Goal: Task Accomplishment & Management: Complete application form

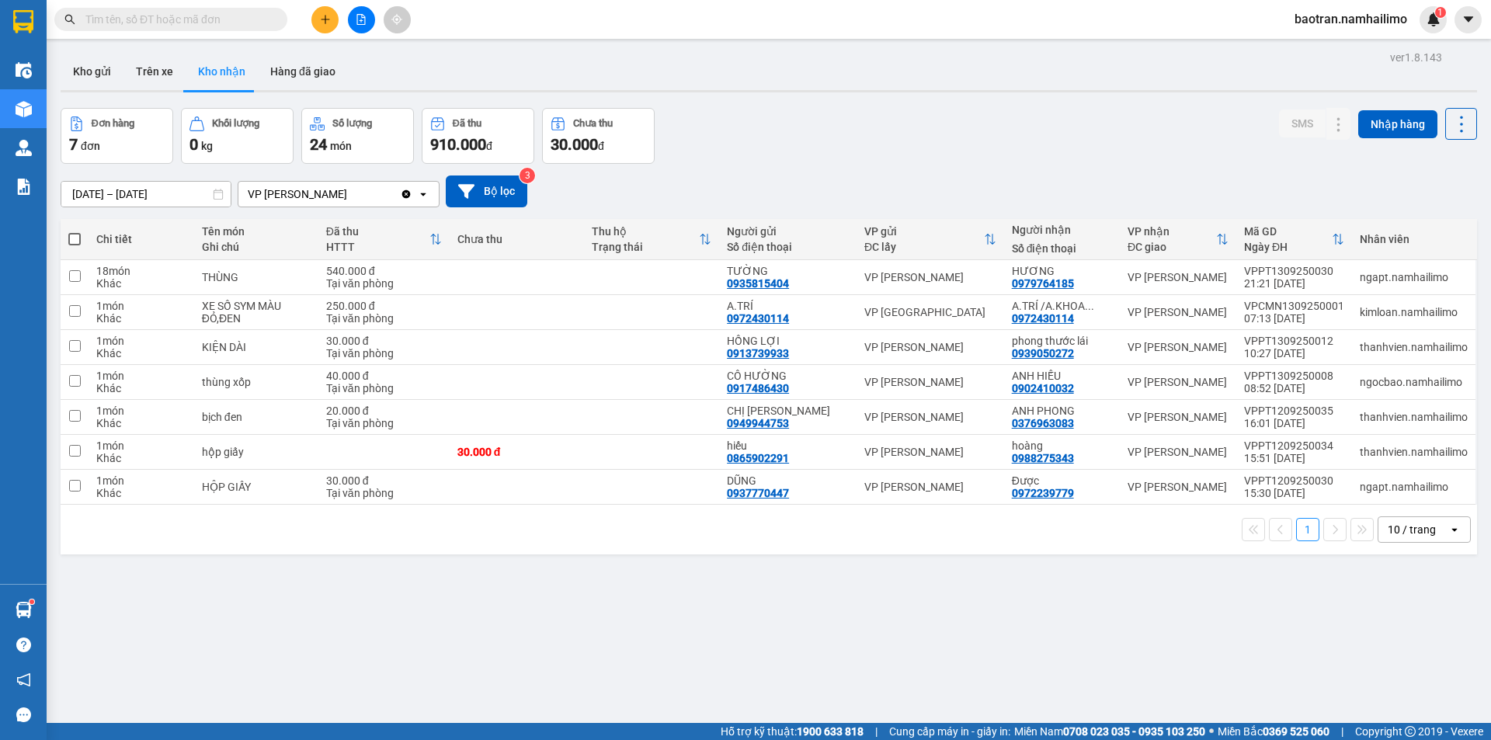
click at [196, 18] on input "text" at bounding box center [176, 19] width 183 height 17
paste input "0921442834"
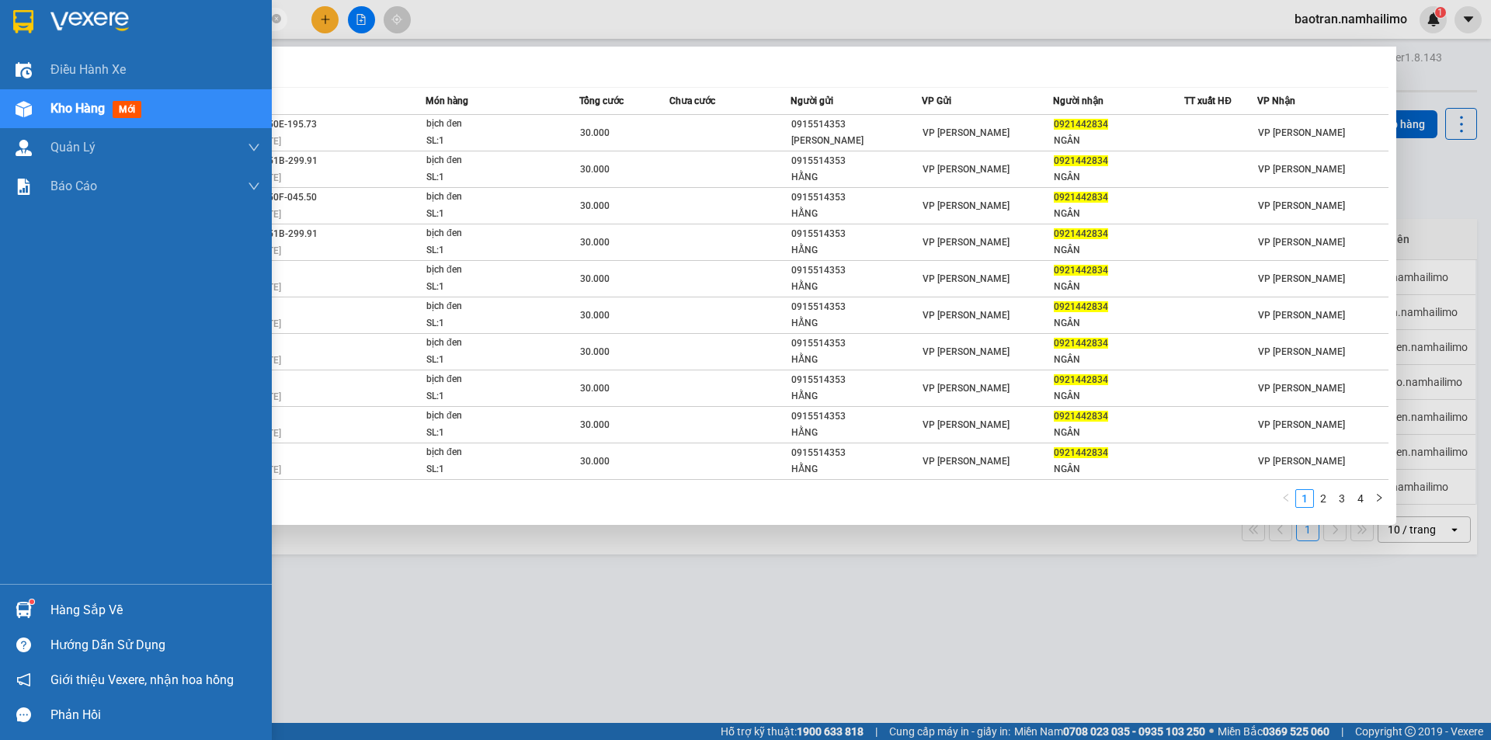
type input "0921442834"
click at [57, 103] on span "Kho hàng" at bounding box center [77, 108] width 54 height 15
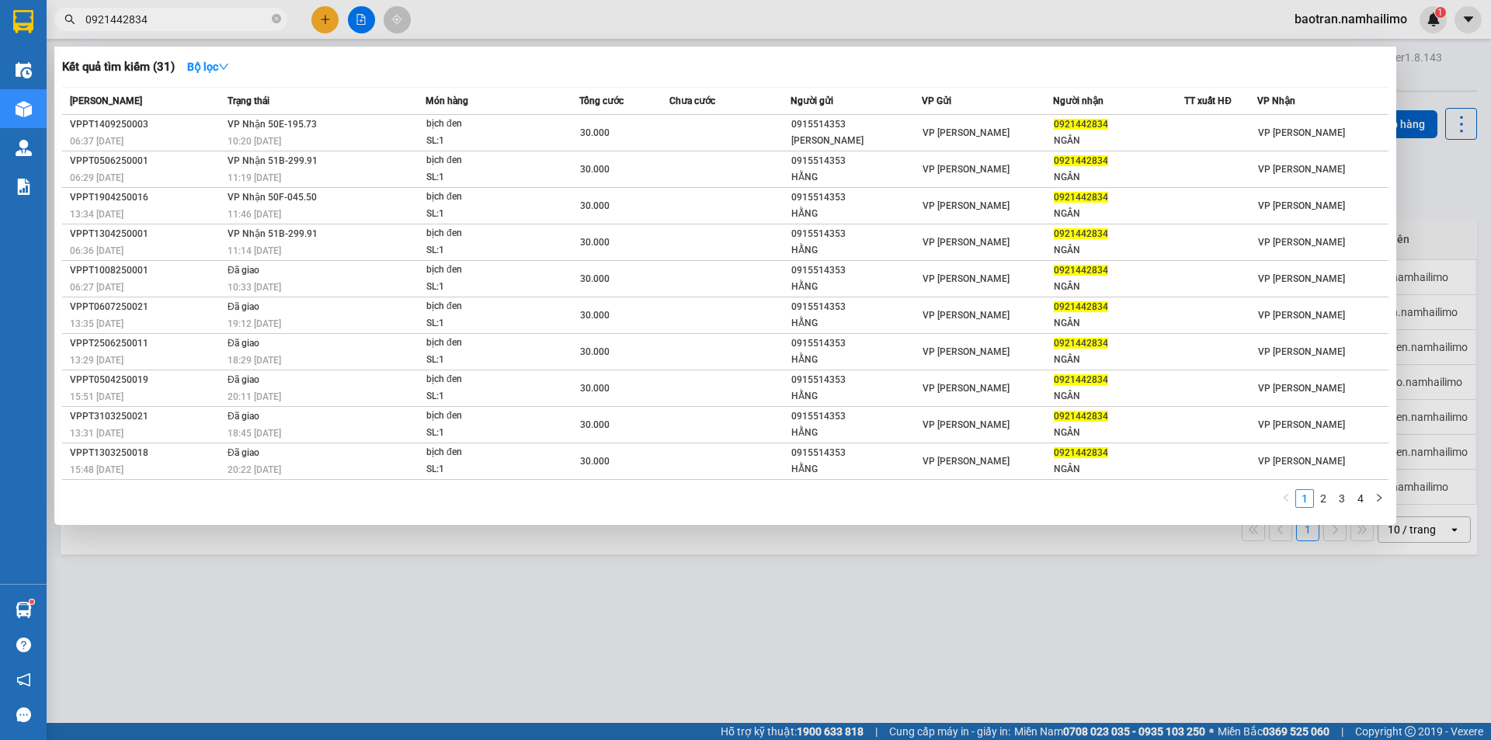
click at [1431, 179] on div at bounding box center [745, 370] width 1491 height 740
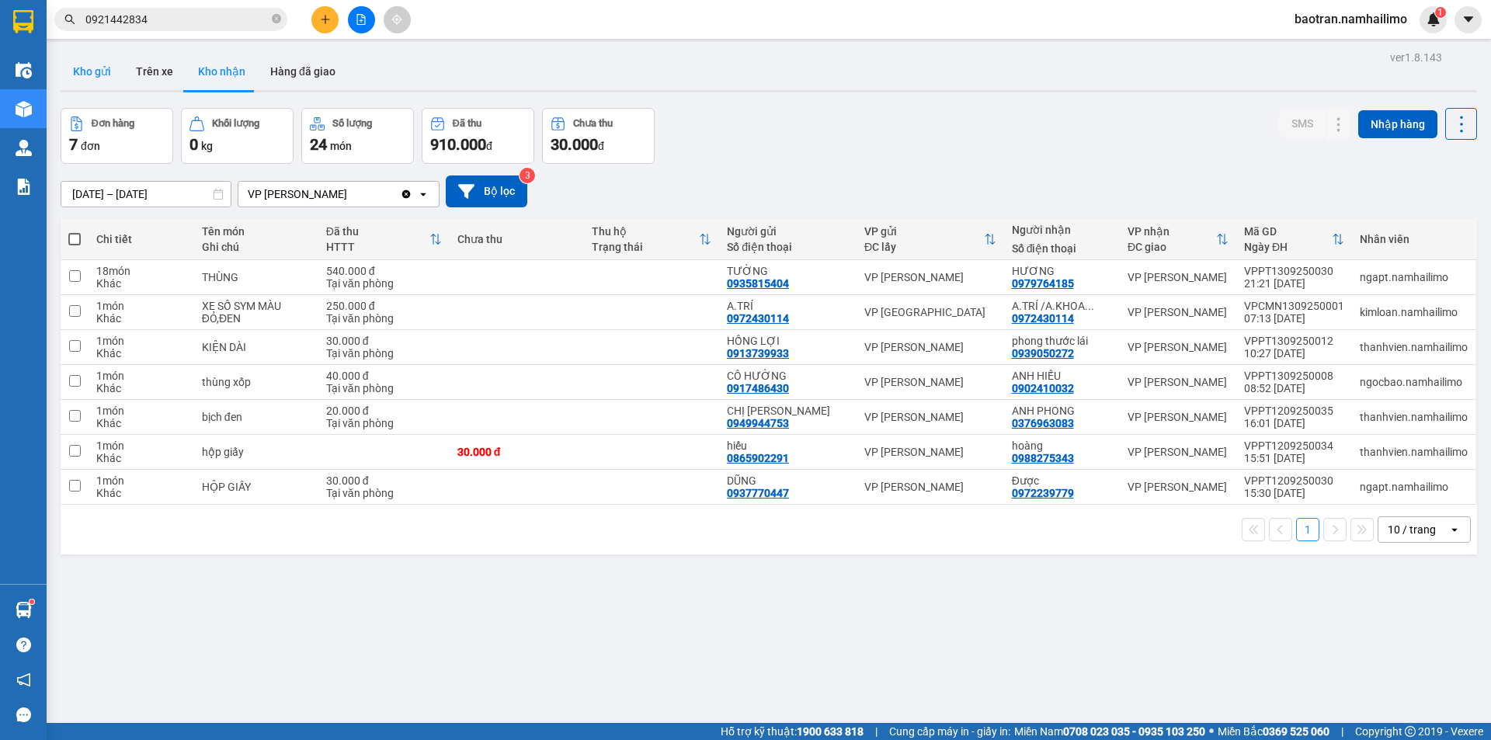
click at [82, 74] on button "Kho gửi" at bounding box center [92, 71] width 63 height 37
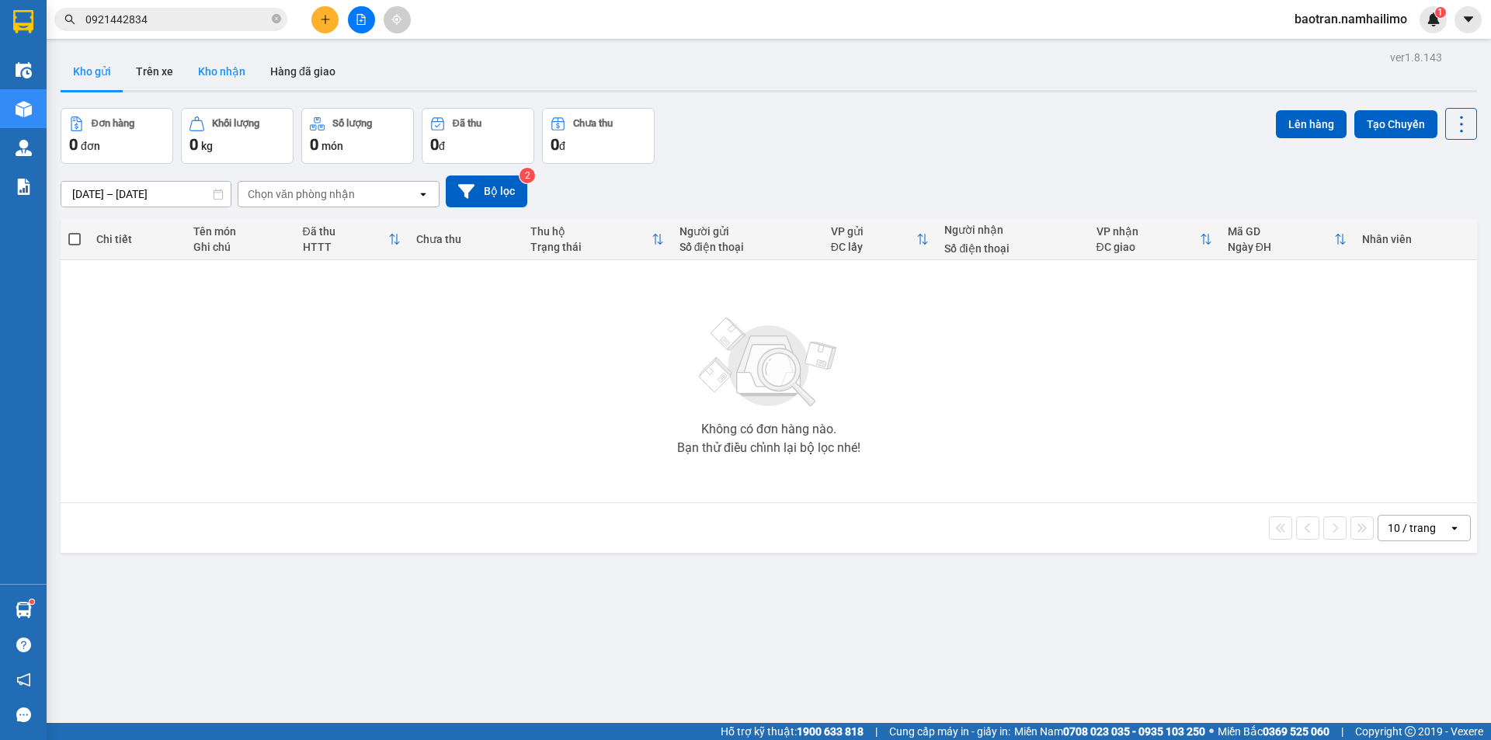
click at [221, 76] on button "Kho nhận" at bounding box center [222, 71] width 72 height 37
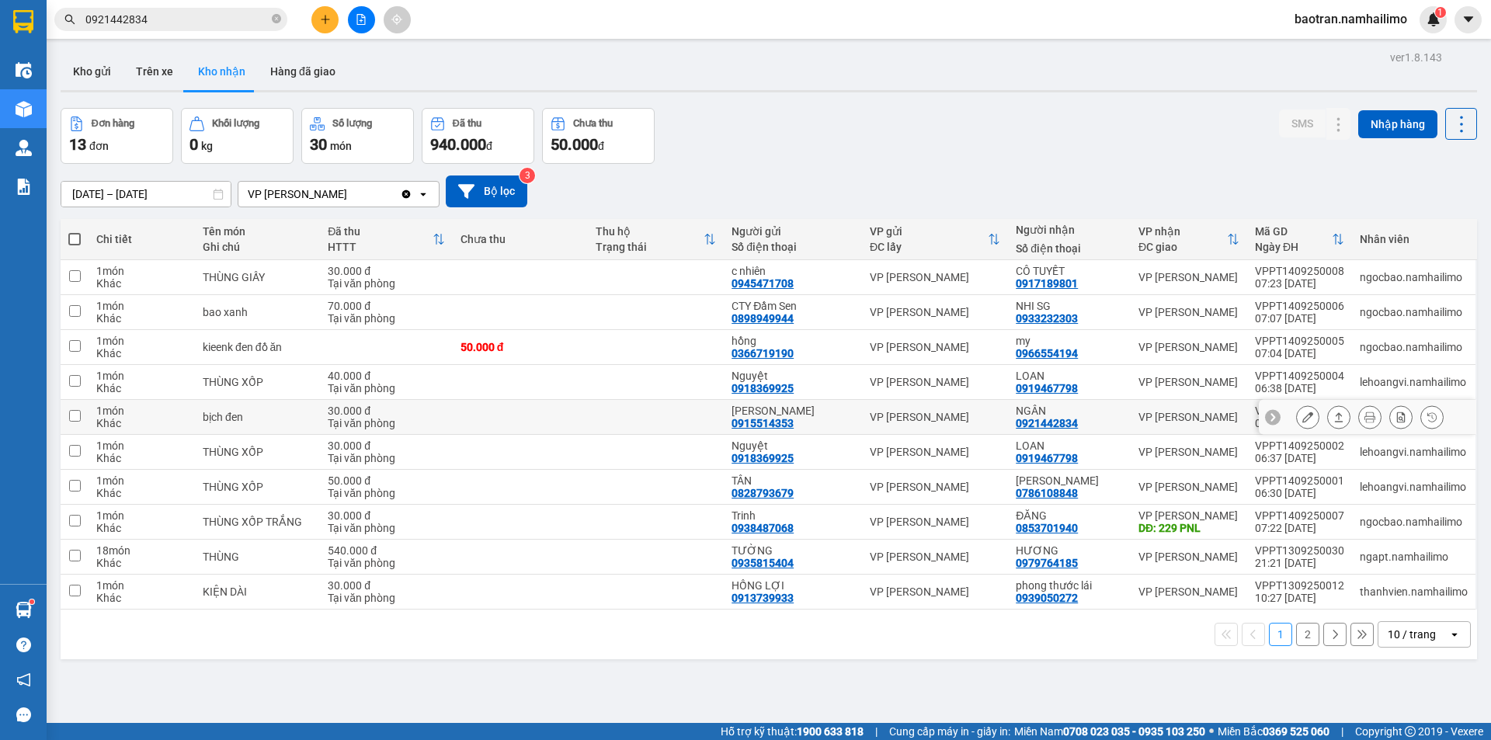
click at [78, 413] on input "checkbox" at bounding box center [75, 416] width 12 height 12
checkbox input "true"
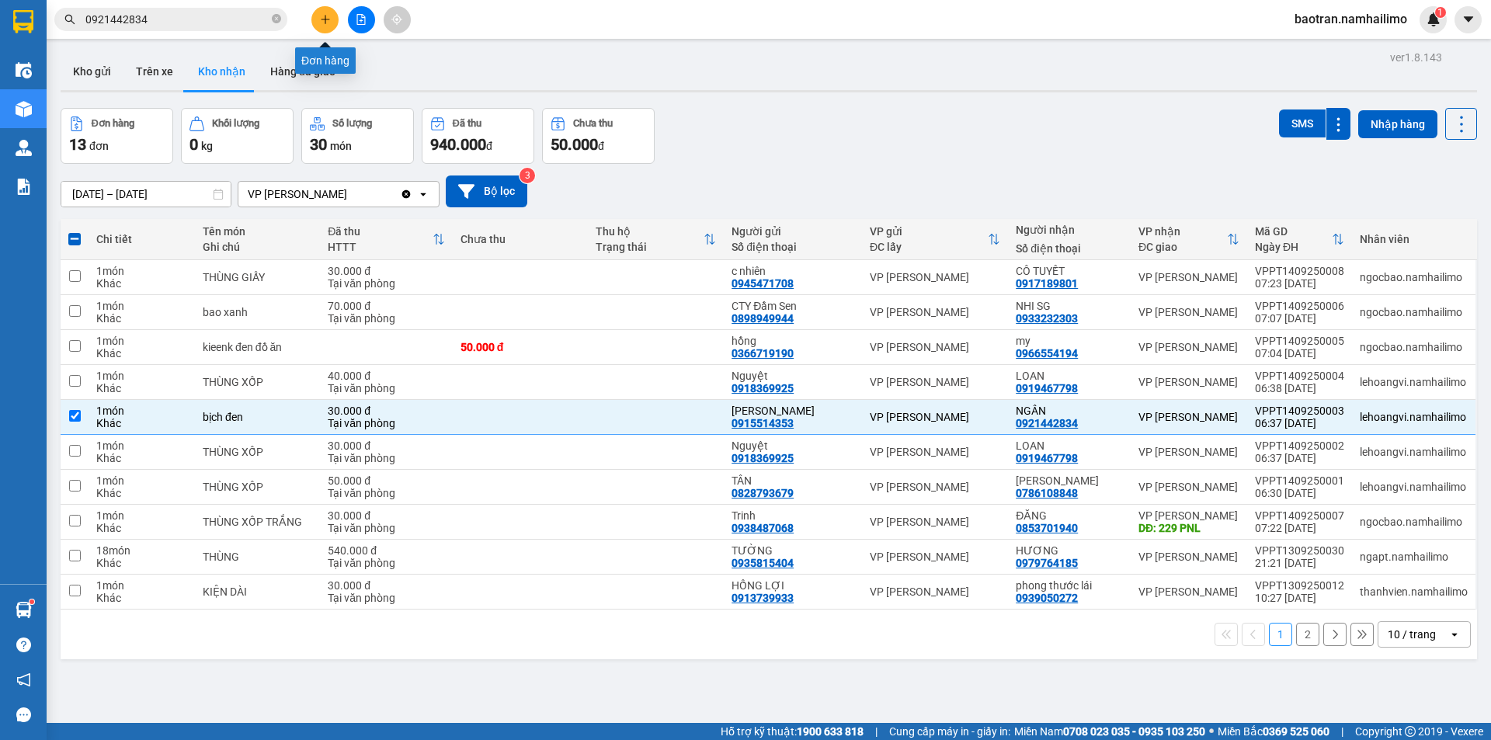
click at [318, 15] on button at bounding box center [324, 19] width 27 height 27
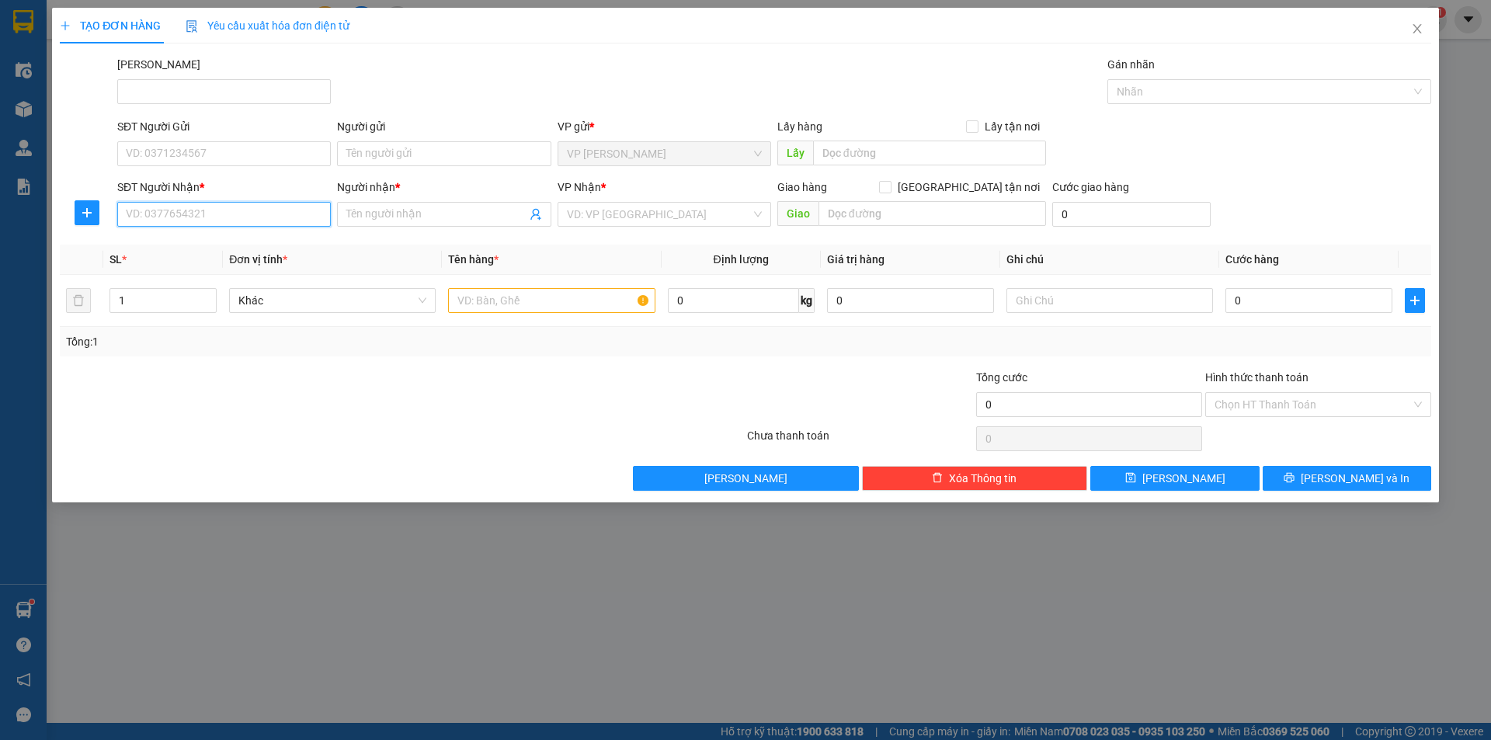
click at [251, 214] on input "SĐT Người Nhận *" at bounding box center [224, 214] width 214 height 25
click at [164, 214] on input "094545471708" at bounding box center [224, 214] width 214 height 25
type input "0945471708"
click at [259, 252] on div "0945471708 - c nhiên" at bounding box center [224, 245] width 195 height 17
type input "c nhiên"
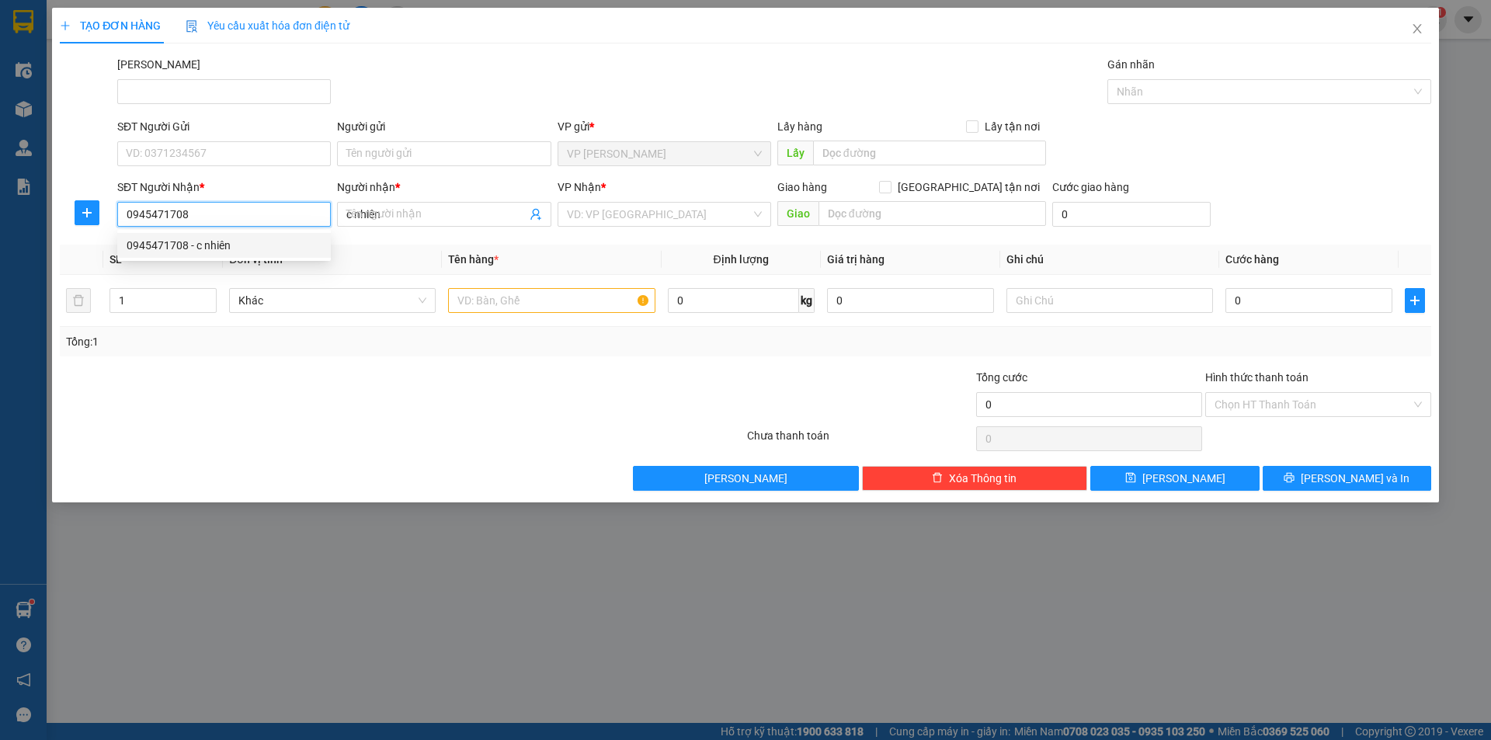
type input "30.000"
type input "0945471708"
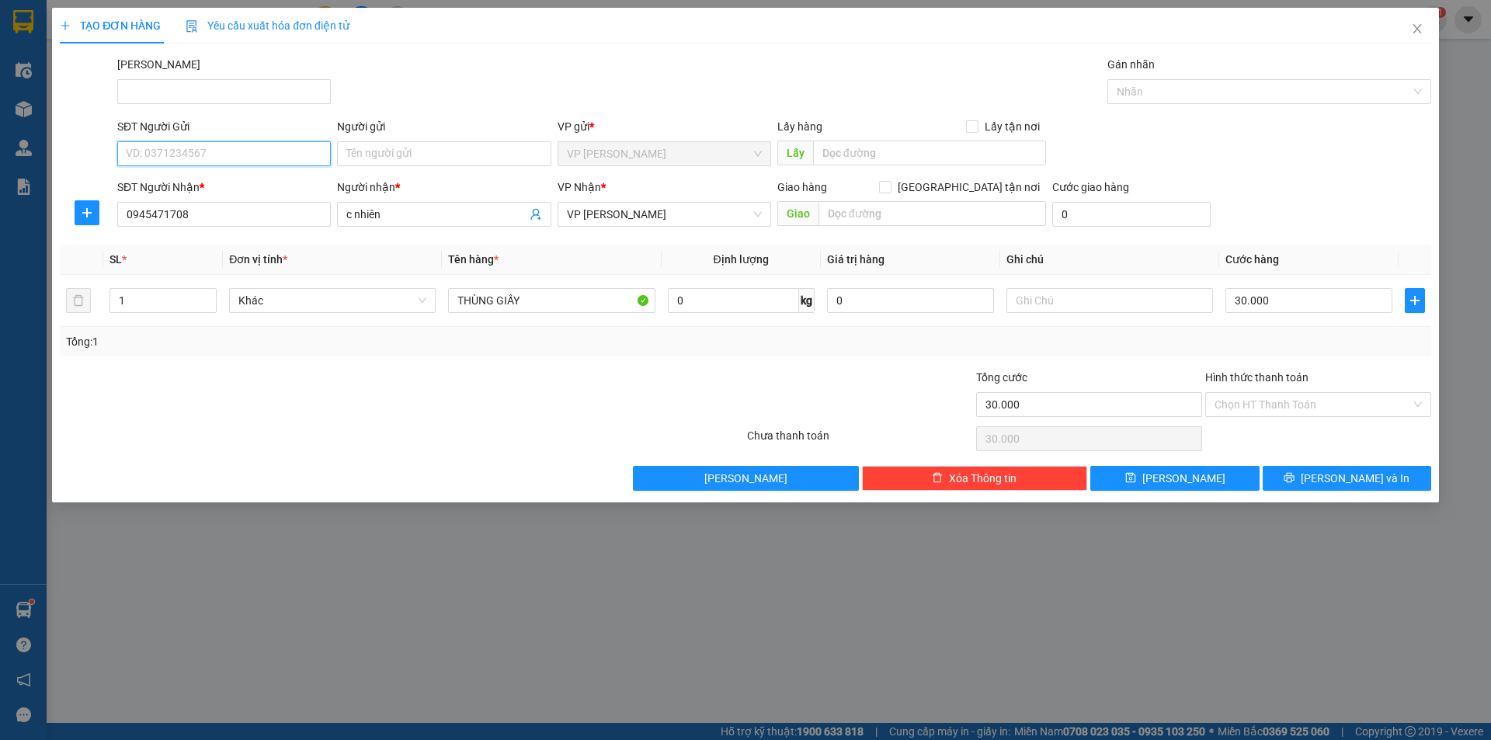
click at [266, 158] on input "SĐT Người Gửi" at bounding box center [224, 153] width 214 height 25
click at [270, 179] on div "0917189801 - CÔ TUYẾT" at bounding box center [224, 184] width 195 height 17
type input "0917189801"
type input "CÔ TUYẾT"
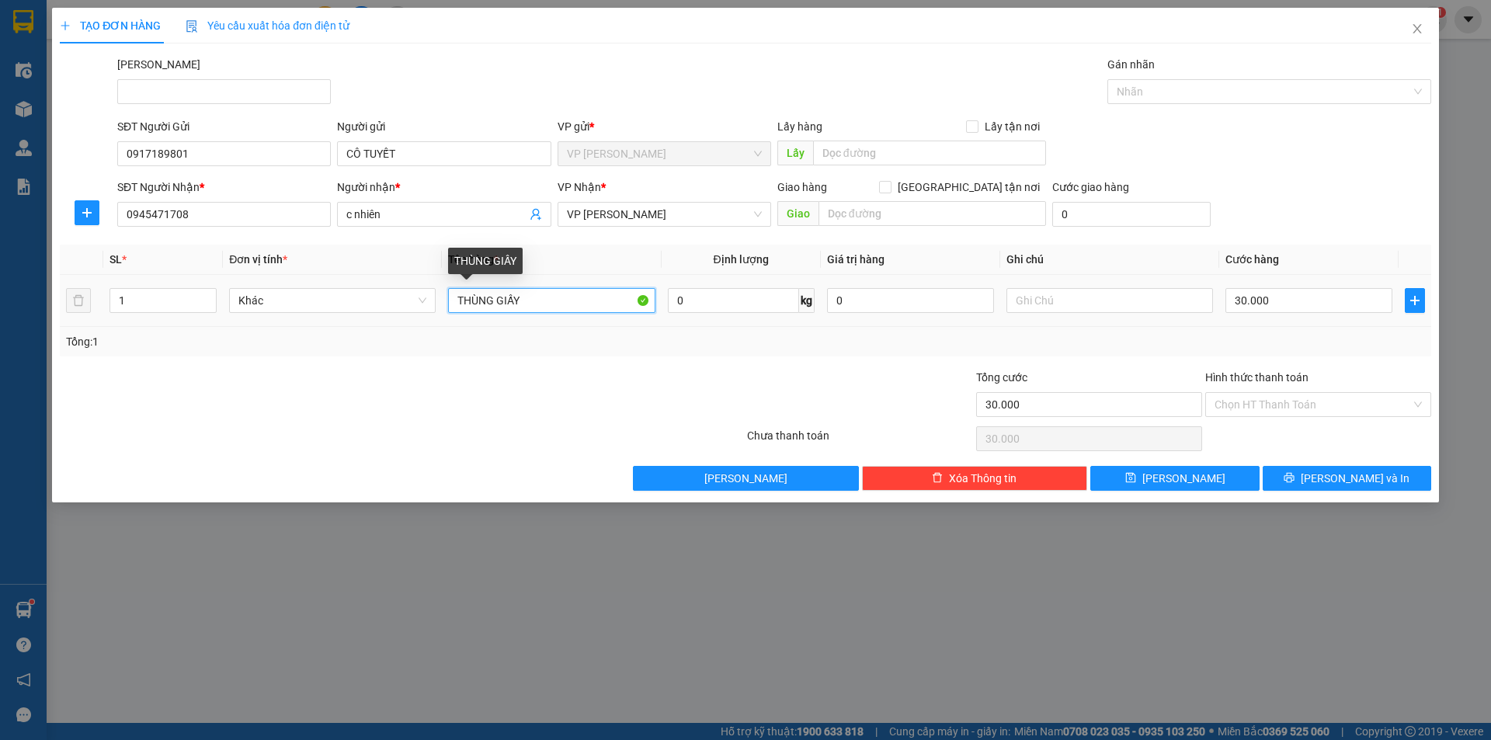
click at [452, 303] on input "THÙNG GIẤY" at bounding box center [551, 300] width 207 height 25
drag, startPoint x: 598, startPoint y: 312, endPoint x: 465, endPoint y: 328, distance: 133.7
click at [465, 328] on div "SL * Đơn vị tính * Tên hàng * Định lượng Giá trị hàng Ghi chú Cước hàng 1 Khác …" at bounding box center [746, 301] width 1372 height 112
type input "1 thùng giấy"
click at [1317, 409] on input "Hình thức thanh toán" at bounding box center [1313, 404] width 196 height 23
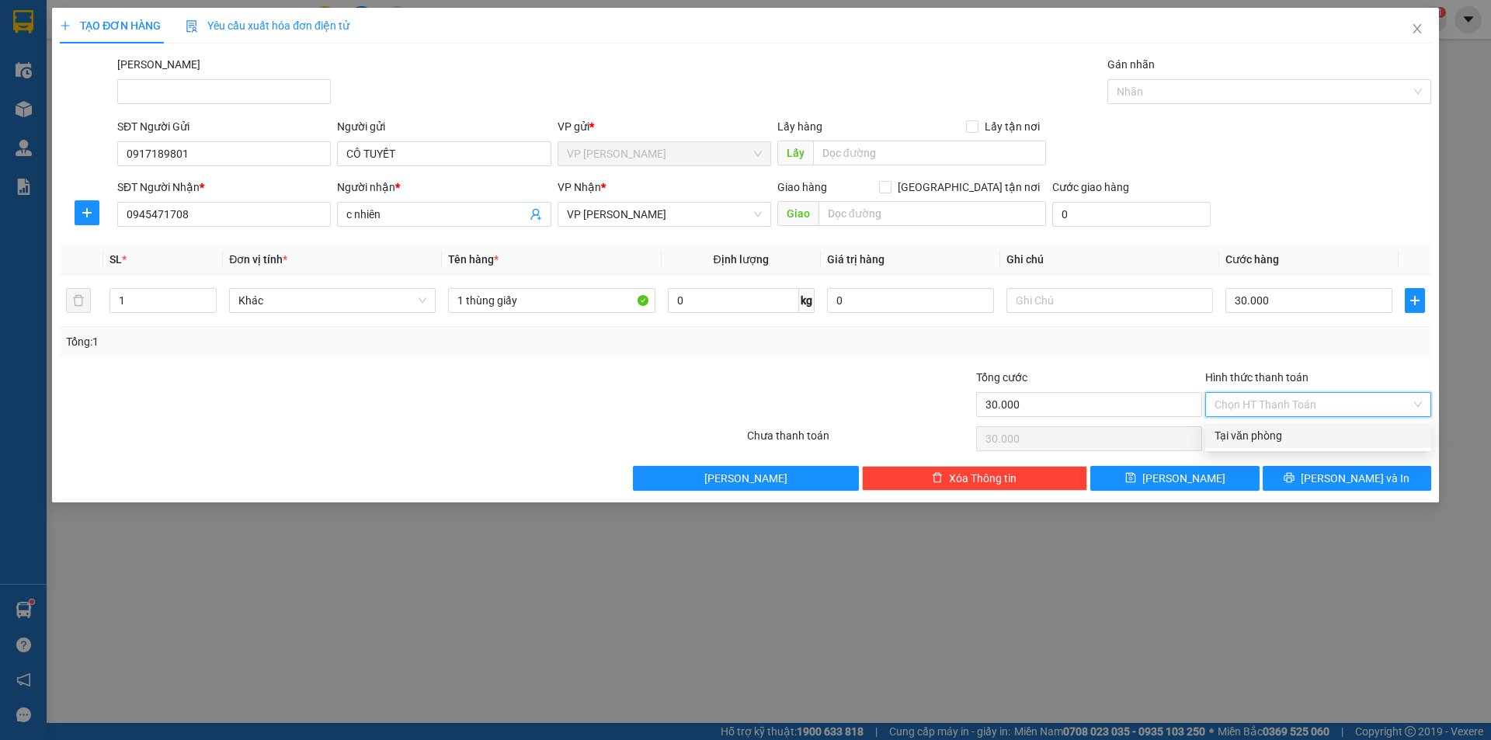
click at [1300, 440] on div "Tại văn phòng" at bounding box center [1318, 435] width 207 height 17
type input "0"
click at [1368, 482] on span "[PERSON_NAME] và In" at bounding box center [1355, 478] width 109 height 17
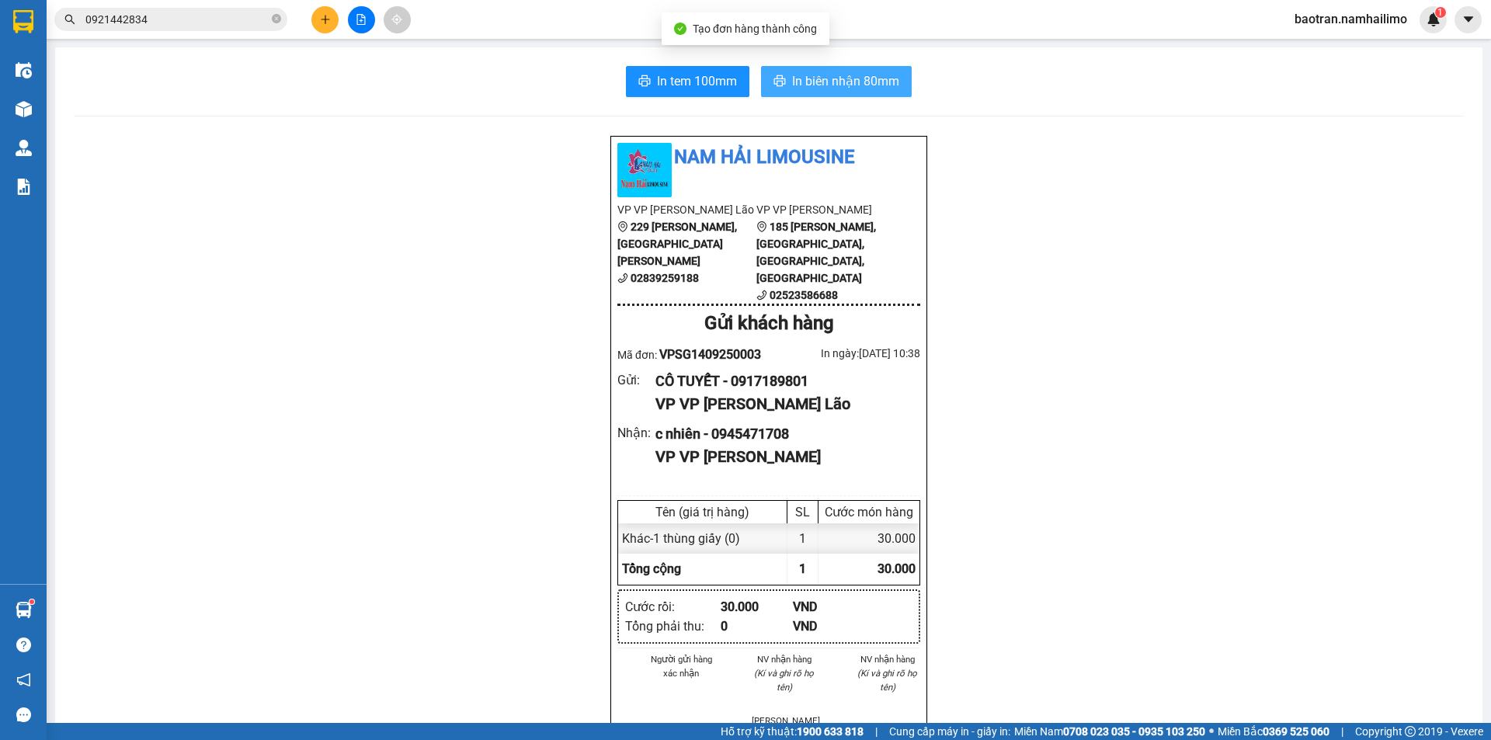
click at [847, 70] on button "In biên nhận 80mm" at bounding box center [836, 81] width 151 height 31
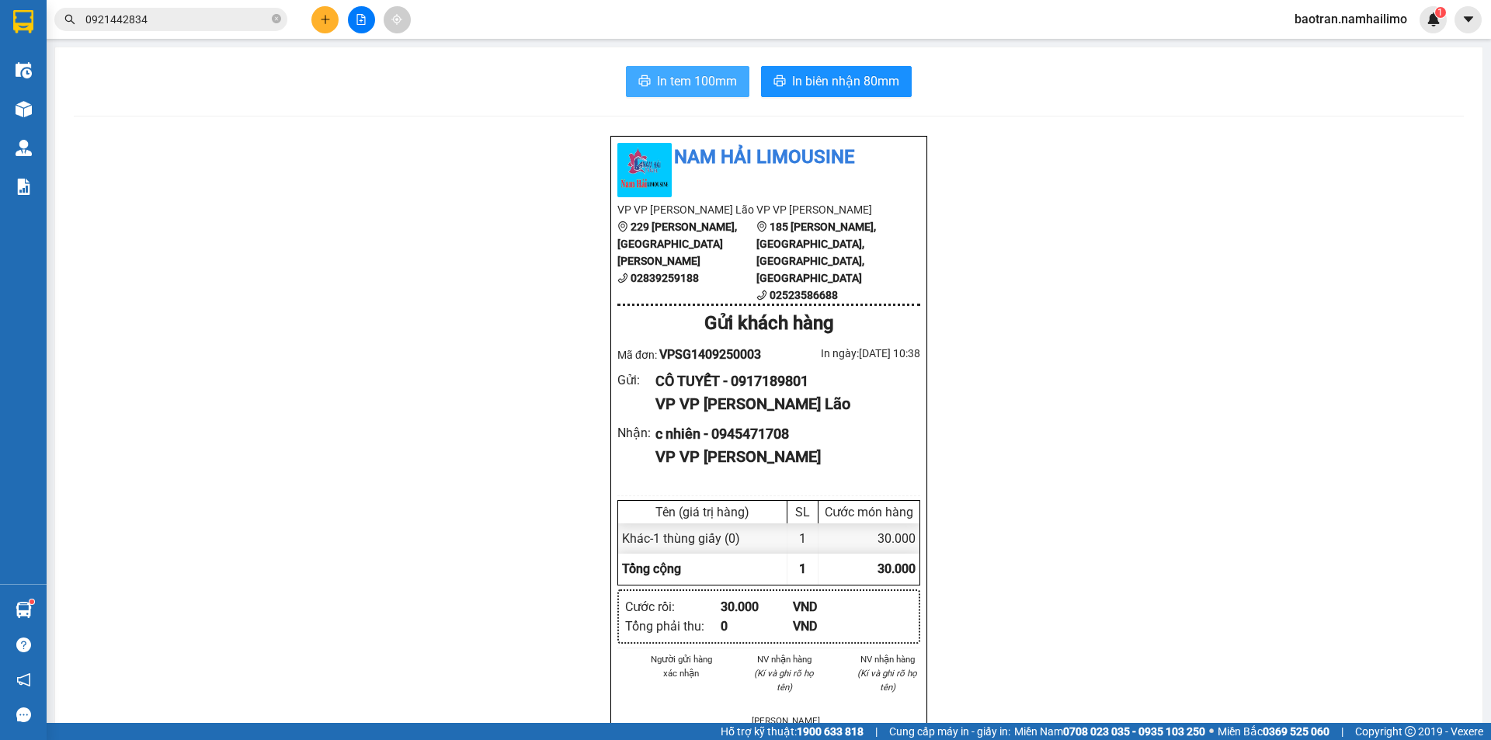
click at [639, 86] on icon "printer" at bounding box center [645, 80] width 12 height 11
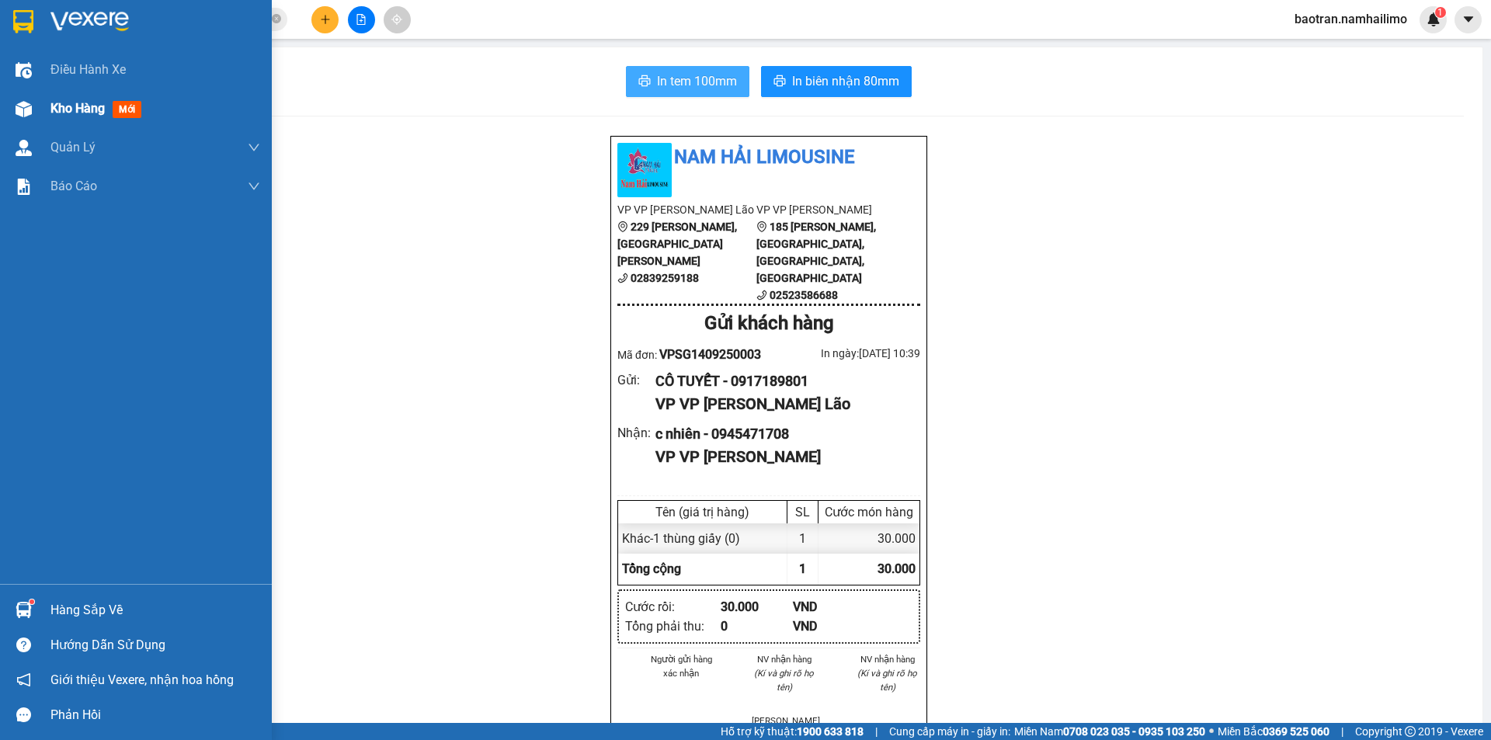
click at [58, 108] on span "Kho hàng" at bounding box center [77, 108] width 54 height 15
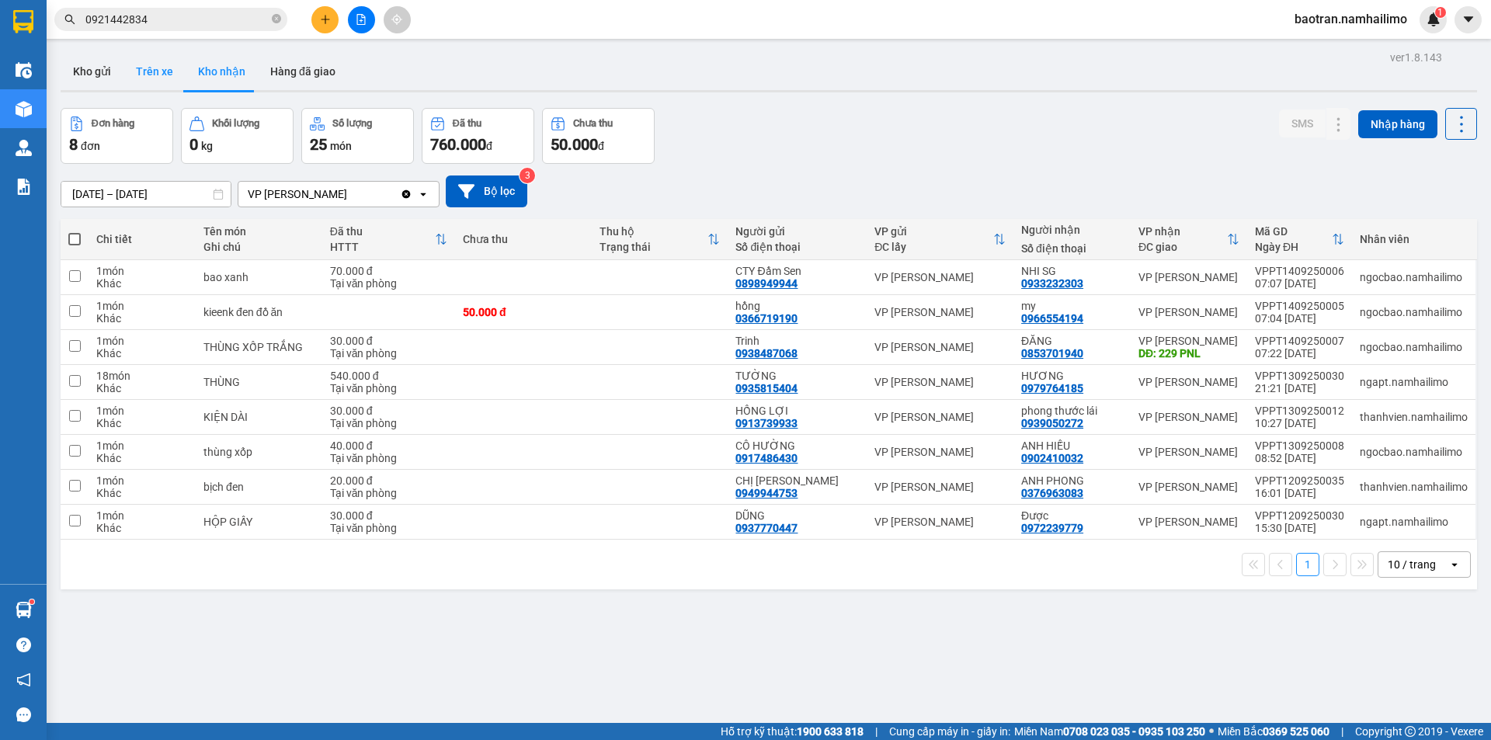
click at [158, 75] on button "Trên xe" at bounding box center [154, 71] width 62 height 37
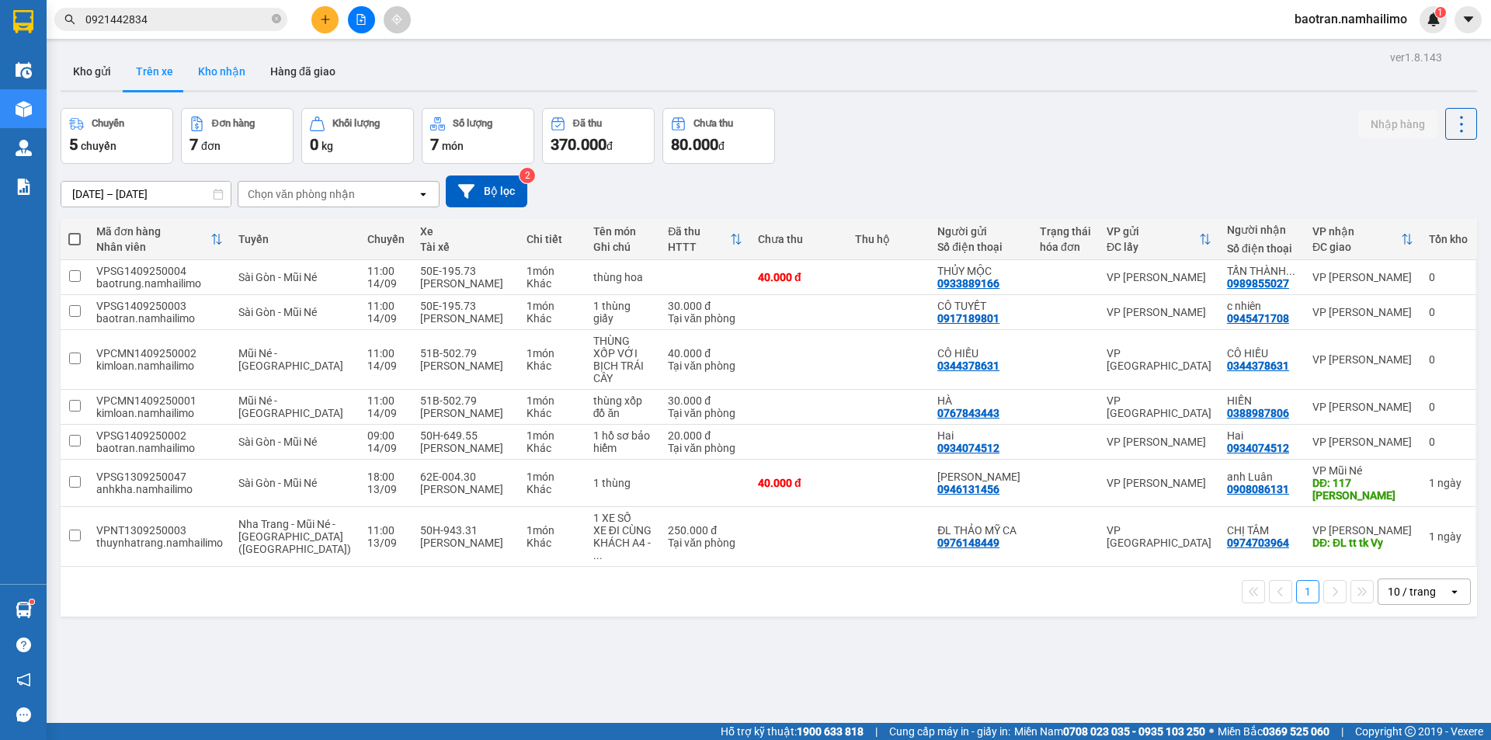
click at [220, 68] on button "Kho nhận" at bounding box center [222, 71] width 72 height 37
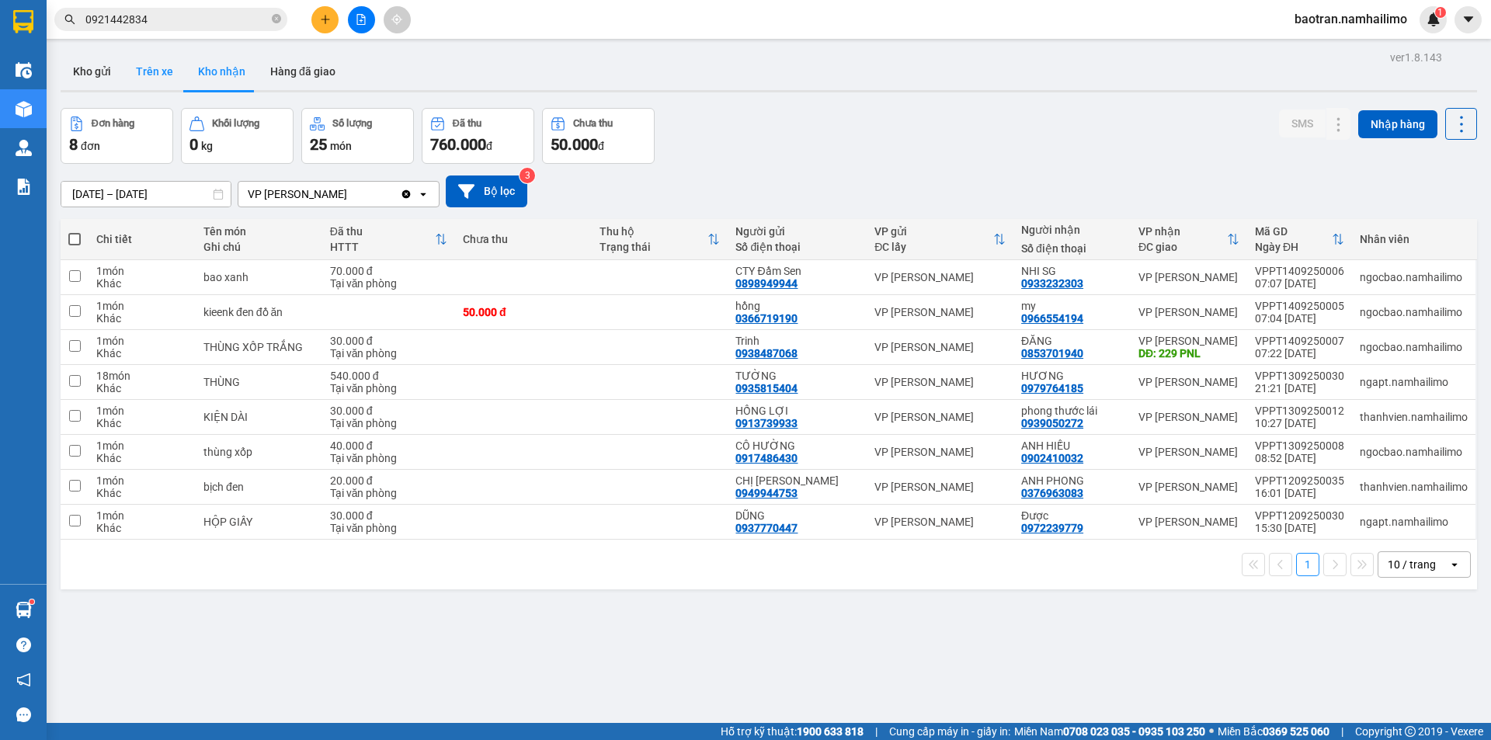
click at [165, 75] on button "Trên xe" at bounding box center [154, 71] width 62 height 37
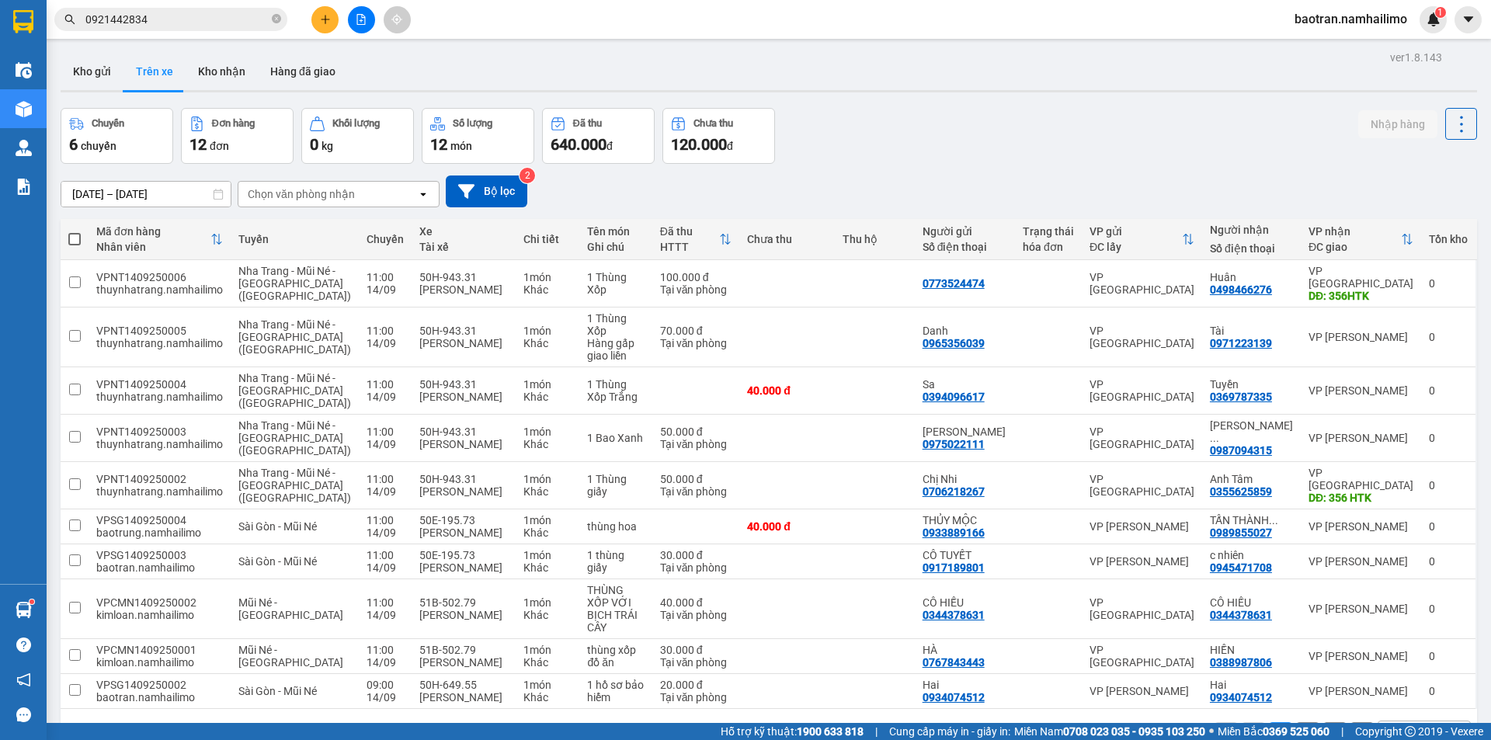
click at [206, 94] on div "ver 1.8.143 Kho gửi Trên xe Kho nhận Hàng đã giao Chuyến 6 chuyến Đơn hàng 12 đ…" at bounding box center [768, 417] width 1429 height 740
click at [210, 82] on button "Kho nhận" at bounding box center [222, 71] width 72 height 37
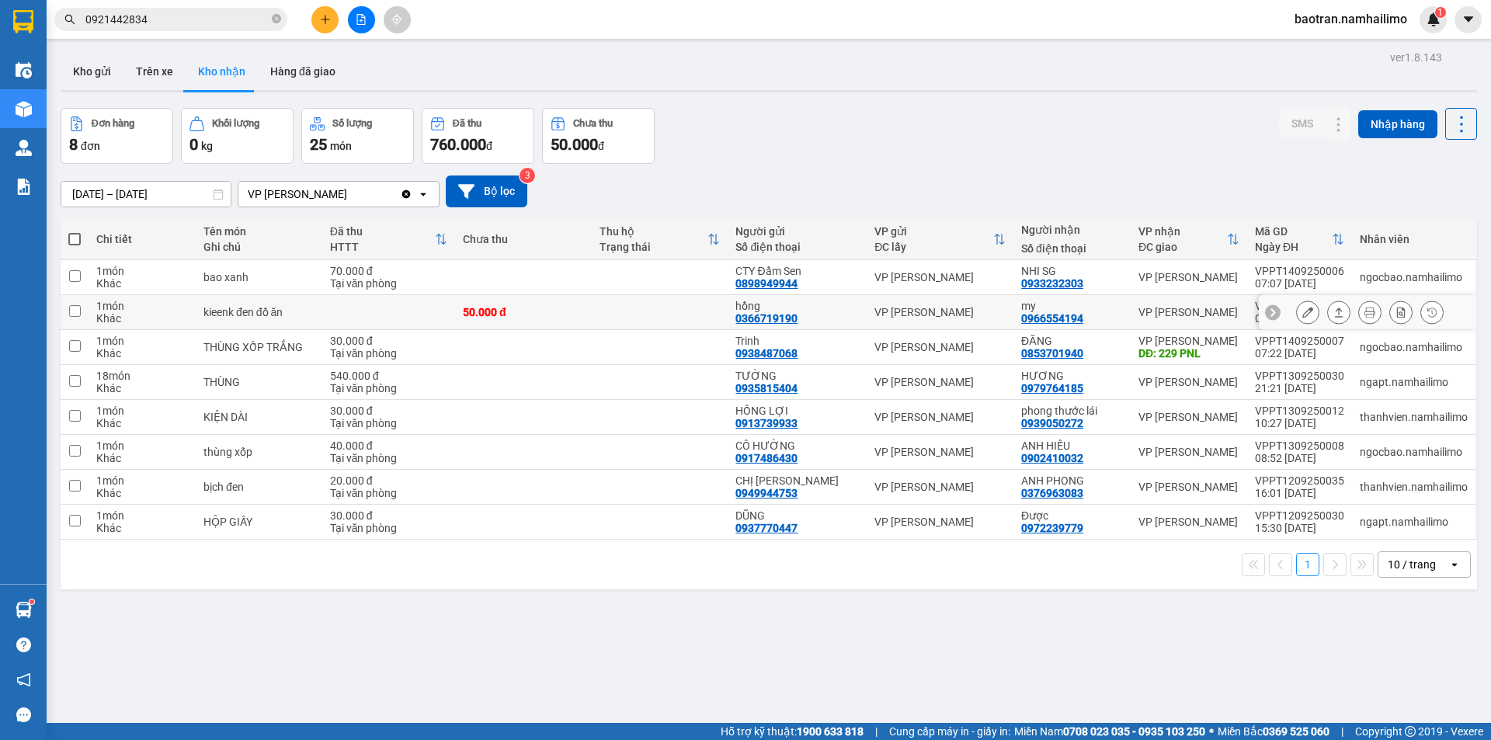
click at [506, 316] on div "50.000 đ" at bounding box center [523, 312] width 121 height 12
checkbox input "true"
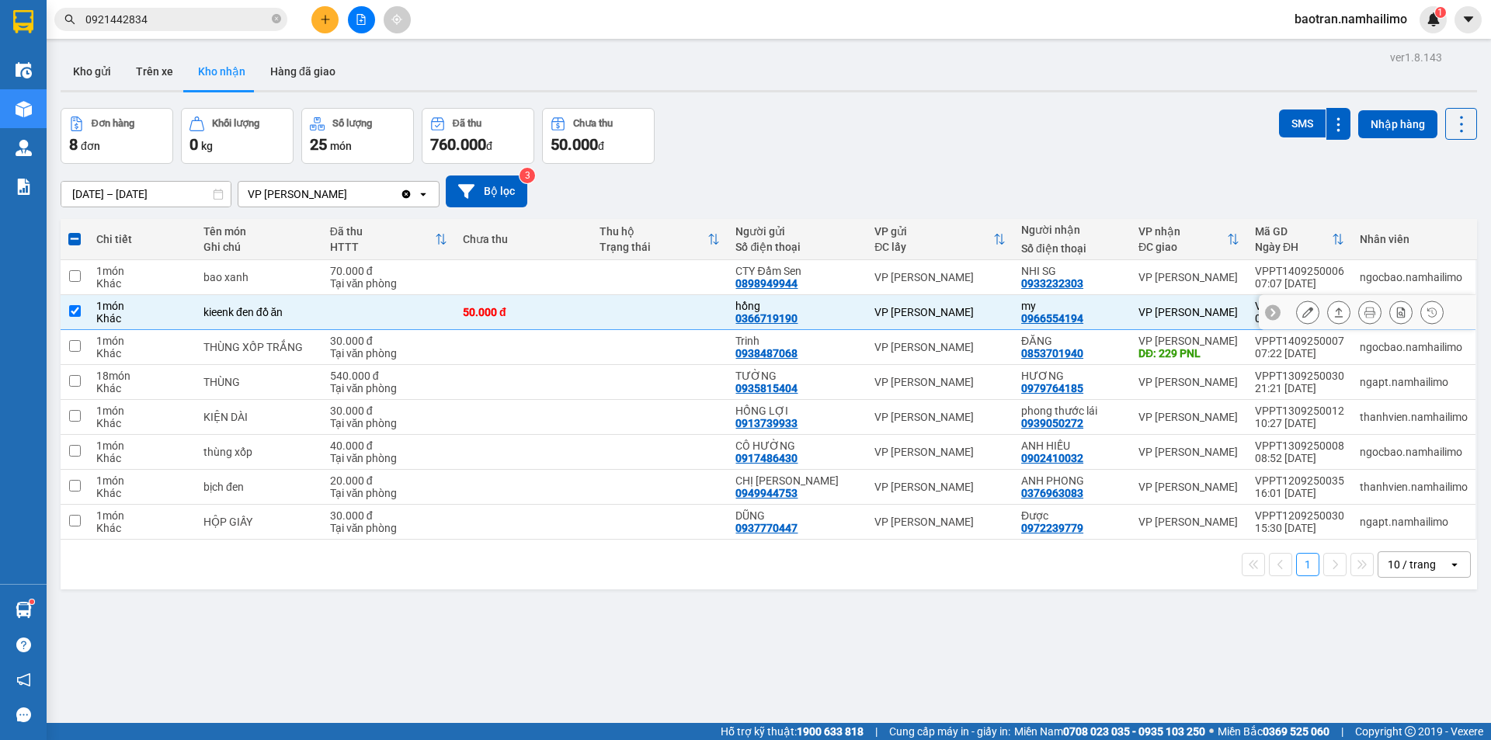
click at [1302, 309] on icon at bounding box center [1307, 312] width 11 height 11
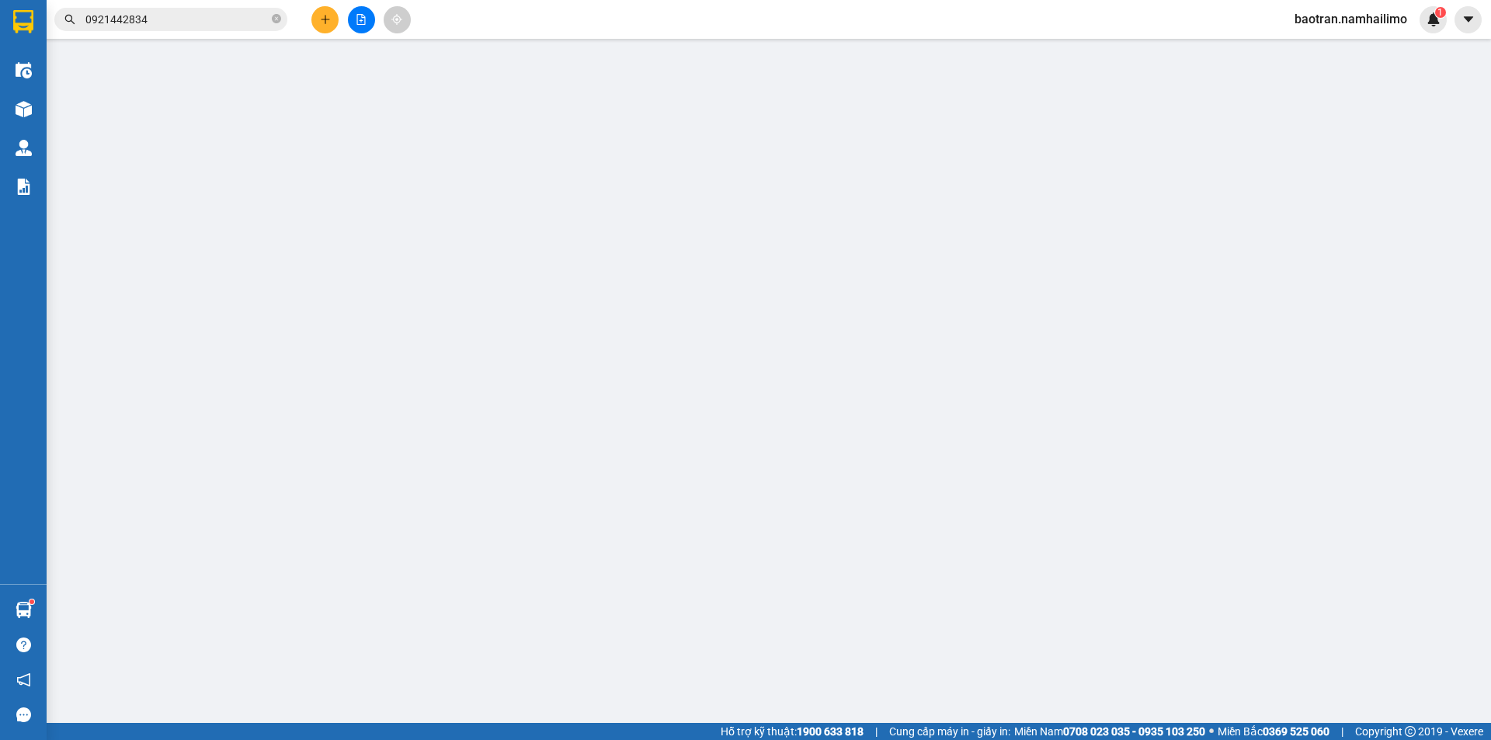
type input "0366719190"
type input "hồng"
type input "0966554194"
type input "my"
type input "50.000"
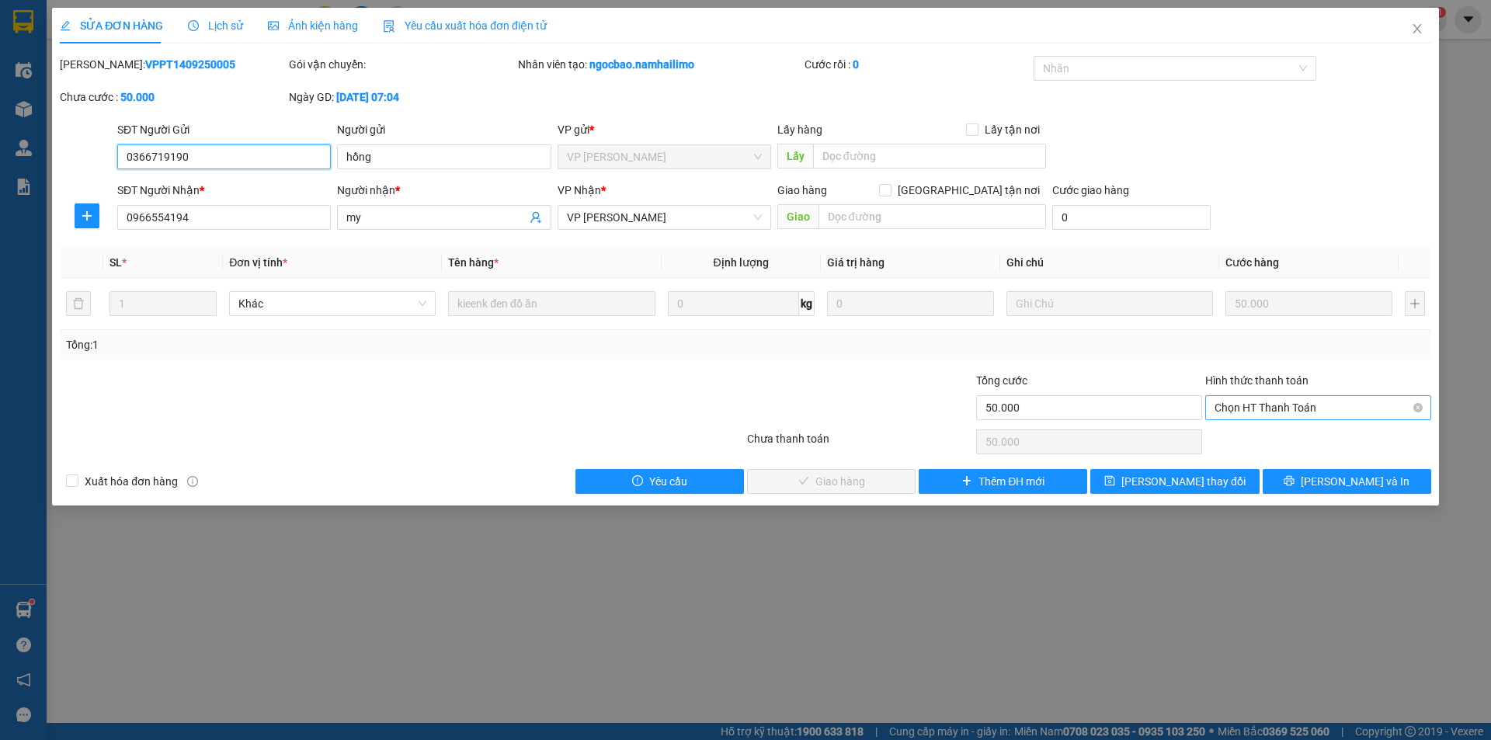
click at [1237, 406] on span "Chọn HT Thanh Toán" at bounding box center [1318, 407] width 207 height 23
click at [1244, 436] on div "Tại văn phòng" at bounding box center [1318, 438] width 207 height 17
type input "0"
click at [834, 474] on span "[PERSON_NAME] và Giao hàng" at bounding box center [851, 481] width 149 height 17
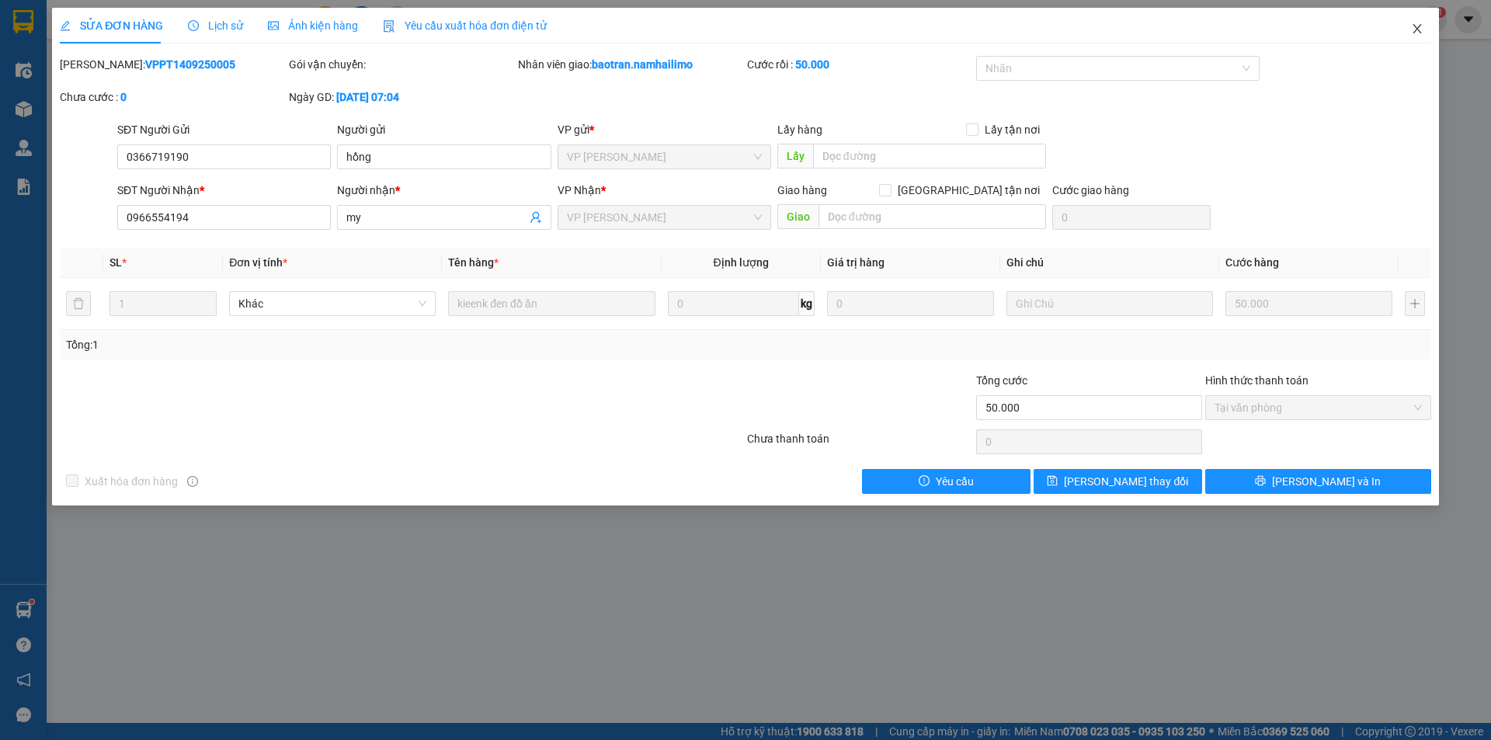
click at [1417, 33] on icon "close" at bounding box center [1417, 29] width 12 height 12
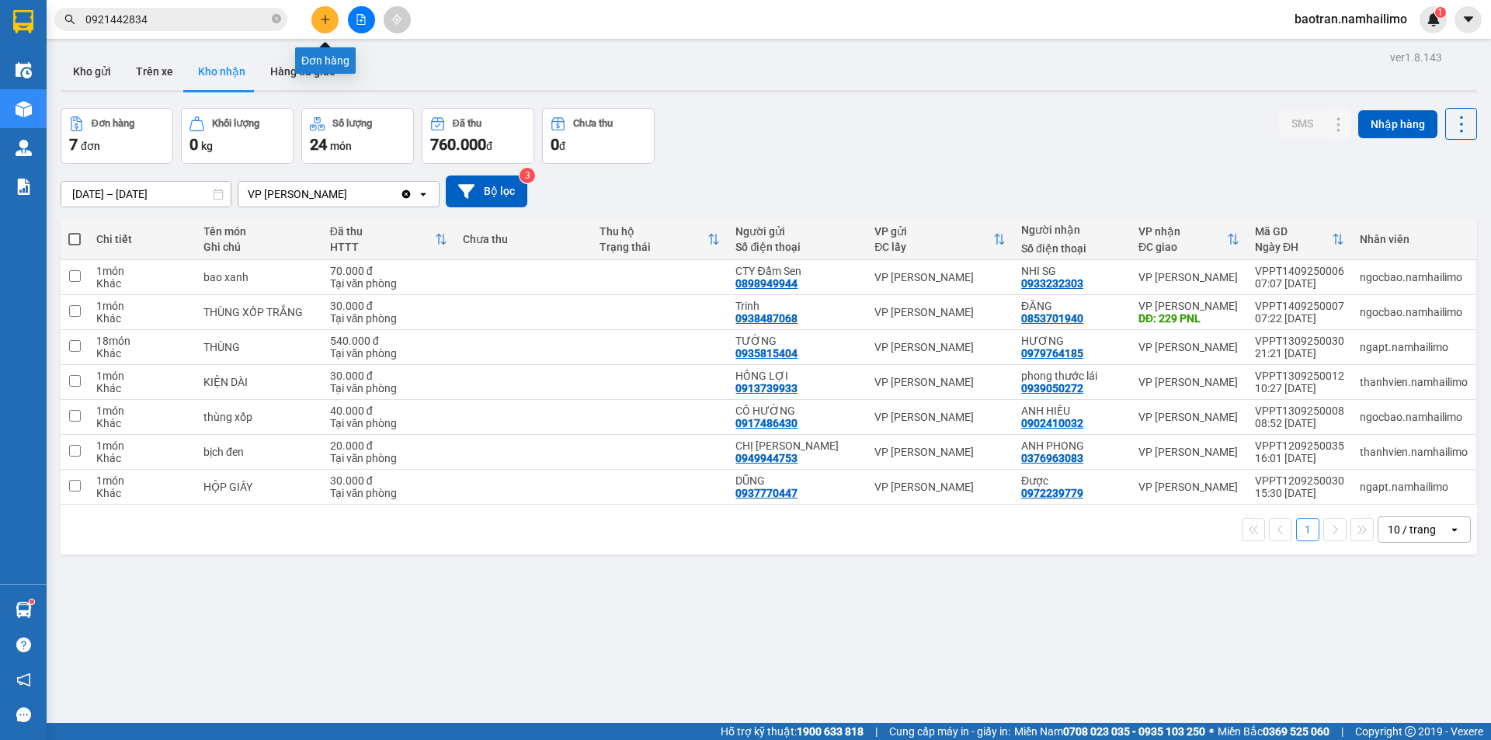
click at [322, 17] on icon "plus" at bounding box center [325, 19] width 11 height 11
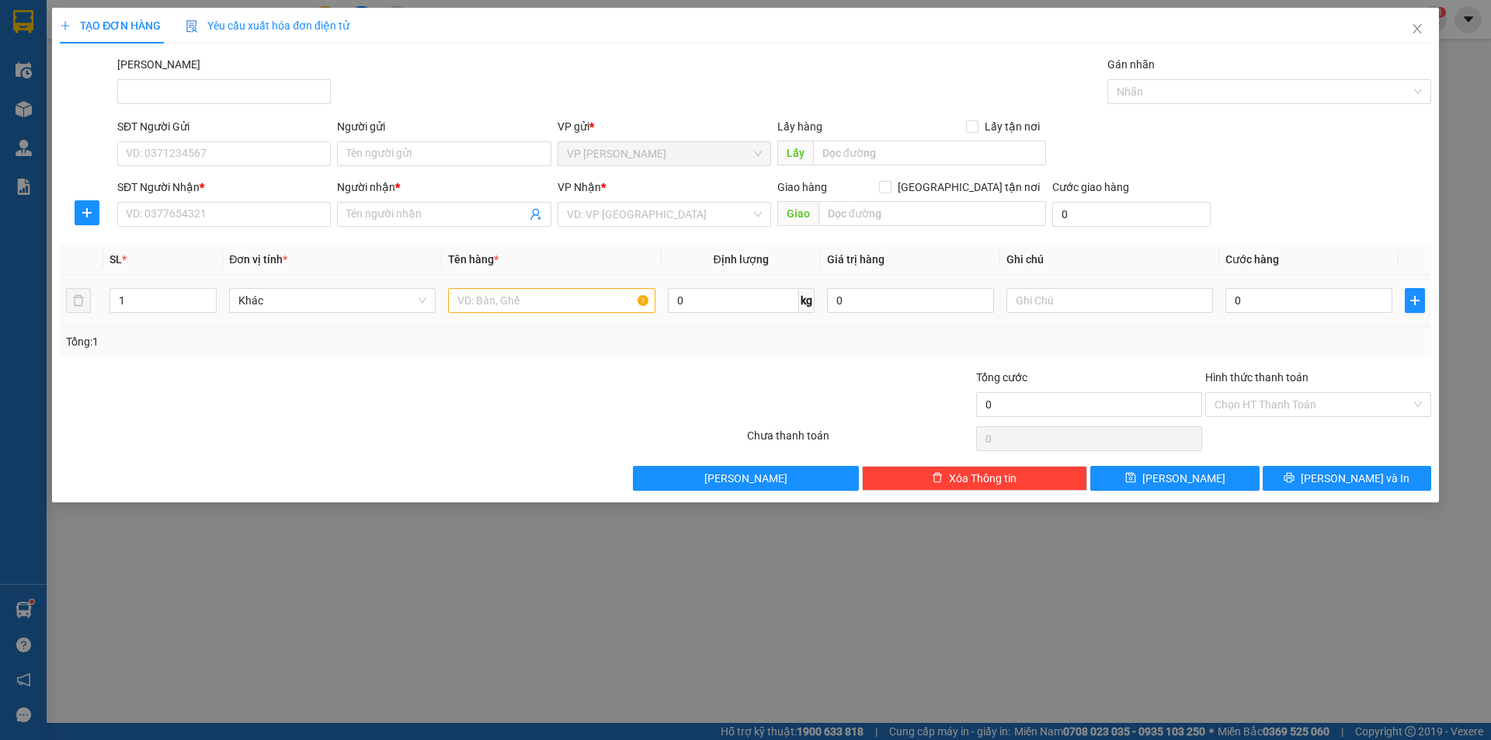
click at [608, 315] on div at bounding box center [551, 300] width 207 height 31
click at [576, 298] on input "text" at bounding box center [551, 300] width 207 height 25
type input "1 hộp"
click at [155, 217] on input "SĐT Người Nhận *" at bounding box center [224, 214] width 214 height 25
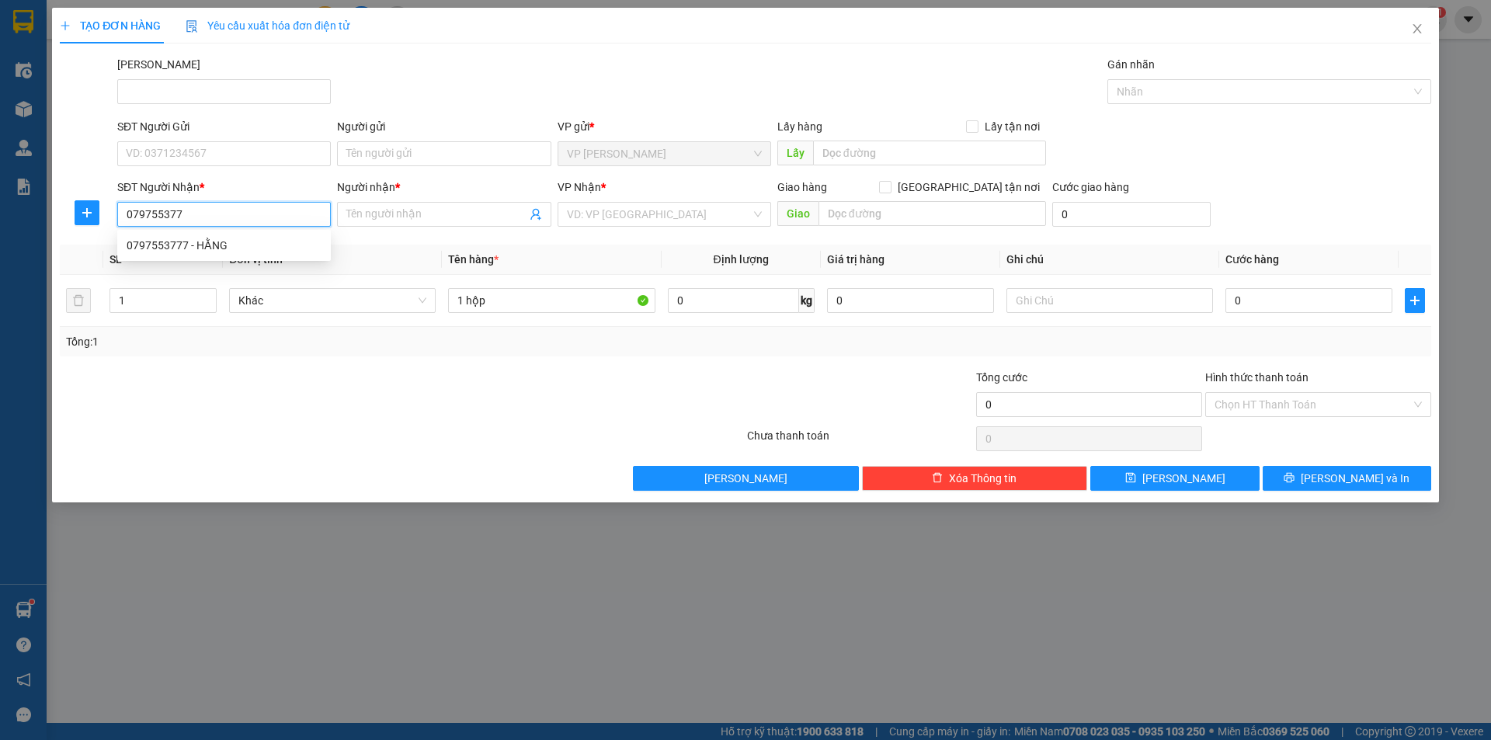
type input "0797553777"
click at [214, 252] on div "0797553777 - HẰNG" at bounding box center [224, 245] width 195 height 17
type input "HẰNG"
type input "20.000"
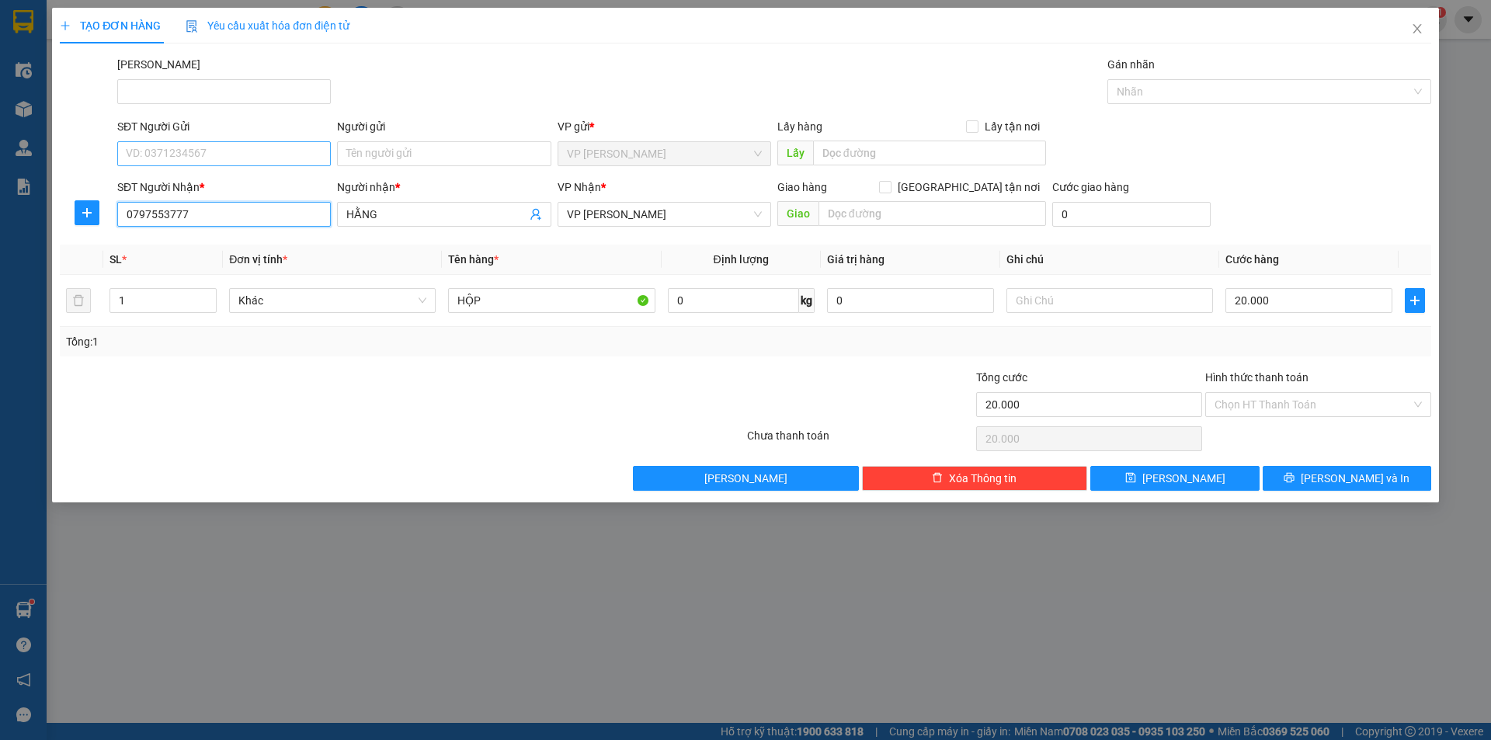
type input "0797553777"
click at [217, 154] on input "SĐT Người Gửi" at bounding box center [224, 153] width 214 height 25
click at [704, 213] on span "VP [PERSON_NAME]" at bounding box center [664, 214] width 195 height 23
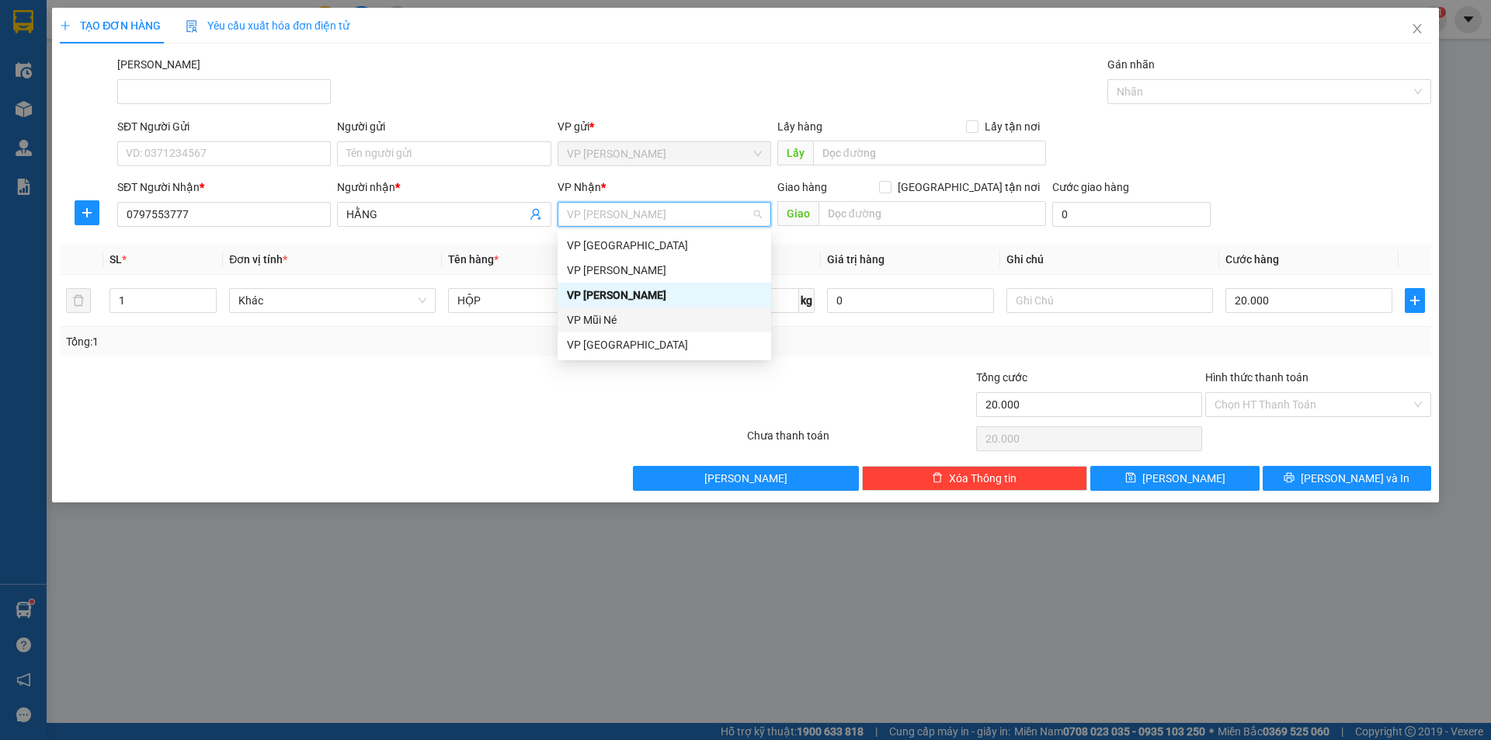
click at [641, 325] on div "VP Mũi Né" at bounding box center [664, 319] width 195 height 17
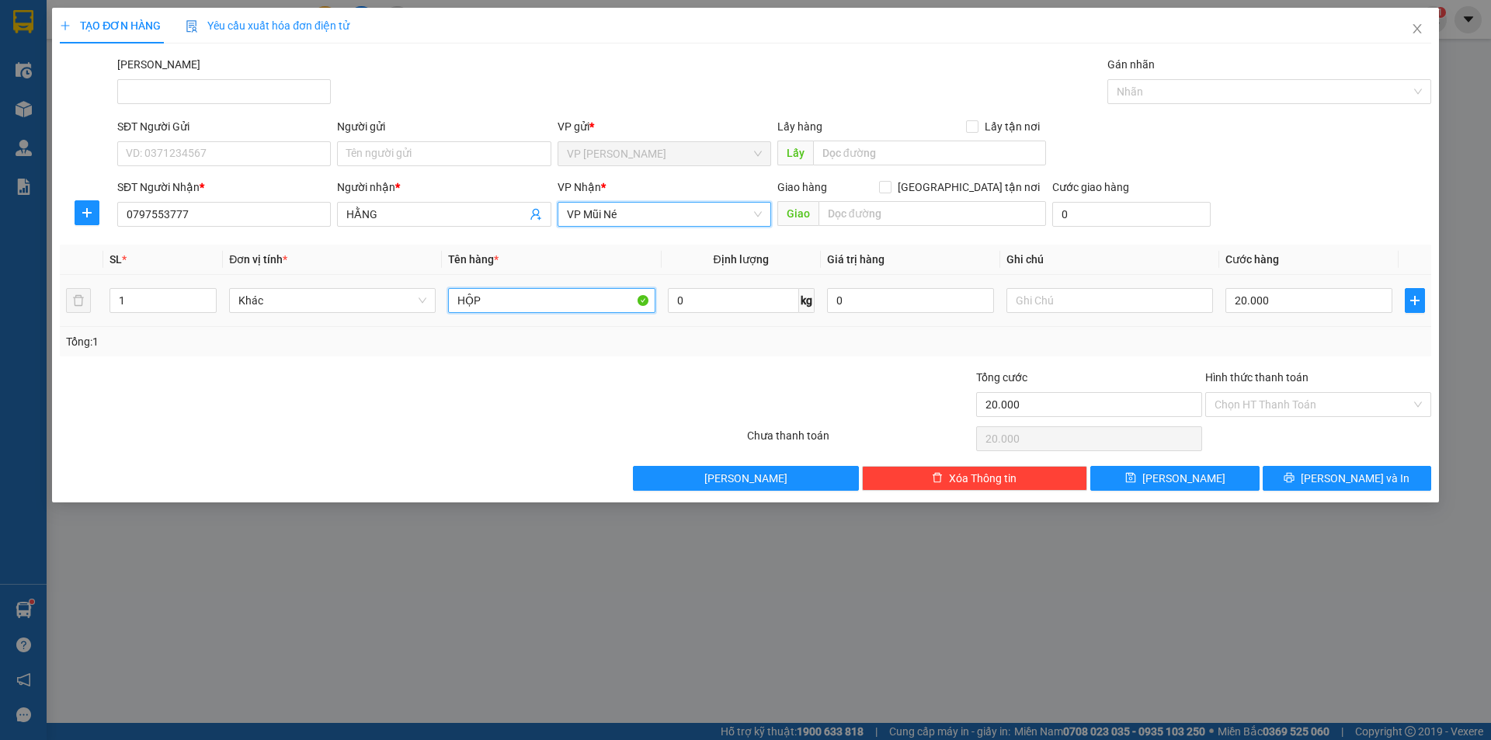
click at [589, 296] on input "HỘP" at bounding box center [551, 300] width 207 height 25
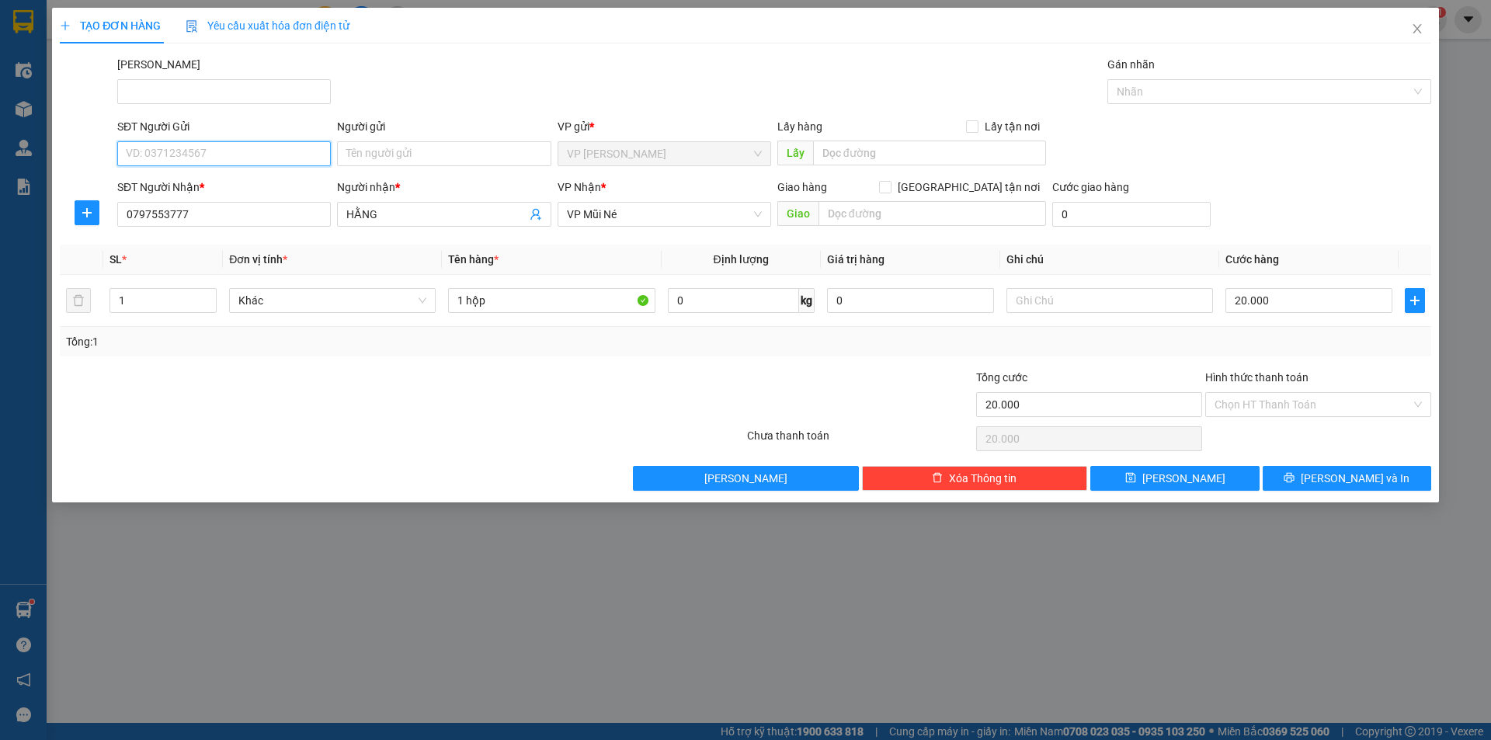
click at [234, 148] on input "SĐT Người Gửi" at bounding box center [224, 153] width 214 height 25
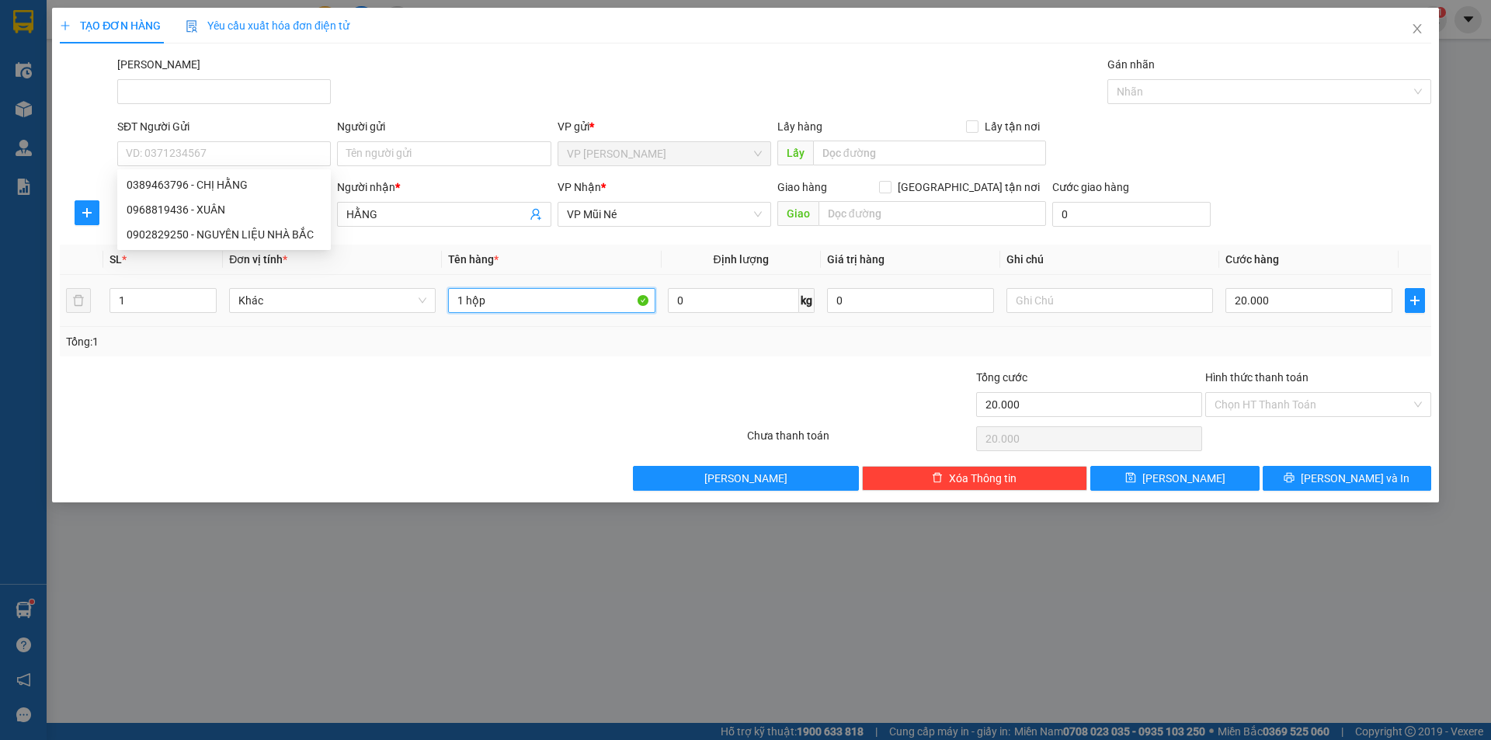
click at [556, 292] on input "1 hộp" at bounding box center [551, 300] width 207 height 25
type input "1 hộp giấy"
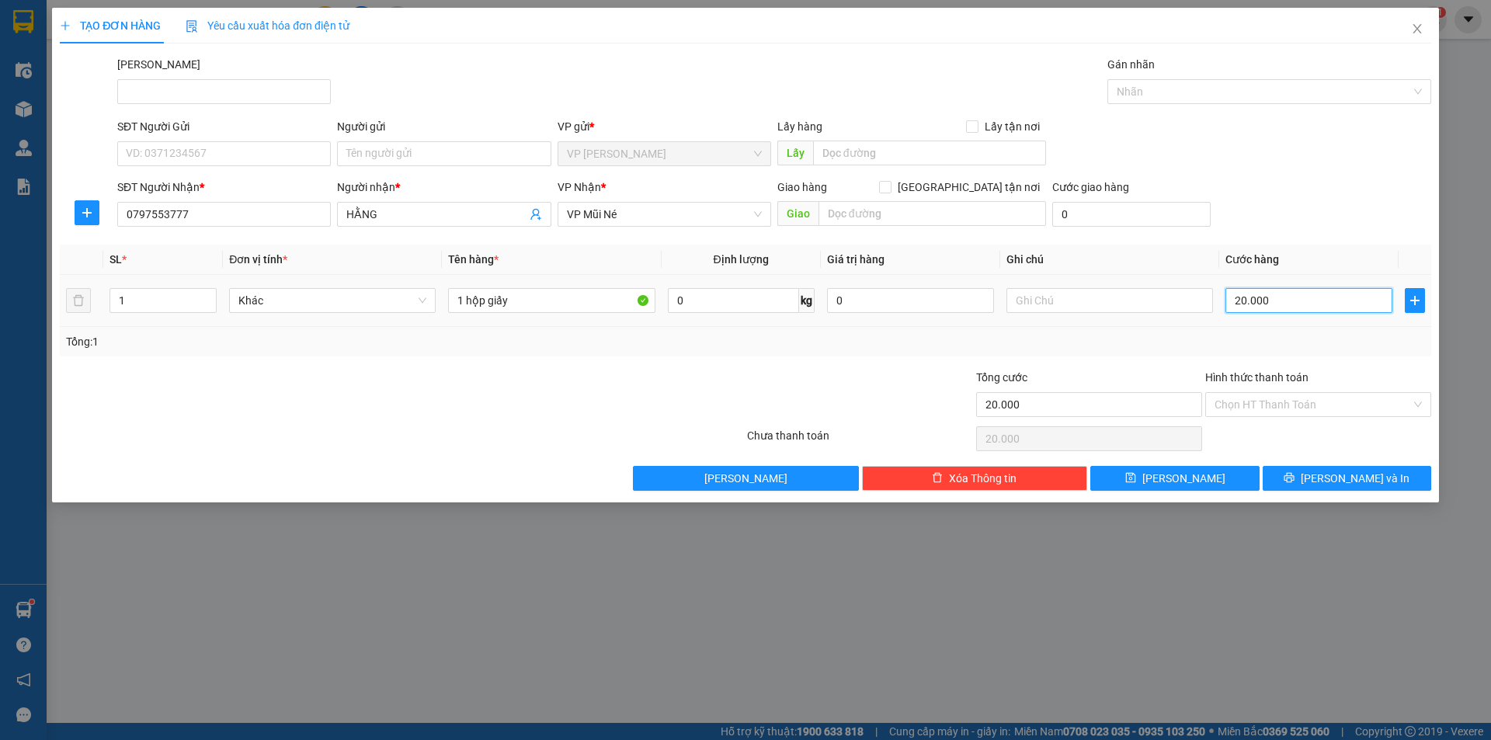
click at [1282, 304] on input "20.000" at bounding box center [1309, 300] width 167 height 25
type input "3"
type input "30"
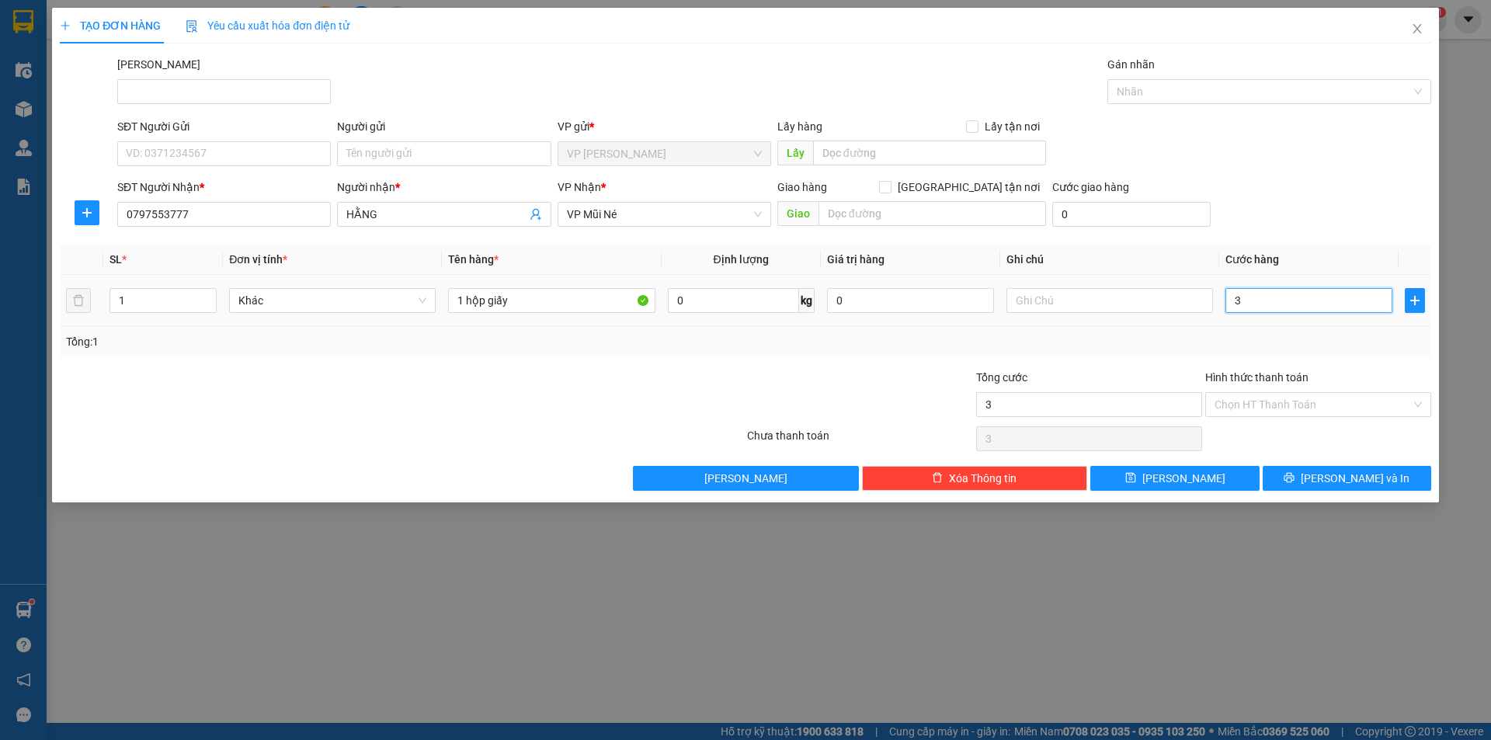
type input "30"
type input "300"
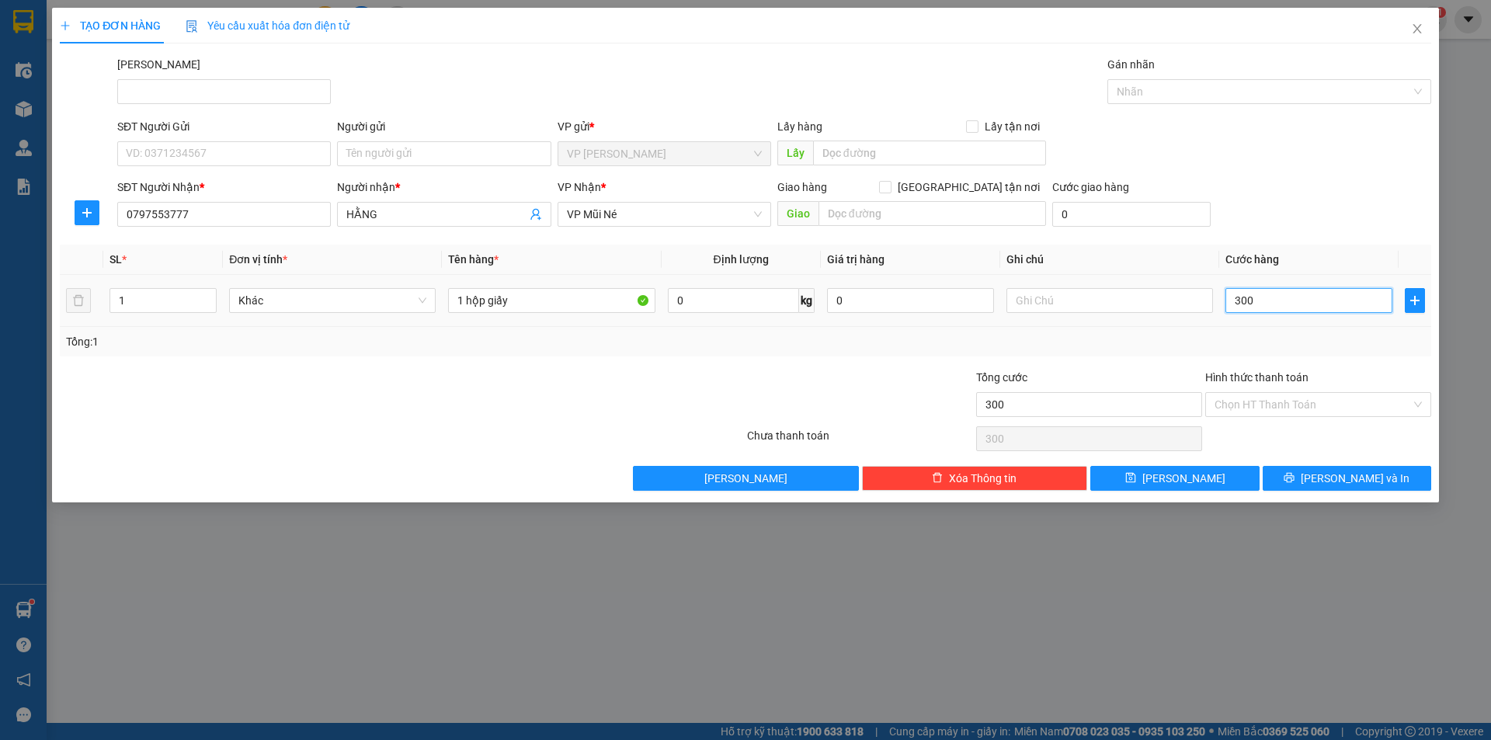
type input "3.000"
type input "30.000"
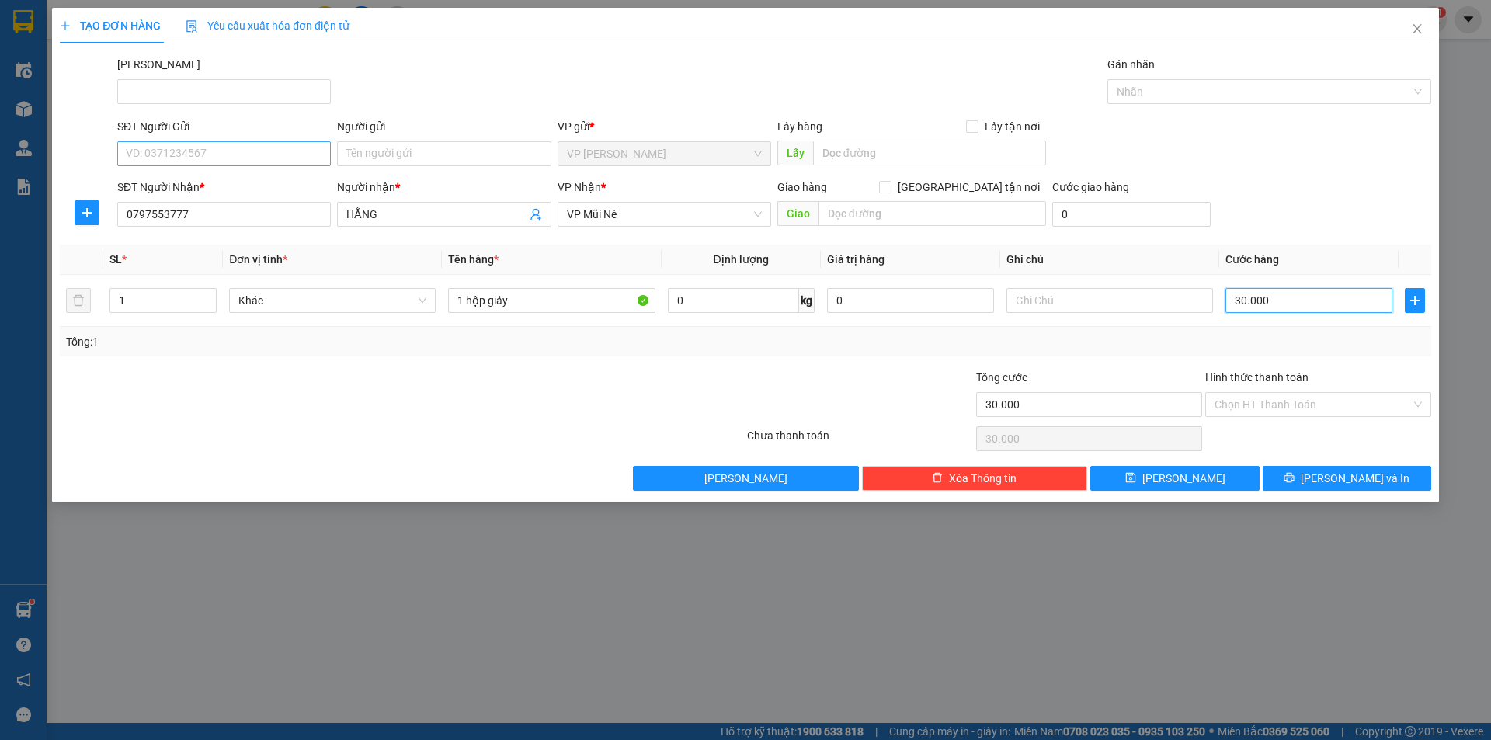
type input "30.000"
click at [217, 159] on input "SĐT Người Gửi" at bounding box center [224, 153] width 214 height 25
click at [165, 156] on input "08687119840" at bounding box center [224, 153] width 214 height 25
type input "0868719840"
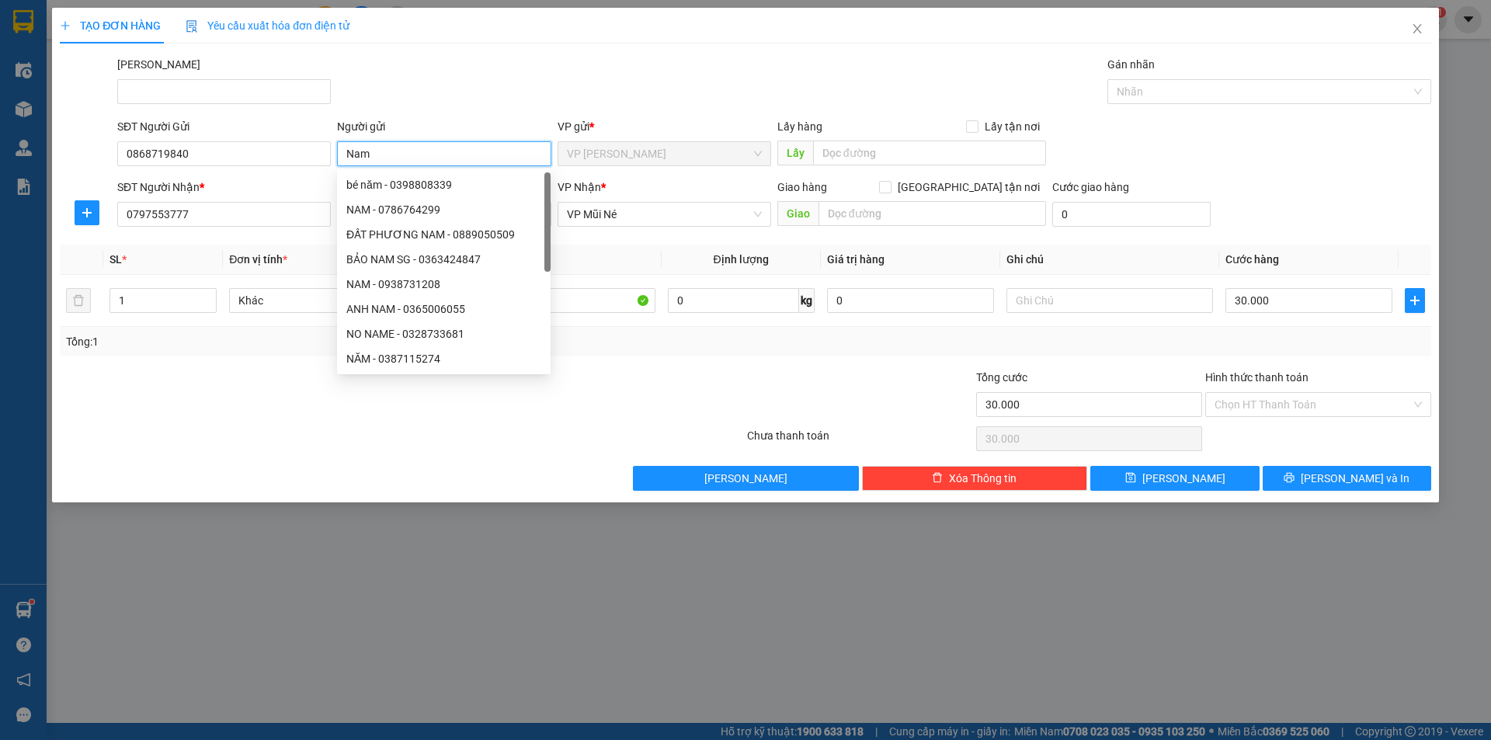
type input "Nam"
click at [773, 117] on div "Transit Pickup Surcharge Ids Transit Deliver Surcharge Ids Transit Deliver Surc…" at bounding box center [746, 273] width 1372 height 435
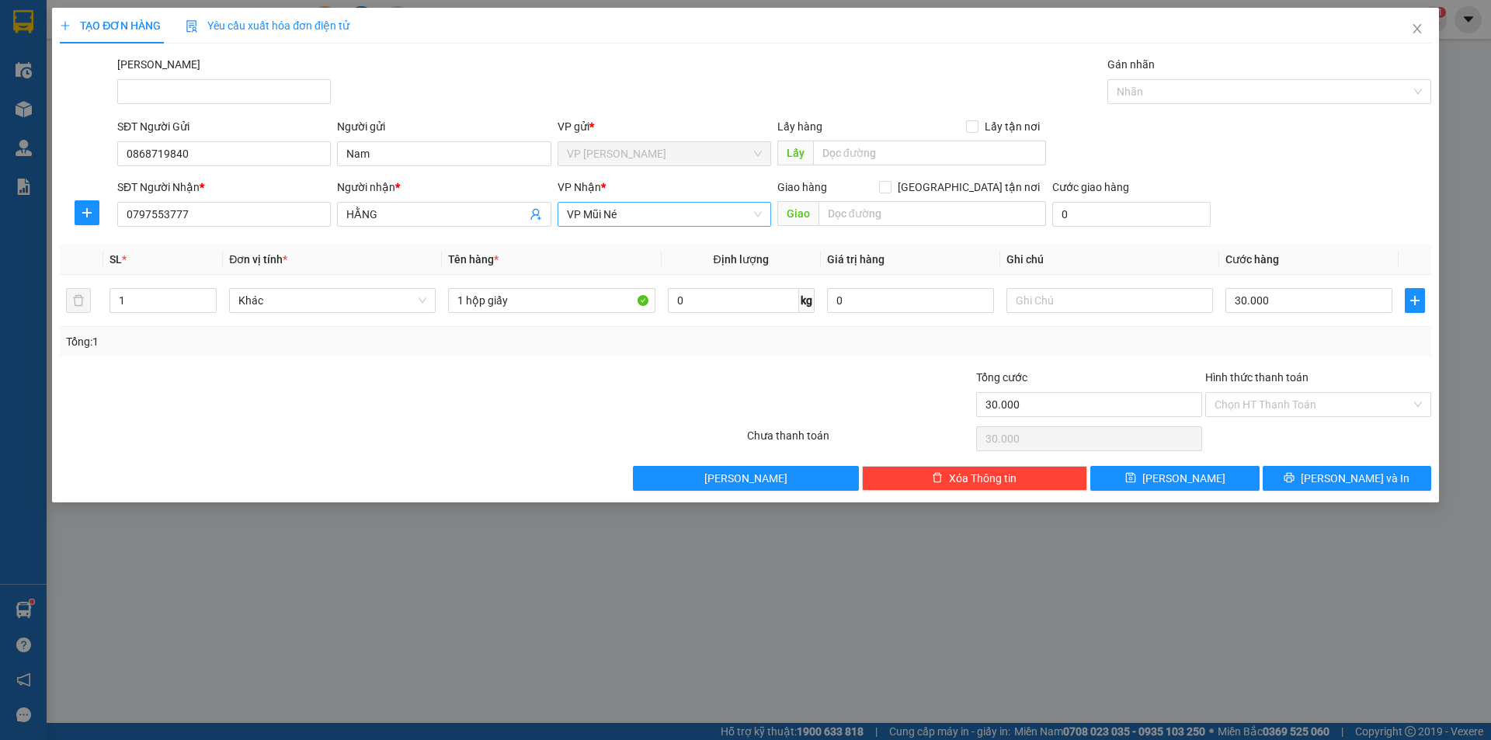
click at [756, 212] on span "VP Mũi Né" at bounding box center [664, 214] width 195 height 23
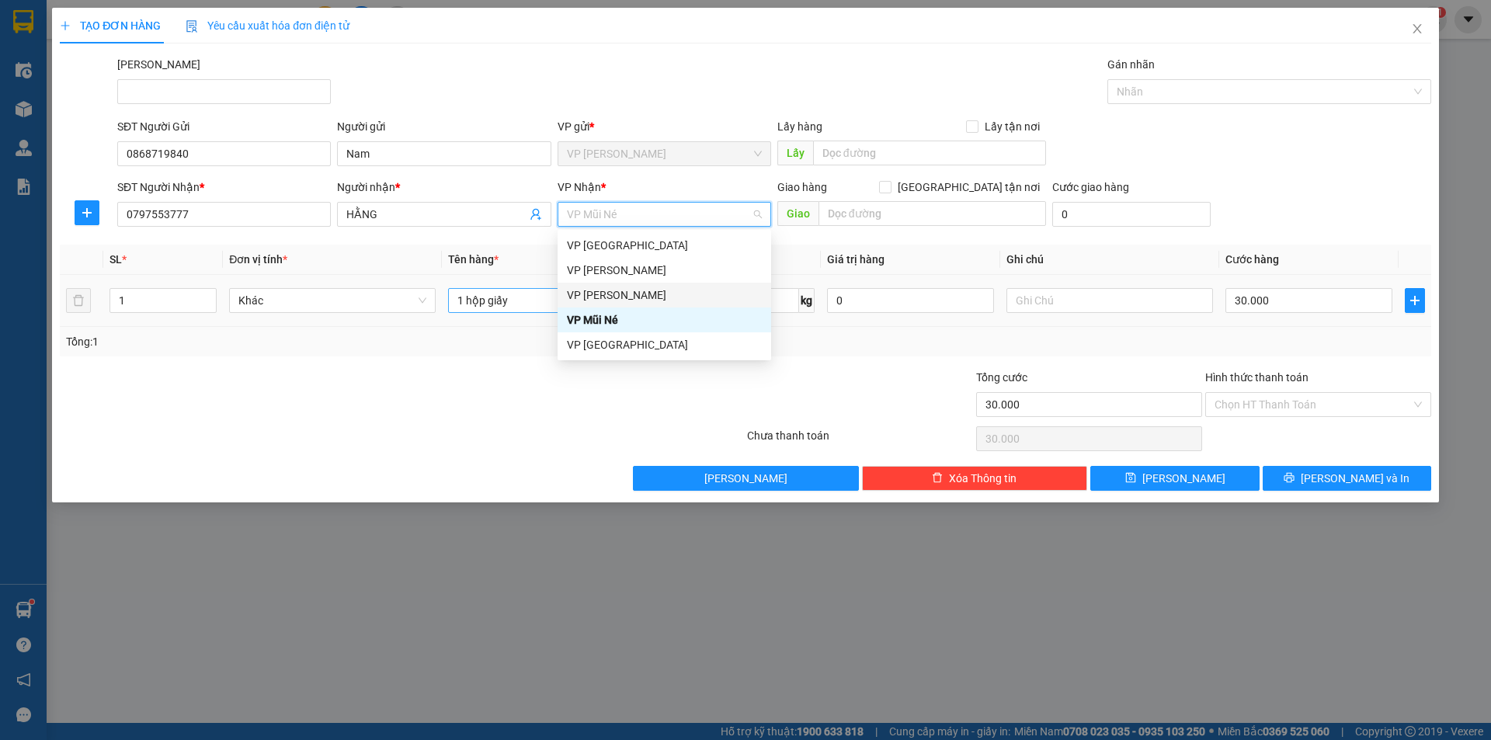
click at [636, 295] on div "VP [PERSON_NAME]" at bounding box center [664, 295] width 195 height 17
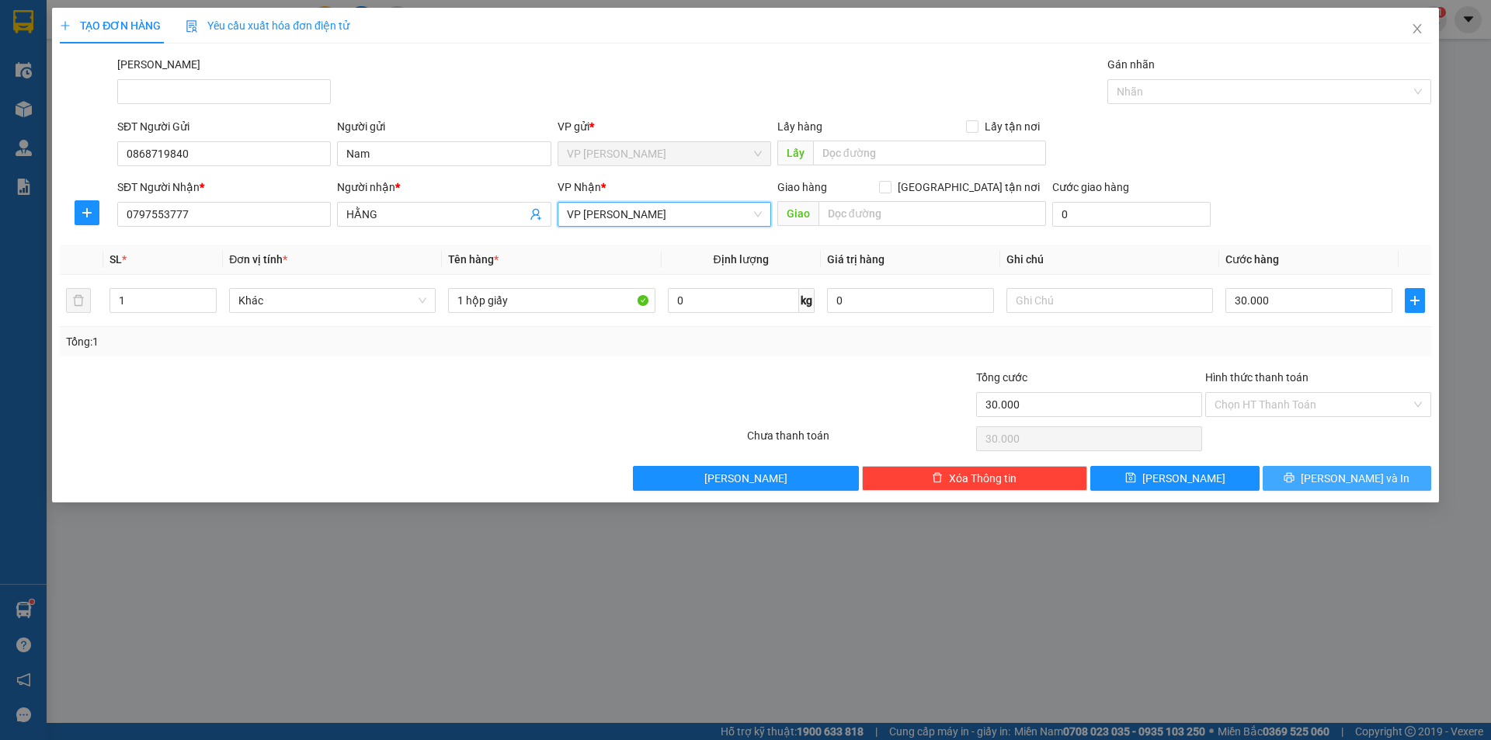
click at [1335, 481] on span "[PERSON_NAME] và In" at bounding box center [1355, 478] width 109 height 17
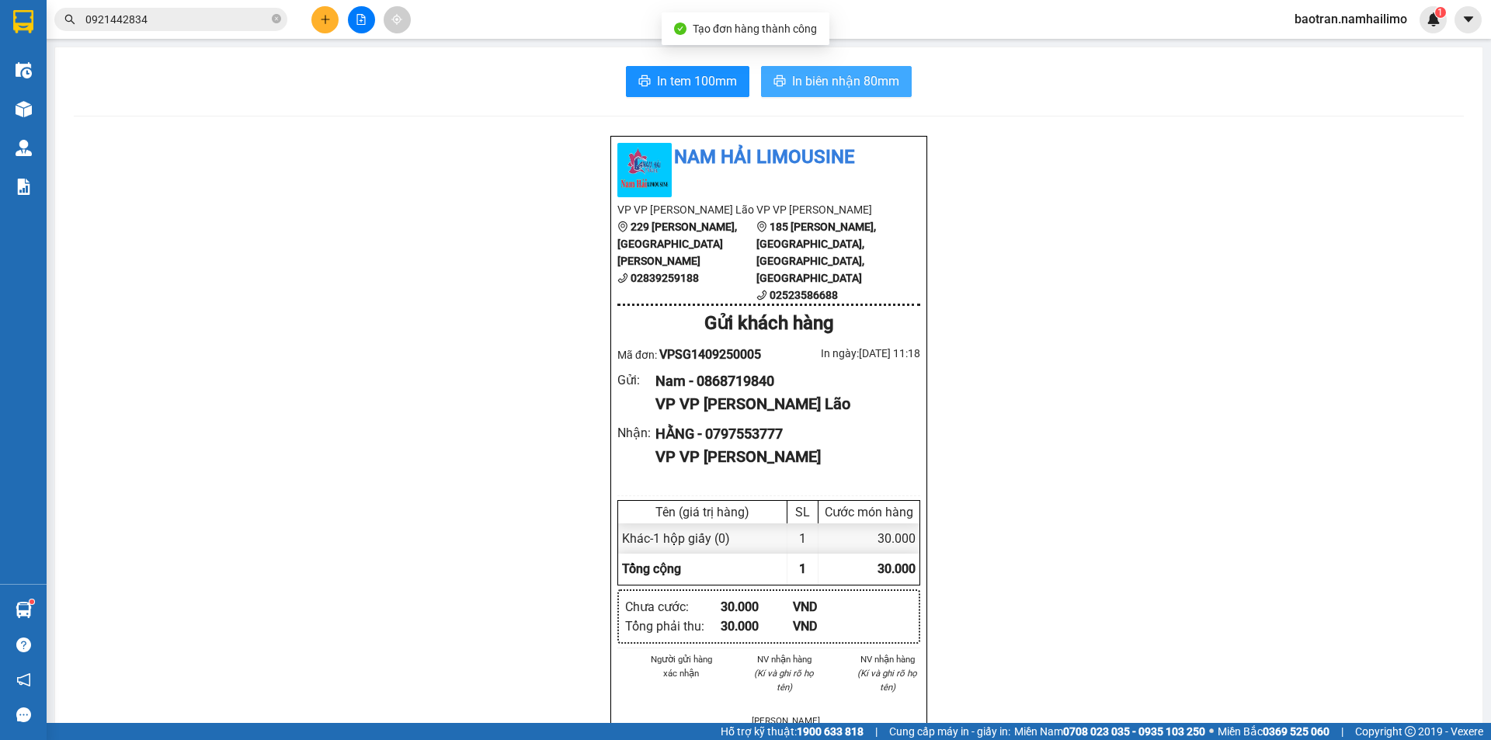
click at [861, 87] on span "In biên nhận 80mm" at bounding box center [845, 80] width 107 height 19
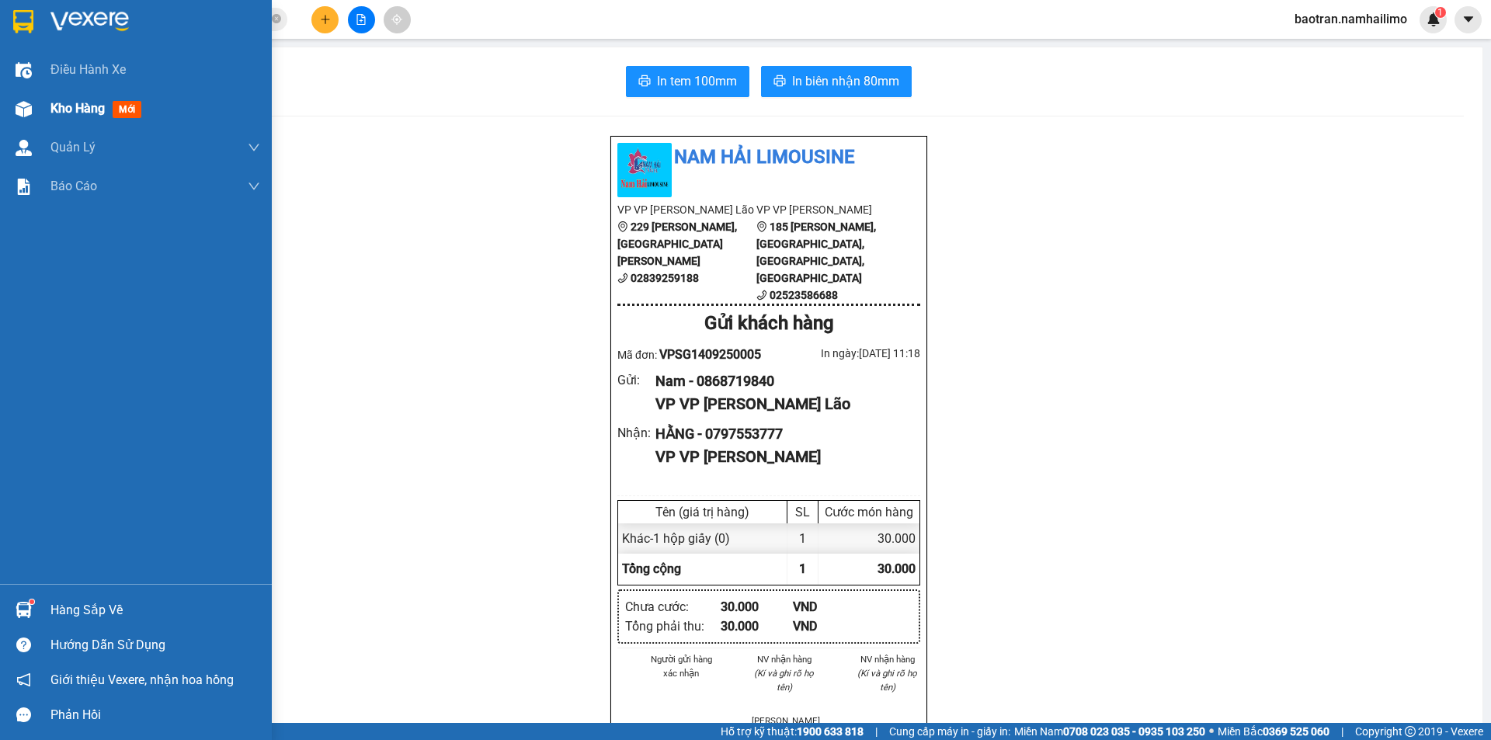
click at [30, 110] on img at bounding box center [24, 109] width 16 height 16
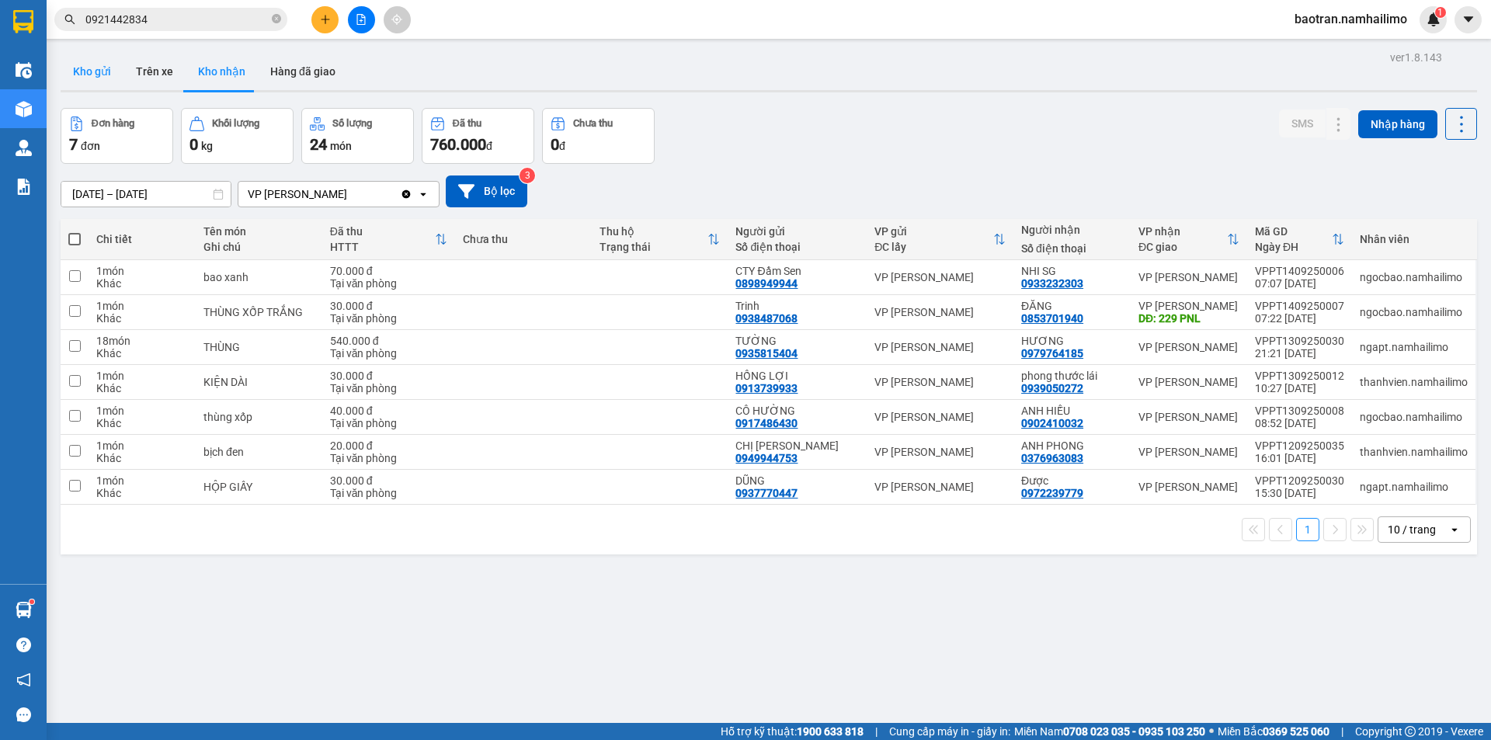
click at [84, 61] on button "Kho gửi" at bounding box center [92, 71] width 63 height 37
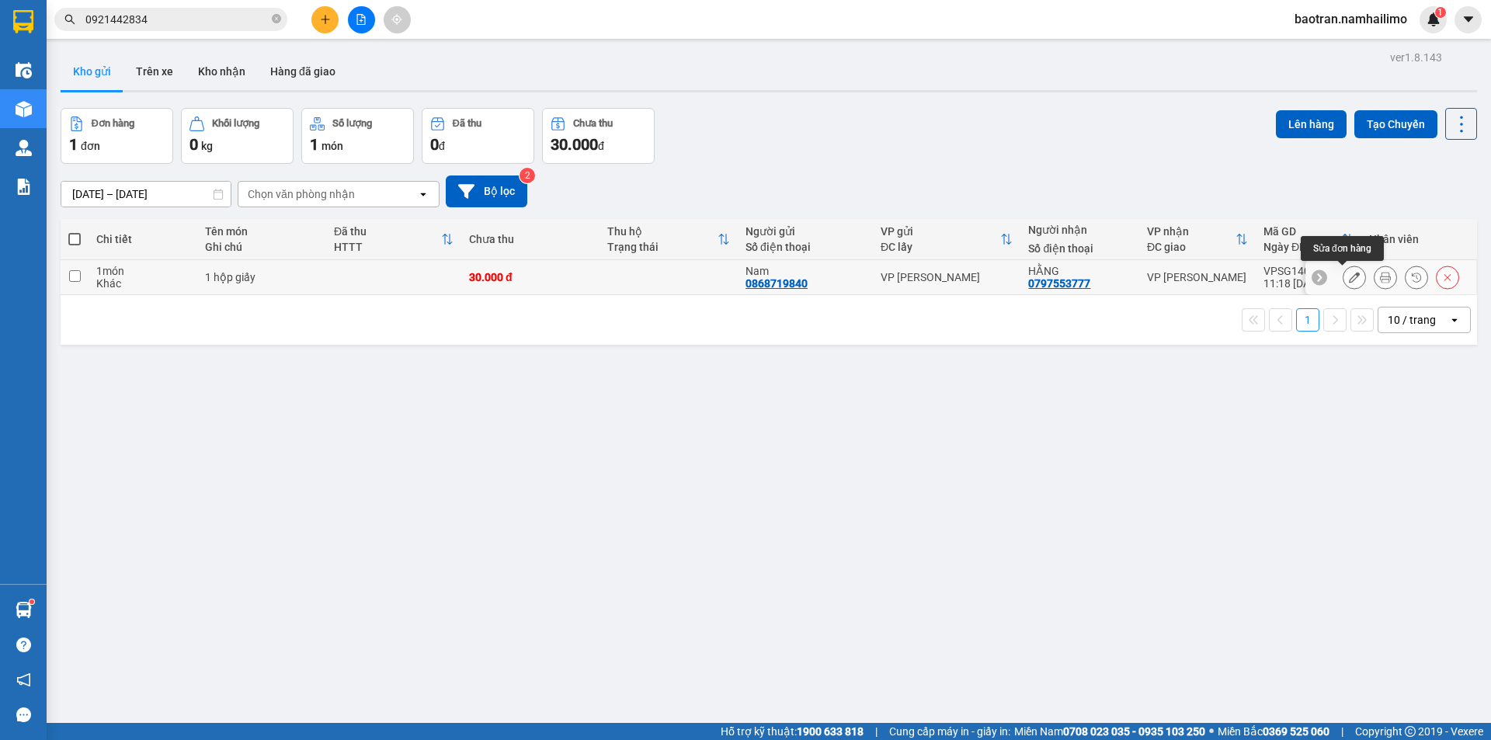
click at [1349, 281] on icon at bounding box center [1354, 277] width 11 height 11
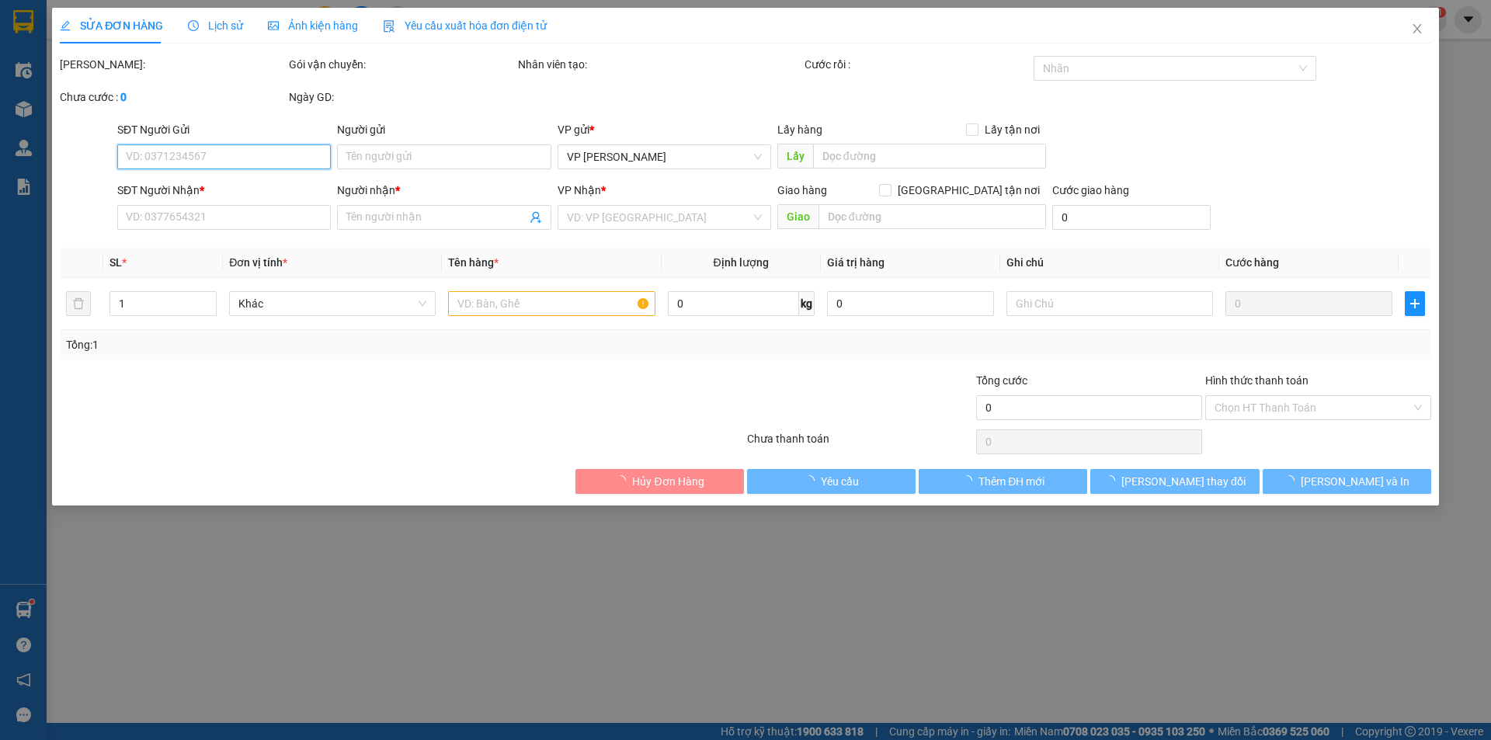
type input "0868719840"
type input "Nam"
type input "0797553777"
type input "HẰNG"
type input "30.000"
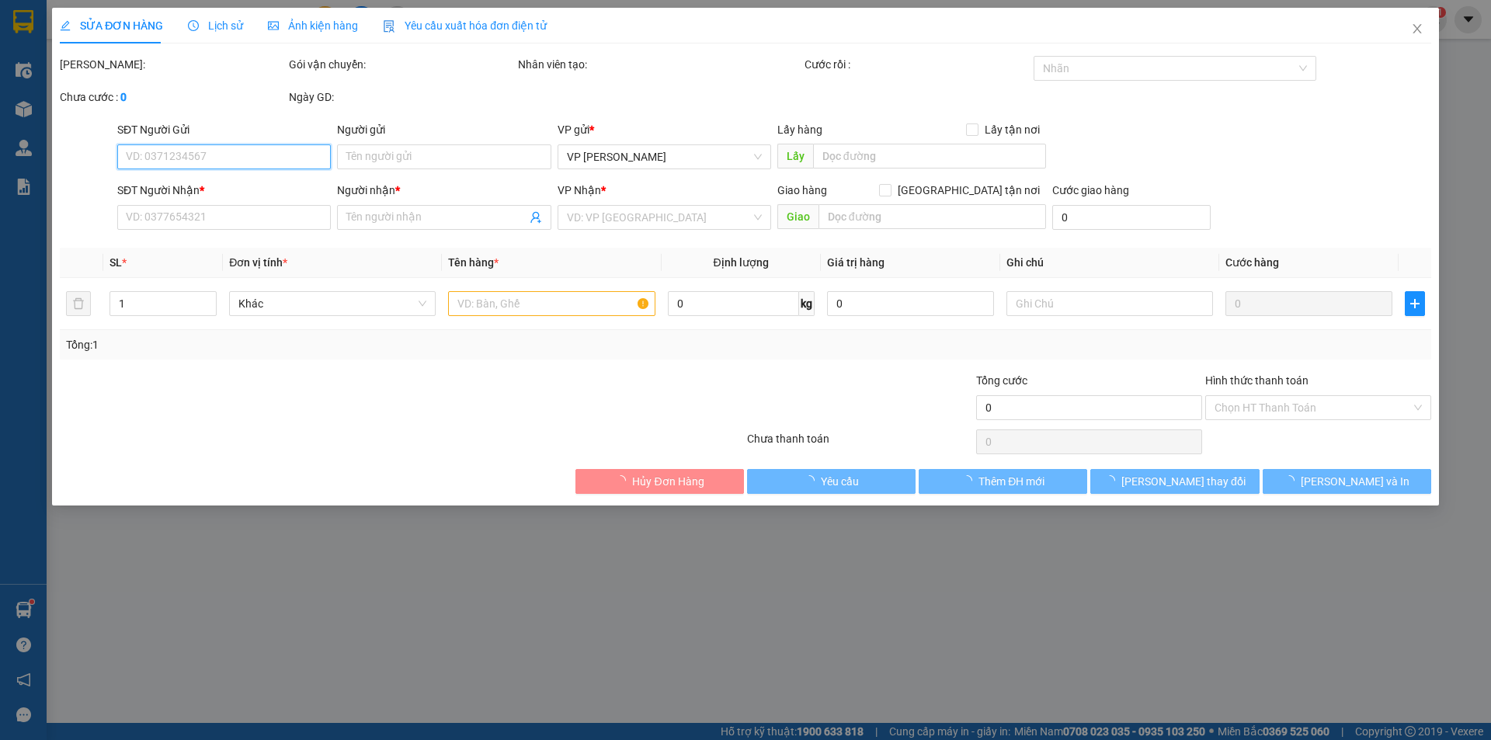
type input "30.000"
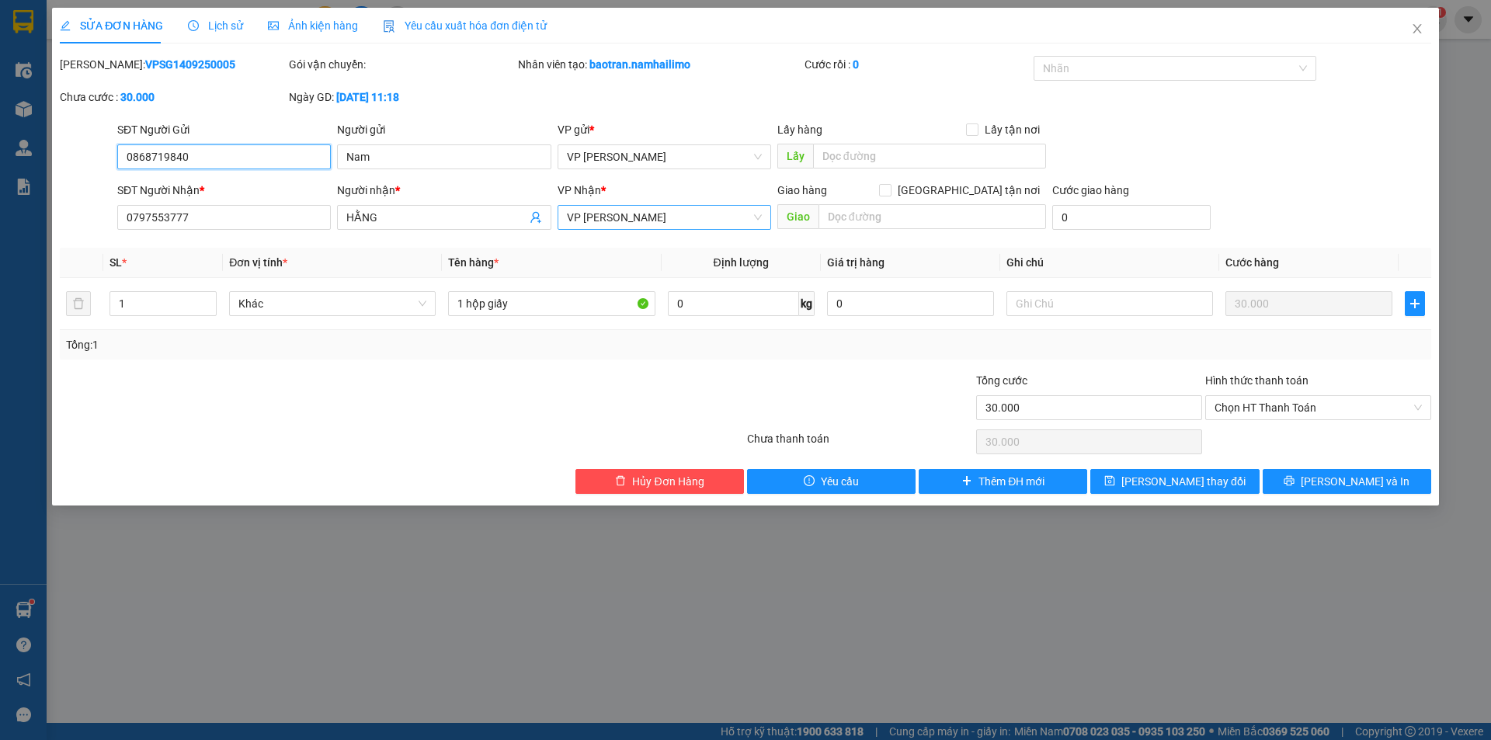
click at [715, 218] on span "VP [PERSON_NAME]" at bounding box center [664, 217] width 195 height 23
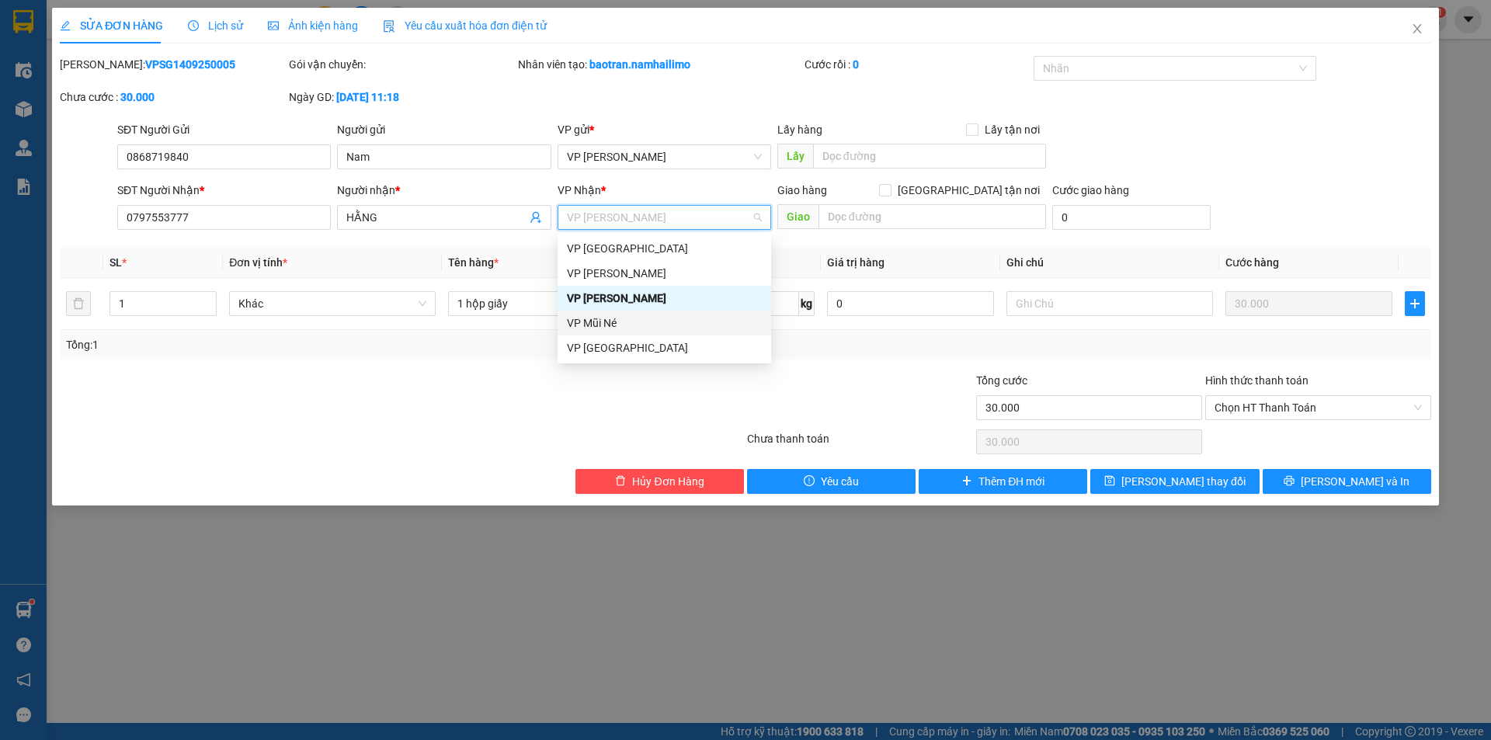
click at [622, 328] on div "VP Mũi Né" at bounding box center [664, 323] width 195 height 17
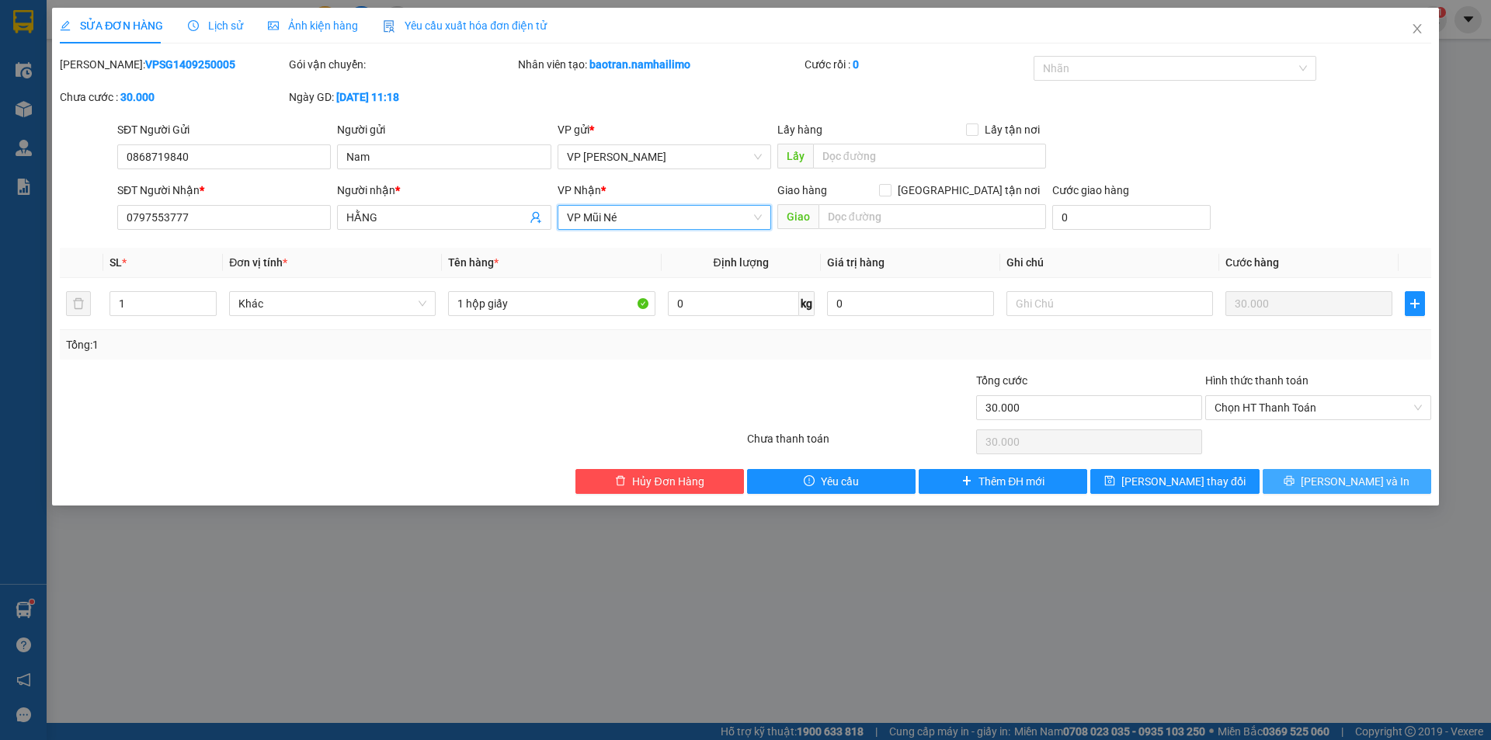
click at [1295, 485] on icon "printer" at bounding box center [1290, 481] width 10 height 10
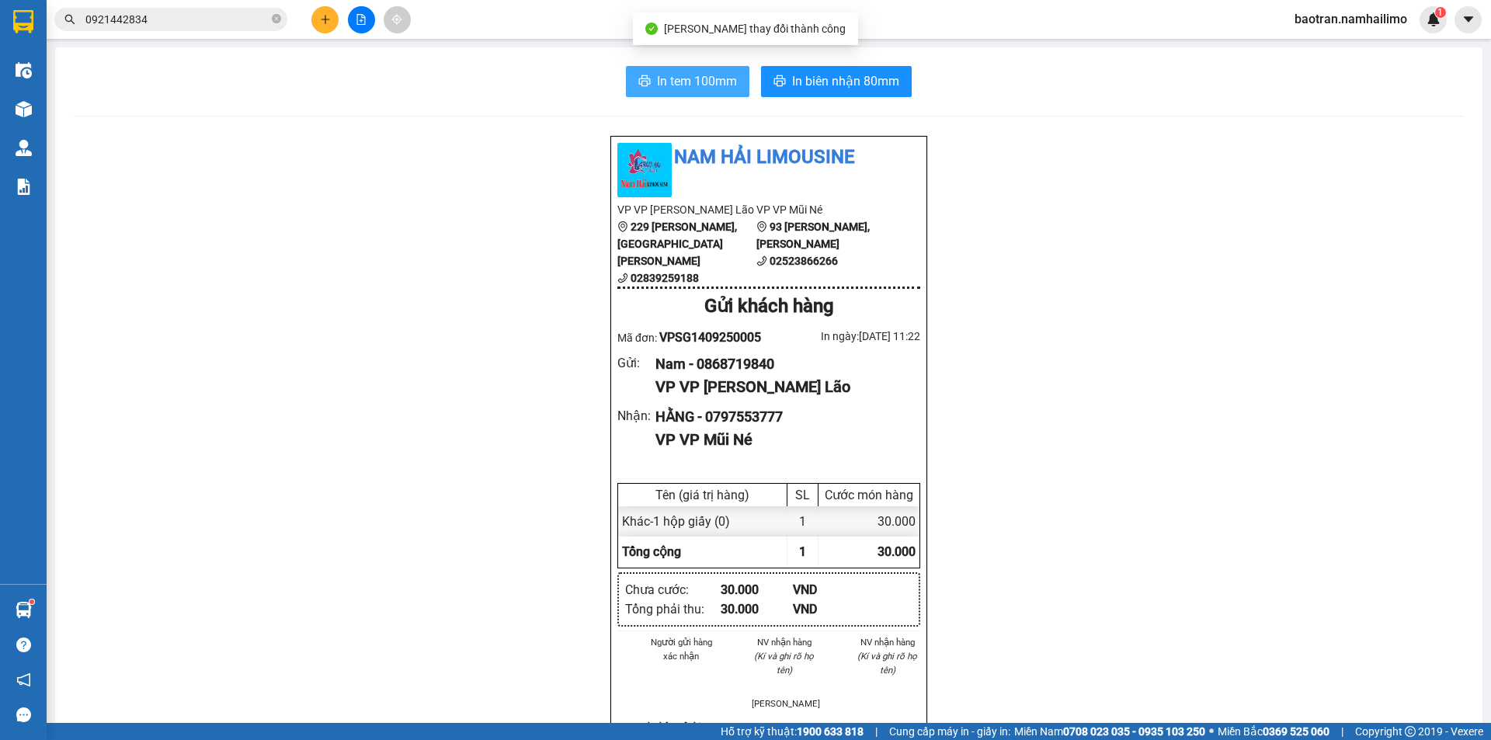
click at [706, 80] on span "In tem 100mm" at bounding box center [697, 80] width 80 height 19
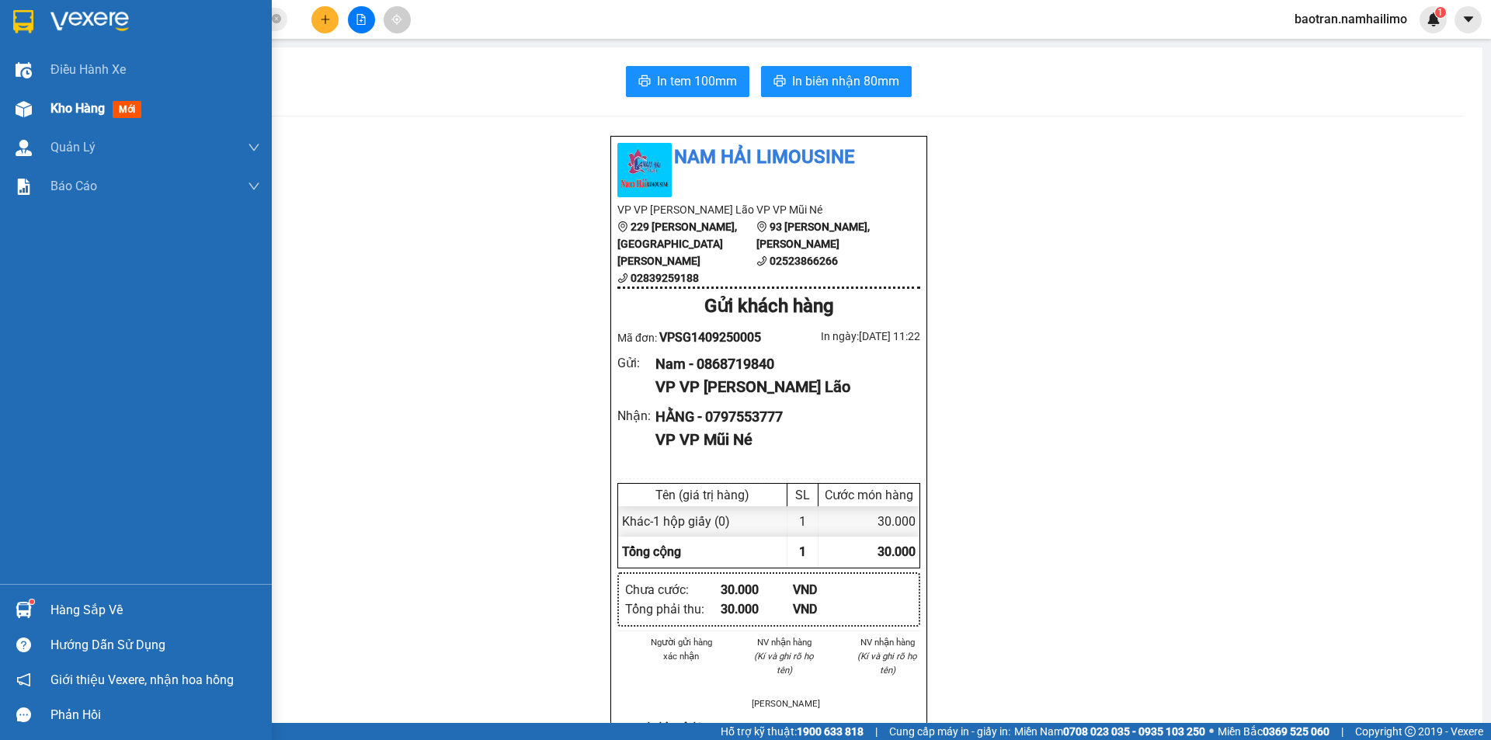
click at [107, 98] on div "Kho hàng mới" at bounding box center [155, 108] width 210 height 39
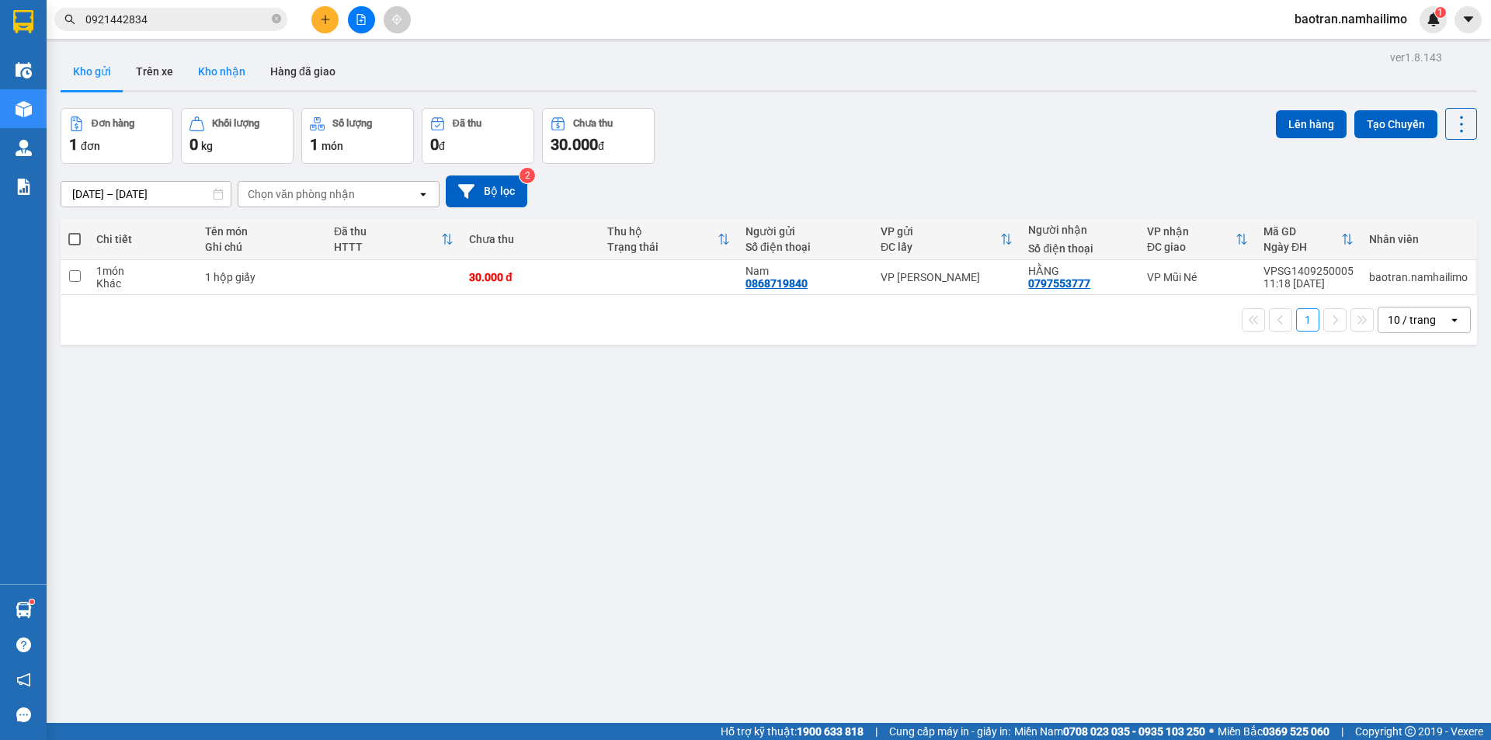
click at [216, 67] on button "Kho nhận" at bounding box center [222, 71] width 72 height 37
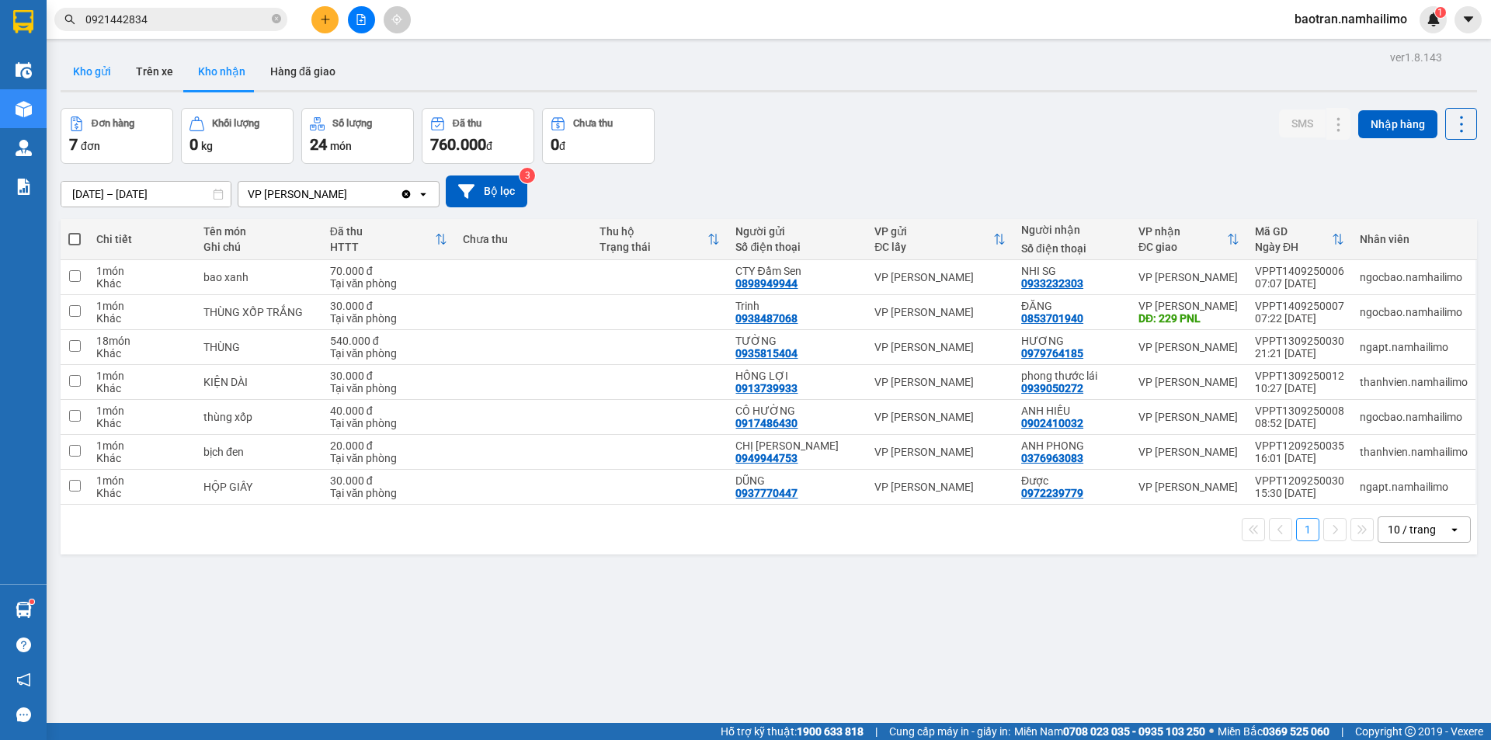
click at [85, 72] on button "Kho gửi" at bounding box center [92, 71] width 63 height 37
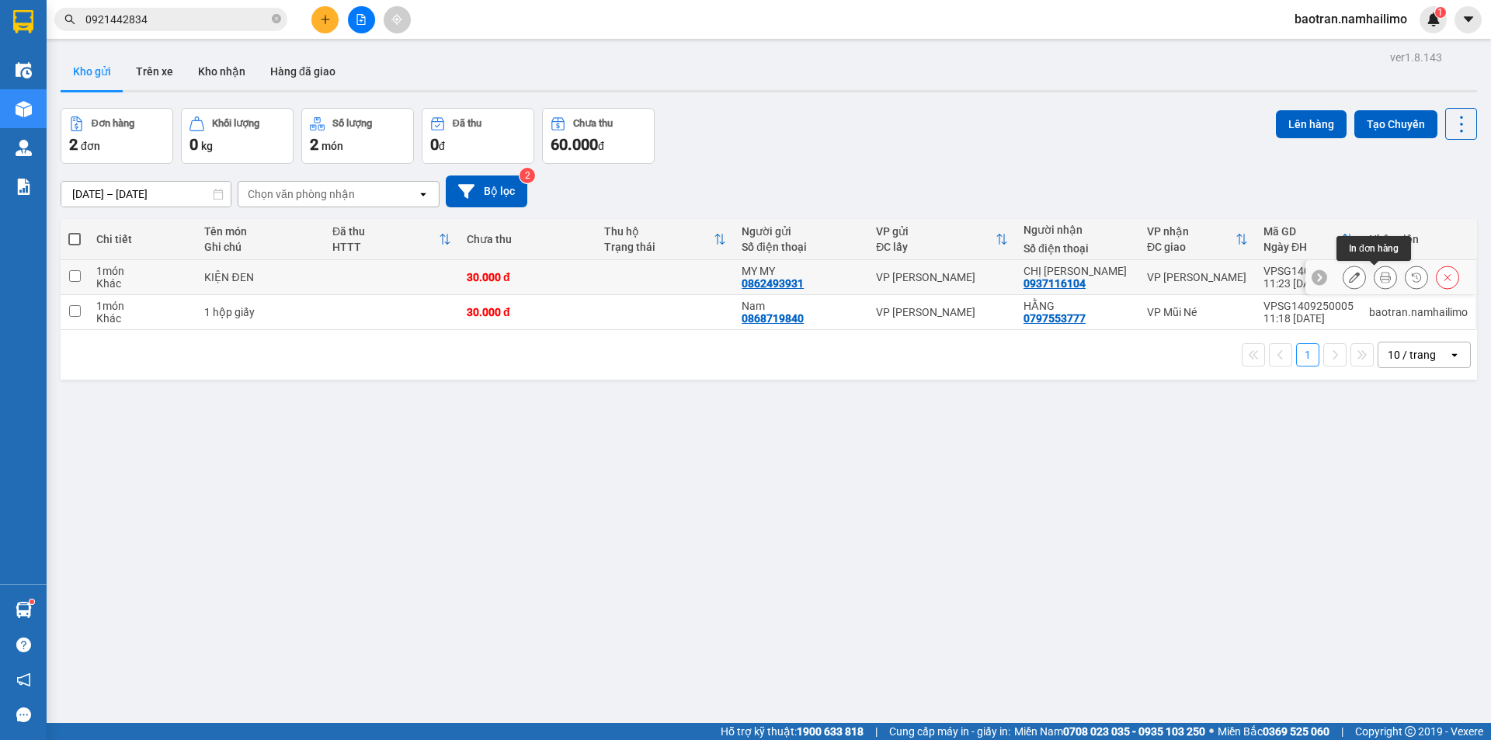
click at [1380, 273] on icon at bounding box center [1385, 277] width 11 height 11
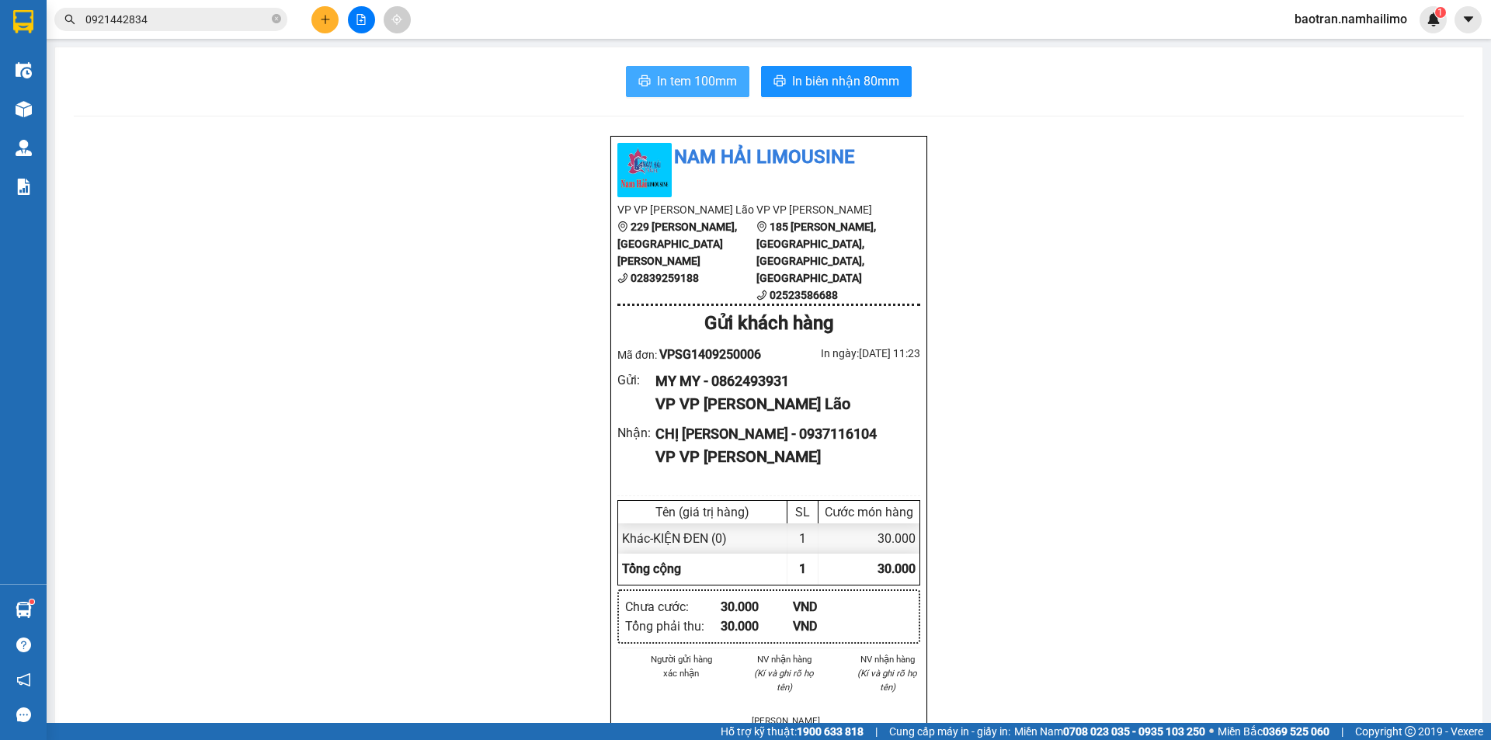
drag, startPoint x: 689, startPoint y: 116, endPoint x: 685, endPoint y: 89, distance: 27.5
click at [685, 89] on div "In tem 100mm In biên nhận 80mm Nam Hải Limousine VP VP [PERSON_NAME] Lão 229 [P…" at bounding box center [769, 722] width 1428 height 1351
click at [685, 86] on span "In tem 100mm" at bounding box center [697, 80] width 80 height 19
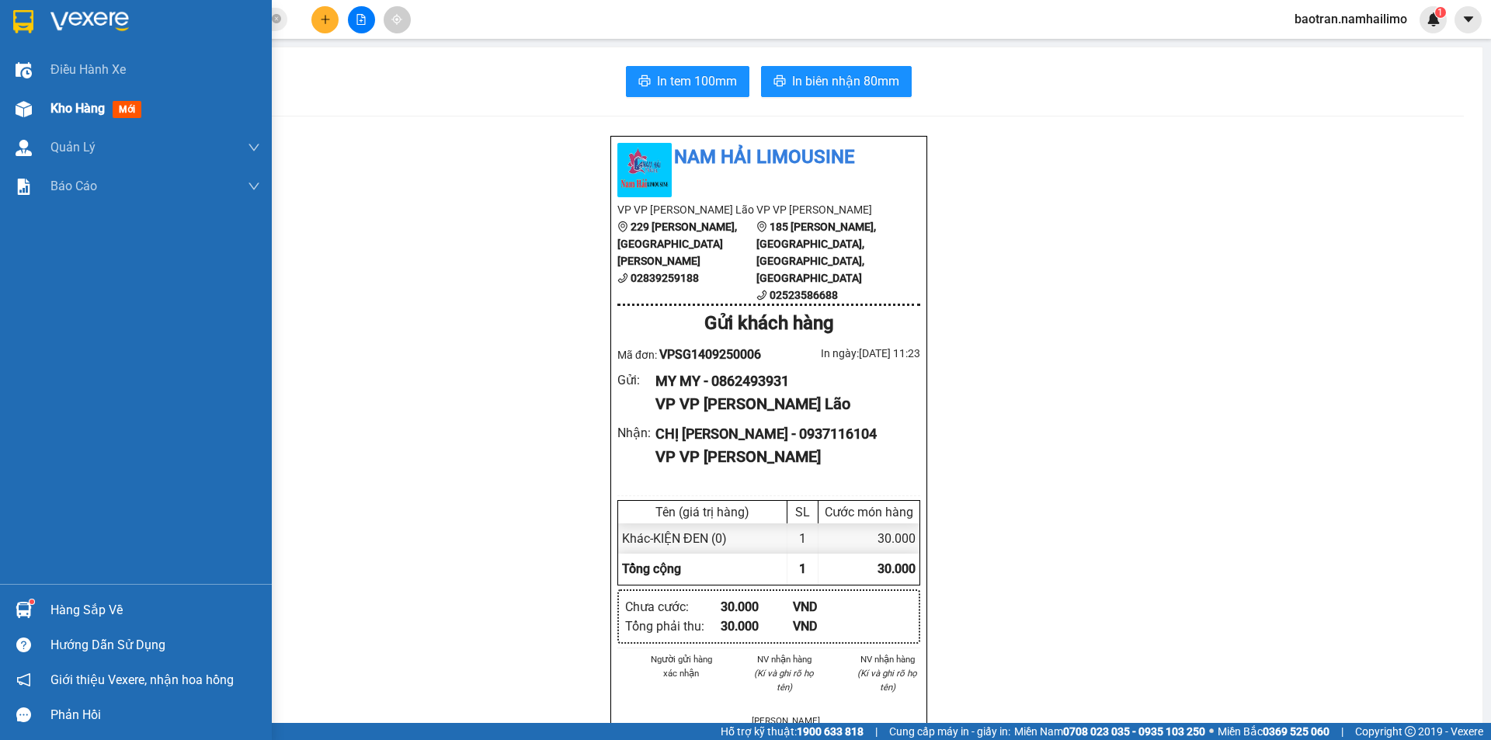
click at [28, 107] on img at bounding box center [24, 109] width 16 height 16
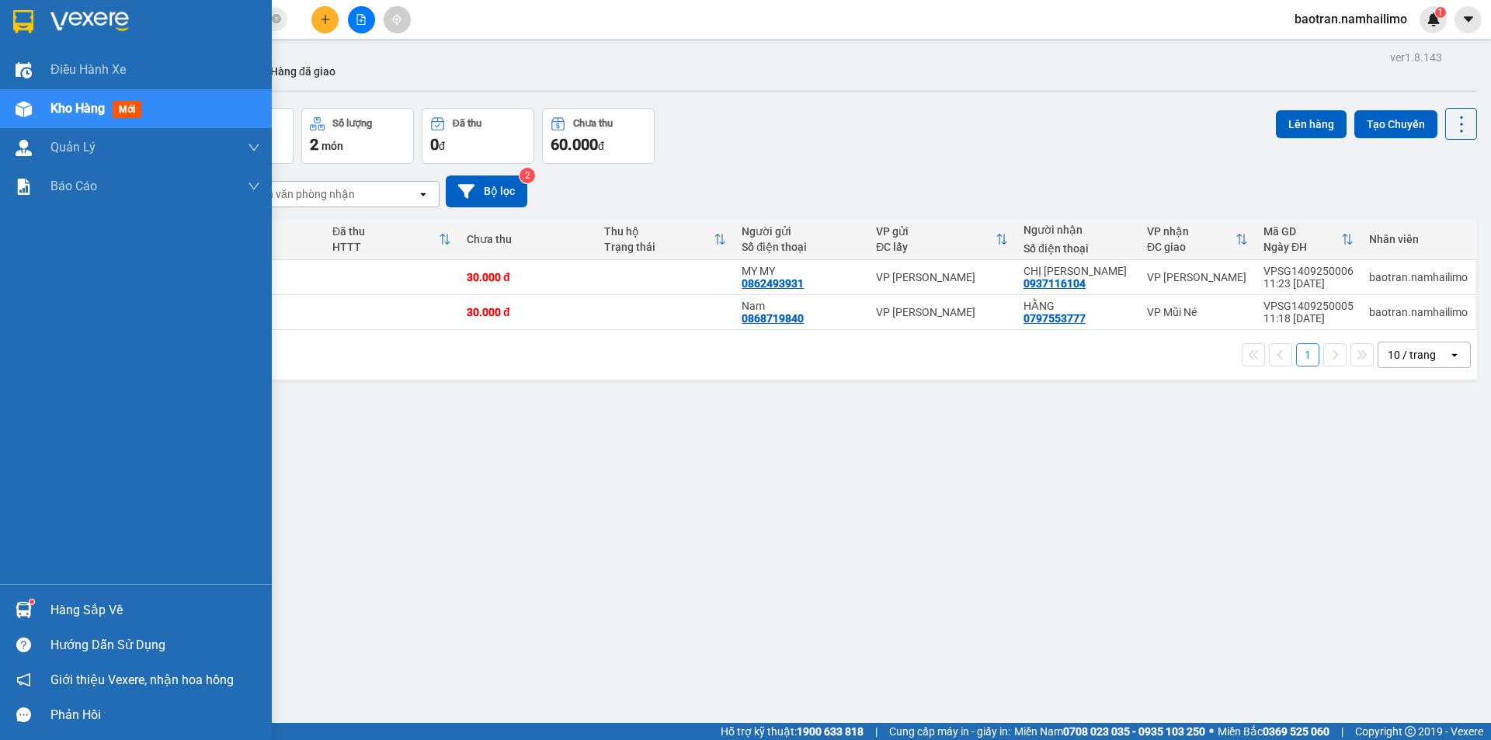
click at [82, 600] on div "Hàng sắp về" at bounding box center [155, 610] width 210 height 23
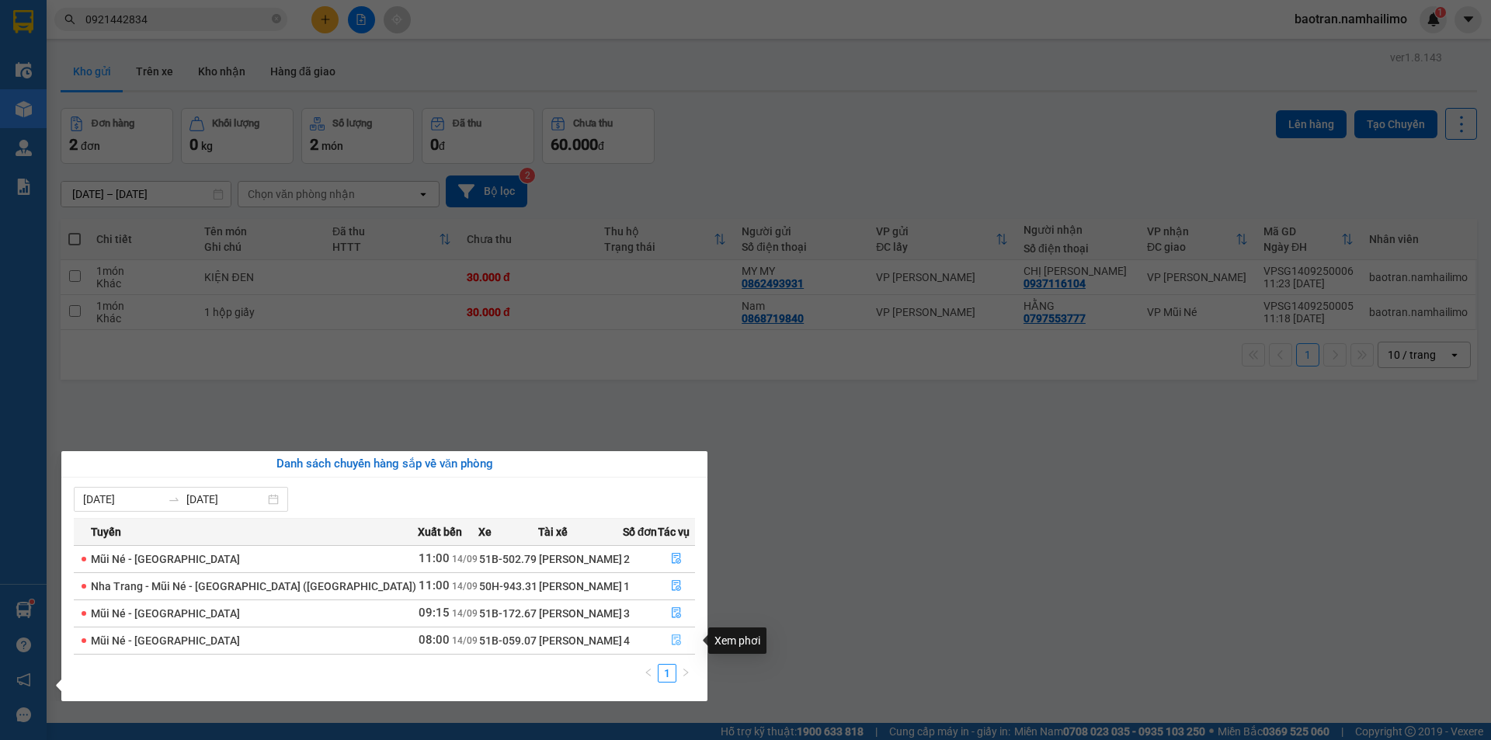
click at [674, 638] on icon "file-done" at bounding box center [676, 640] width 9 height 11
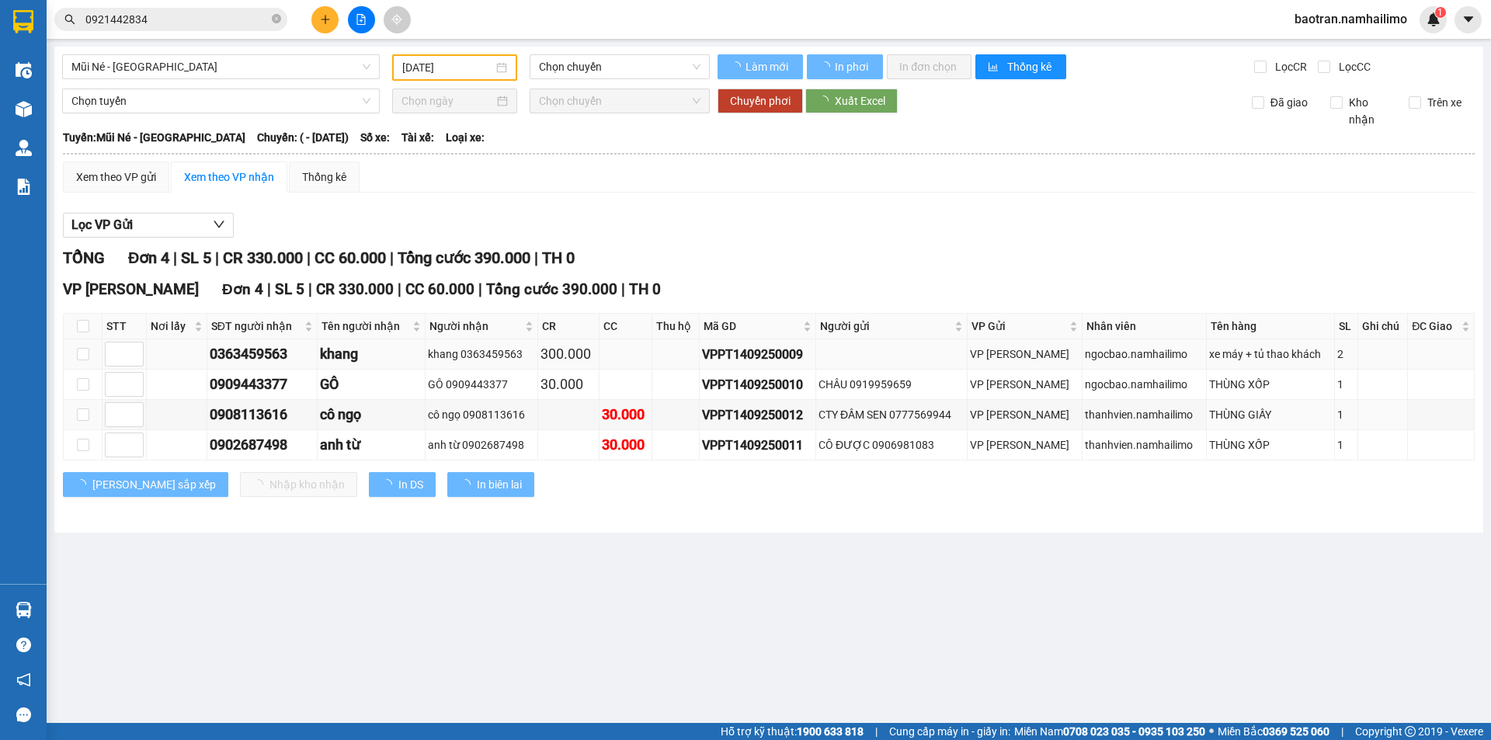
type input "[DATE]"
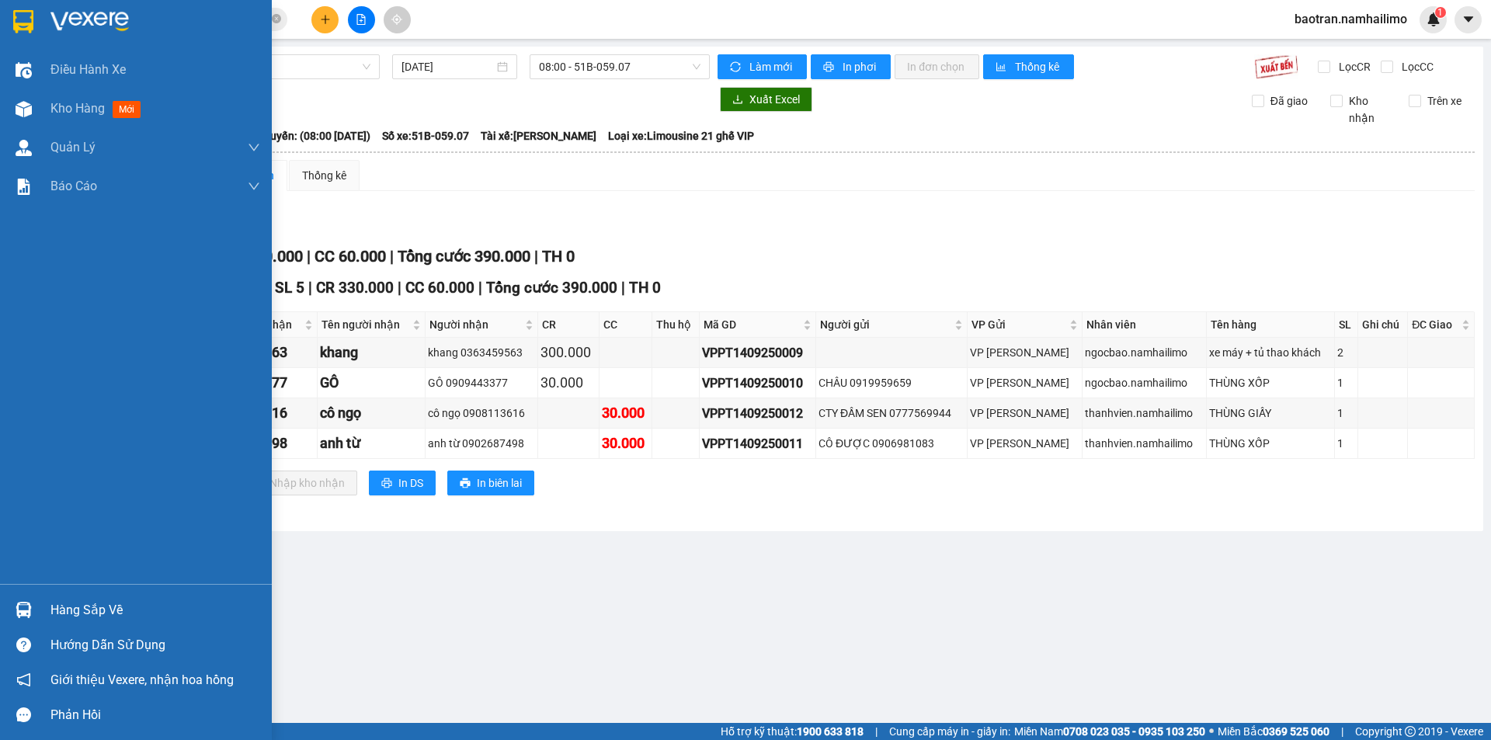
click at [64, 602] on div "Hàng sắp về" at bounding box center [155, 610] width 210 height 23
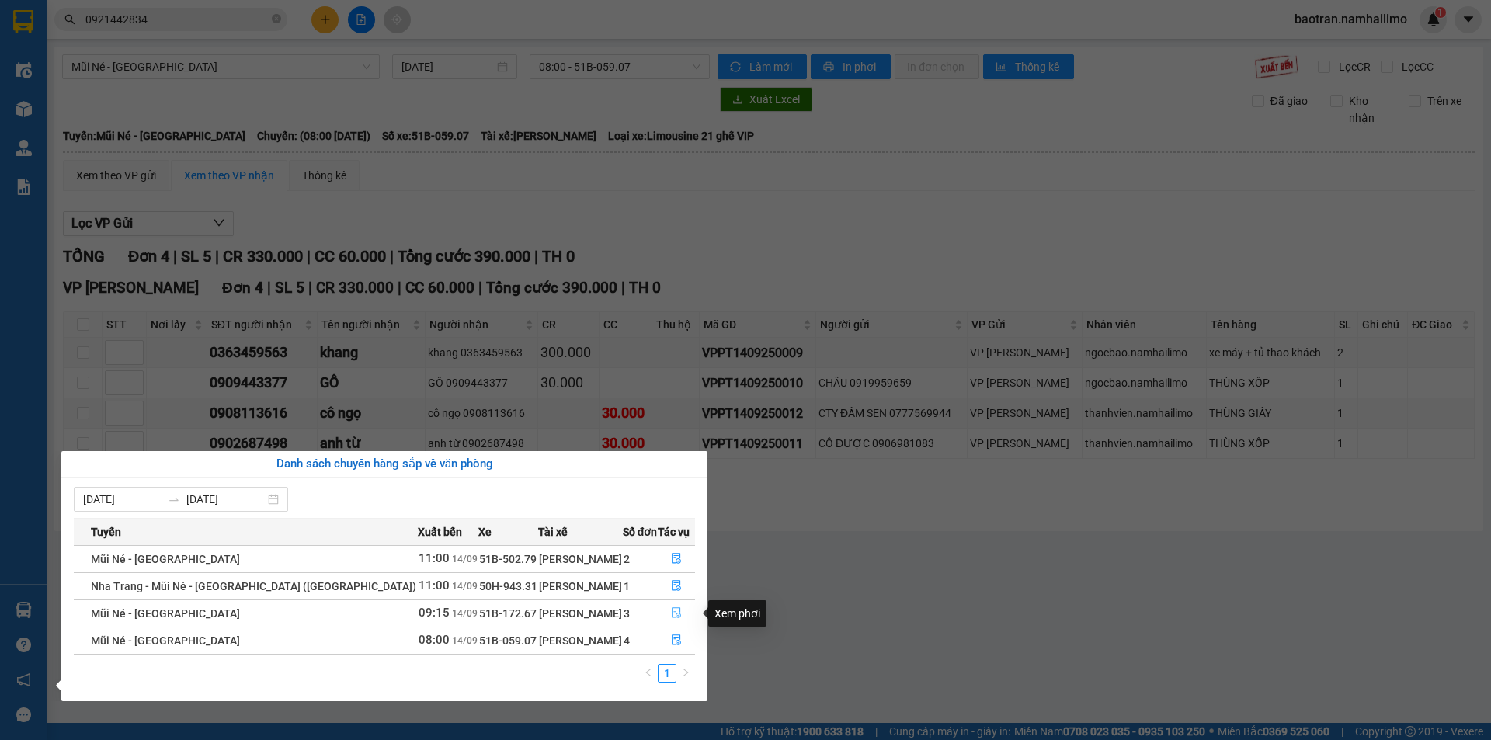
click at [678, 612] on icon "file-done" at bounding box center [676, 612] width 11 height 11
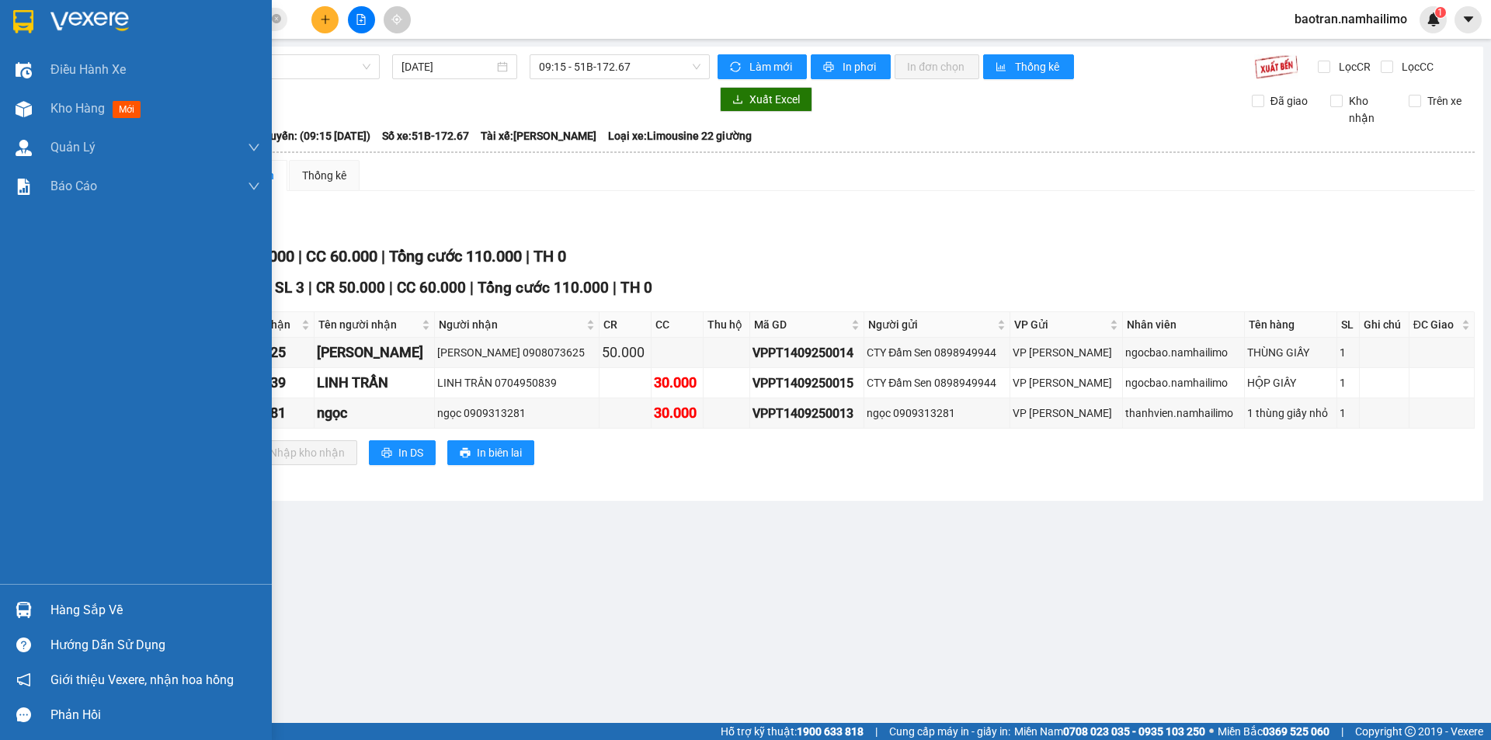
click at [72, 606] on div "Hàng sắp về" at bounding box center [155, 610] width 210 height 23
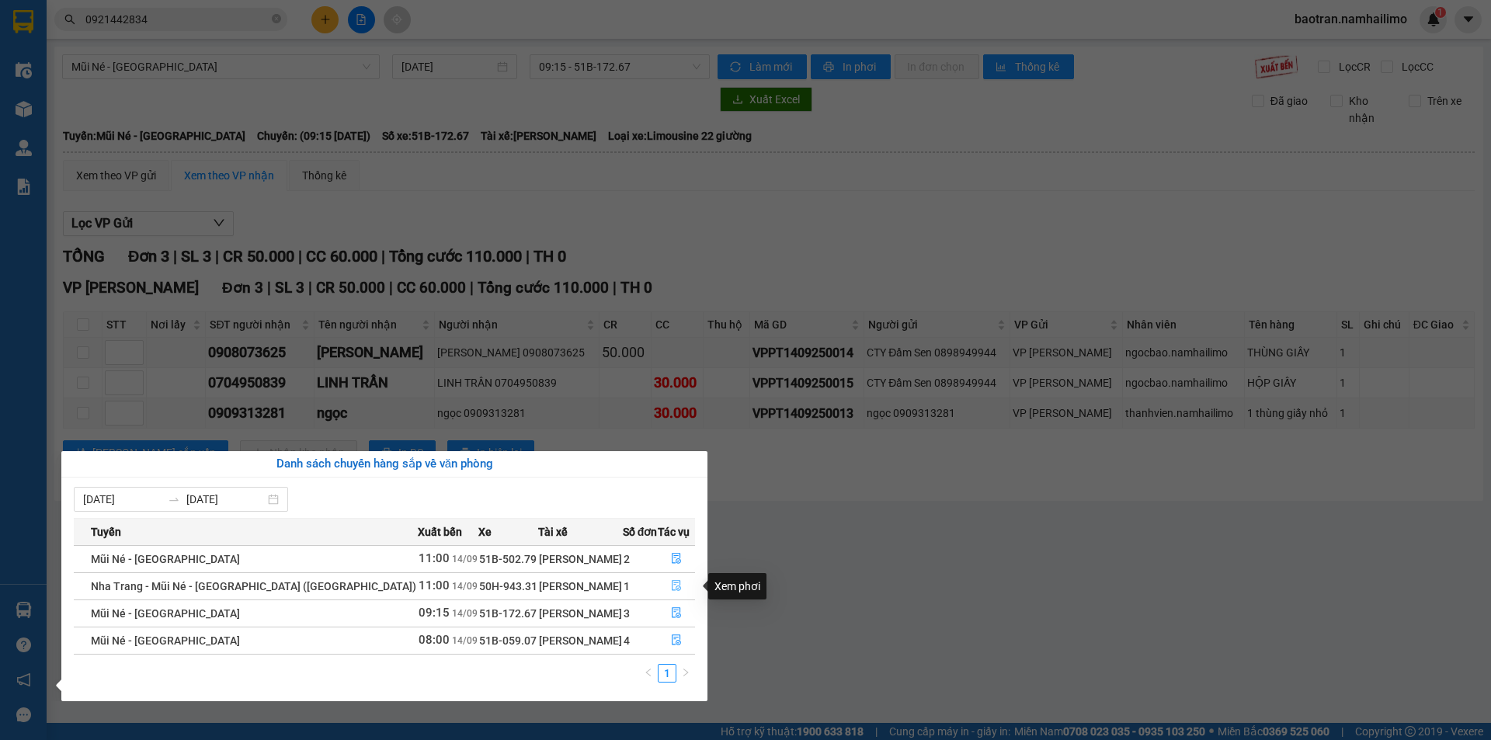
click at [678, 583] on icon "file-done" at bounding box center [676, 585] width 11 height 11
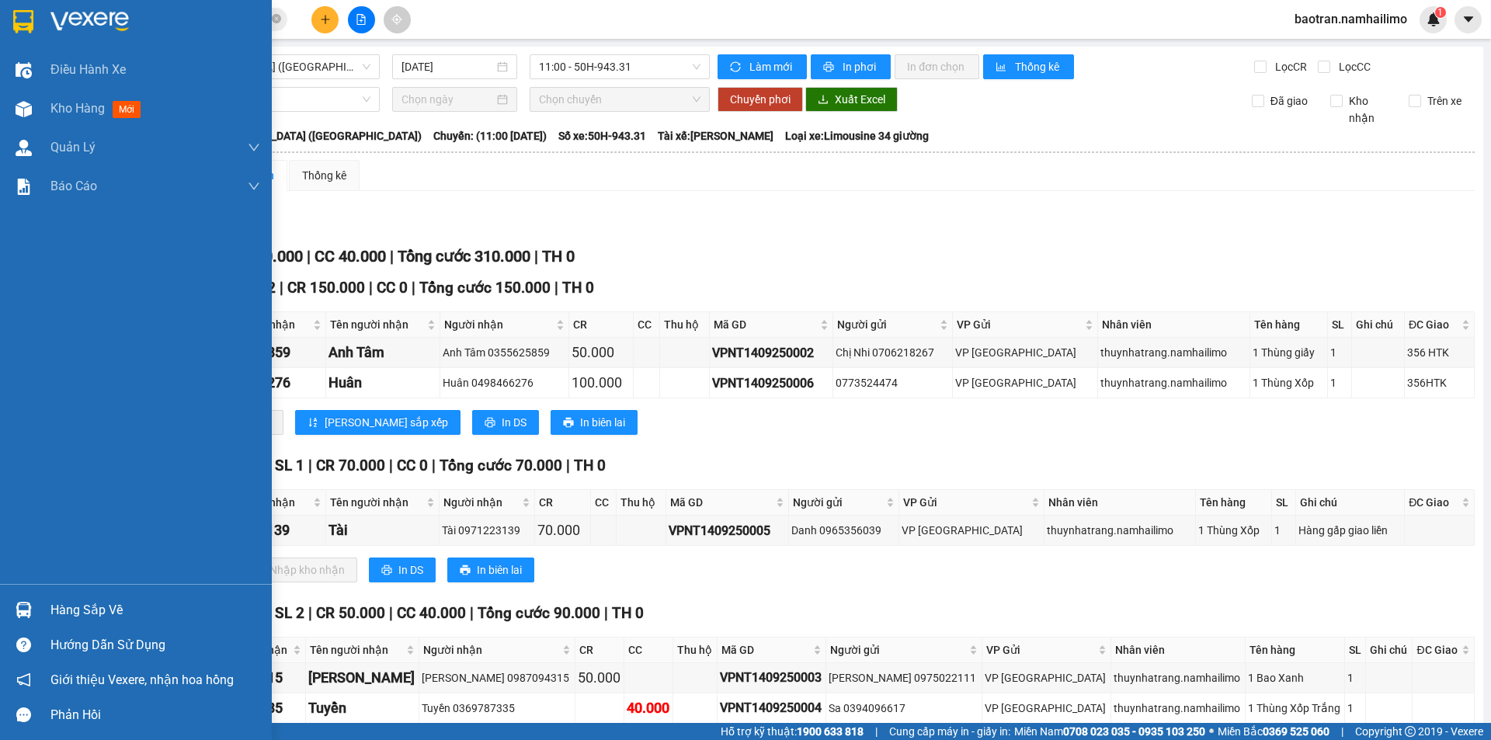
click at [71, 608] on div "Hàng sắp về" at bounding box center [155, 610] width 210 height 23
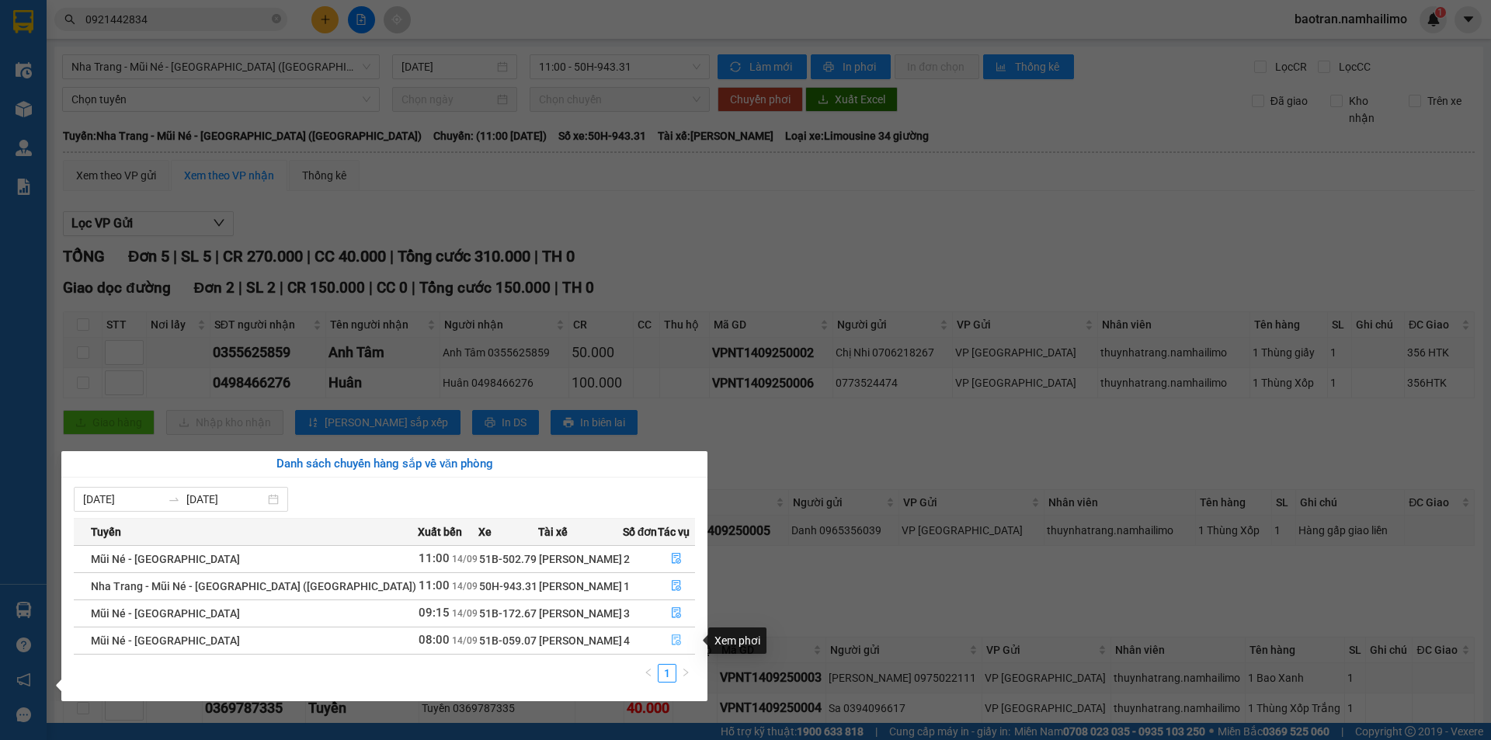
click at [673, 644] on icon "file-done" at bounding box center [676, 640] width 9 height 11
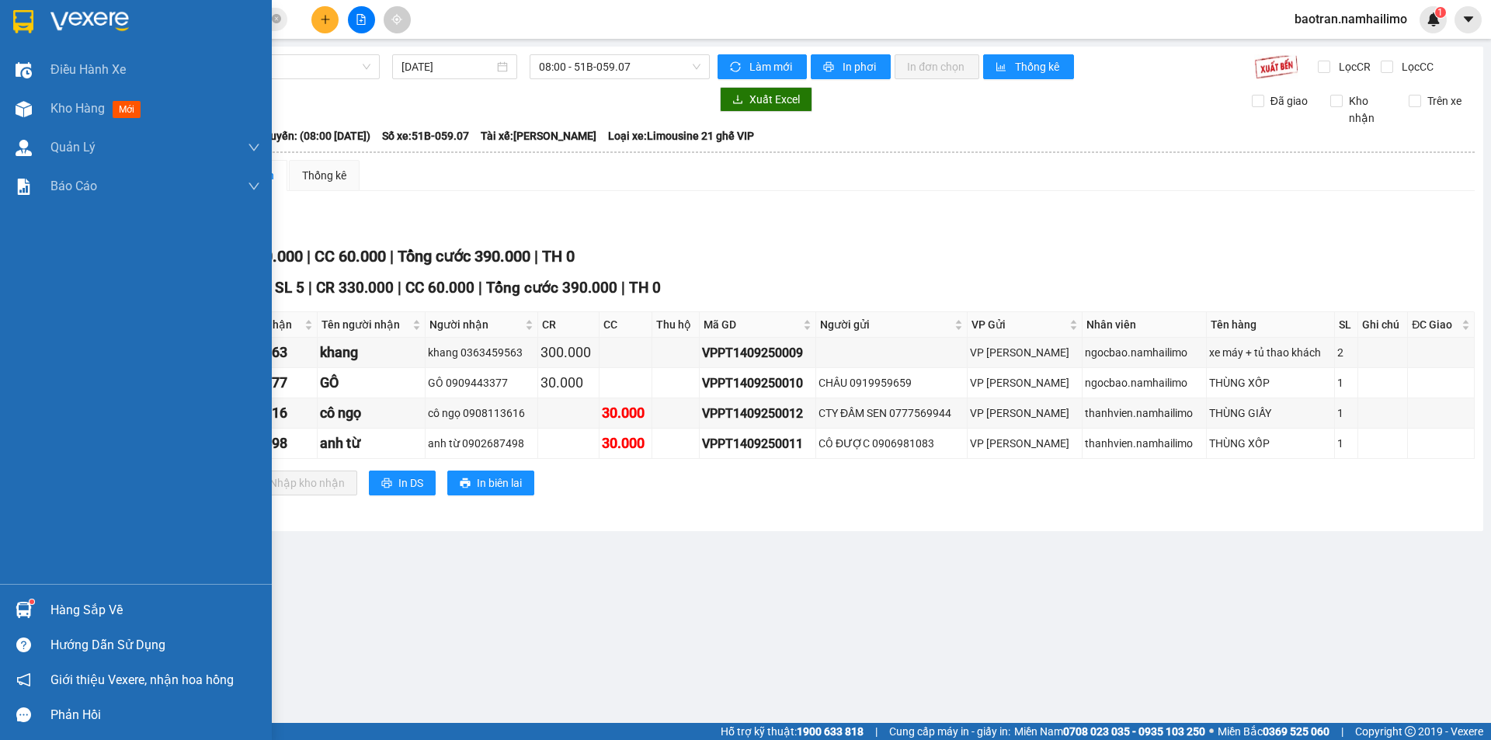
click at [50, 613] on div "Hàng sắp về" at bounding box center [155, 610] width 210 height 23
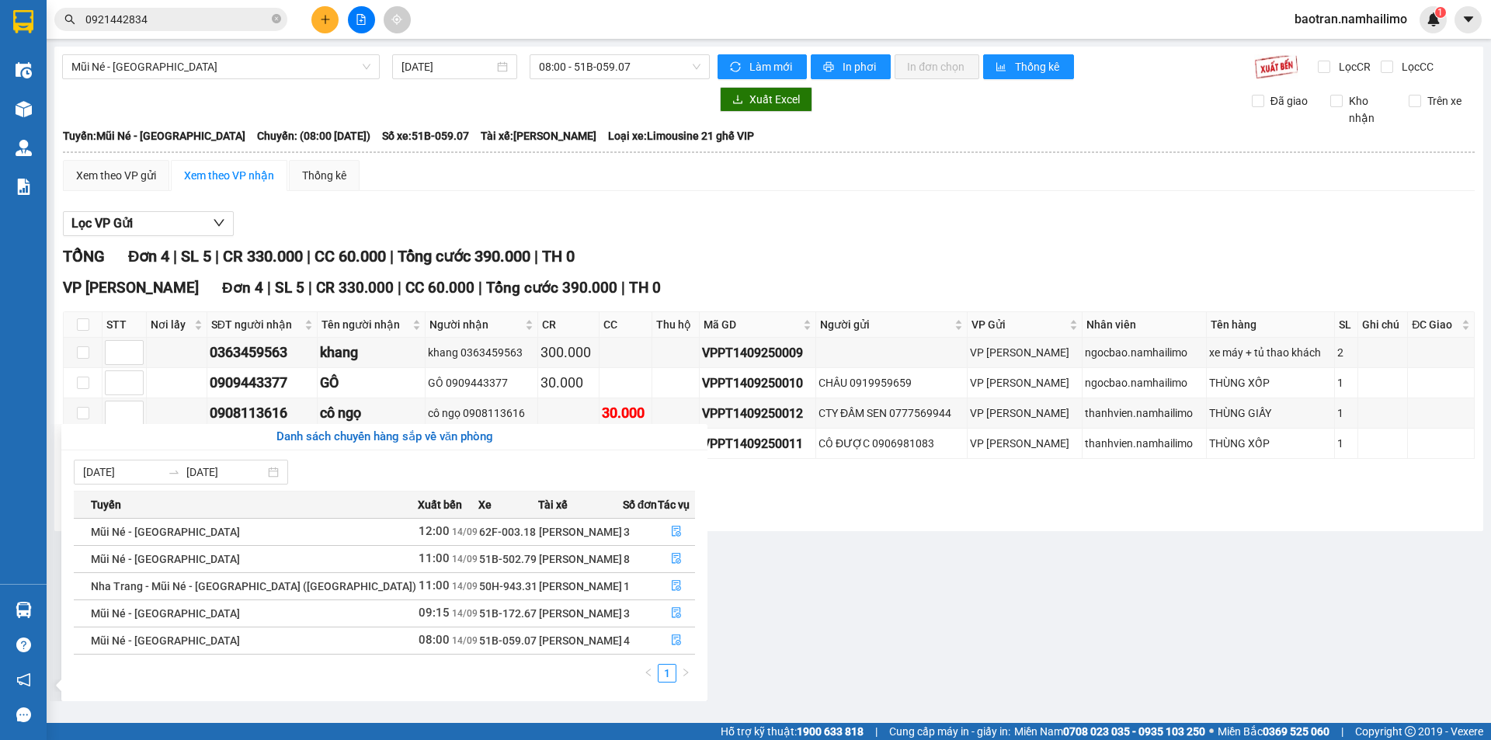
click at [556, 260] on section "Kết quả tìm kiếm ( 31 ) Bộ lọc Mã ĐH Trạng thái Món hàng Tổng cước Chưa cước Ng…" at bounding box center [745, 370] width 1491 height 740
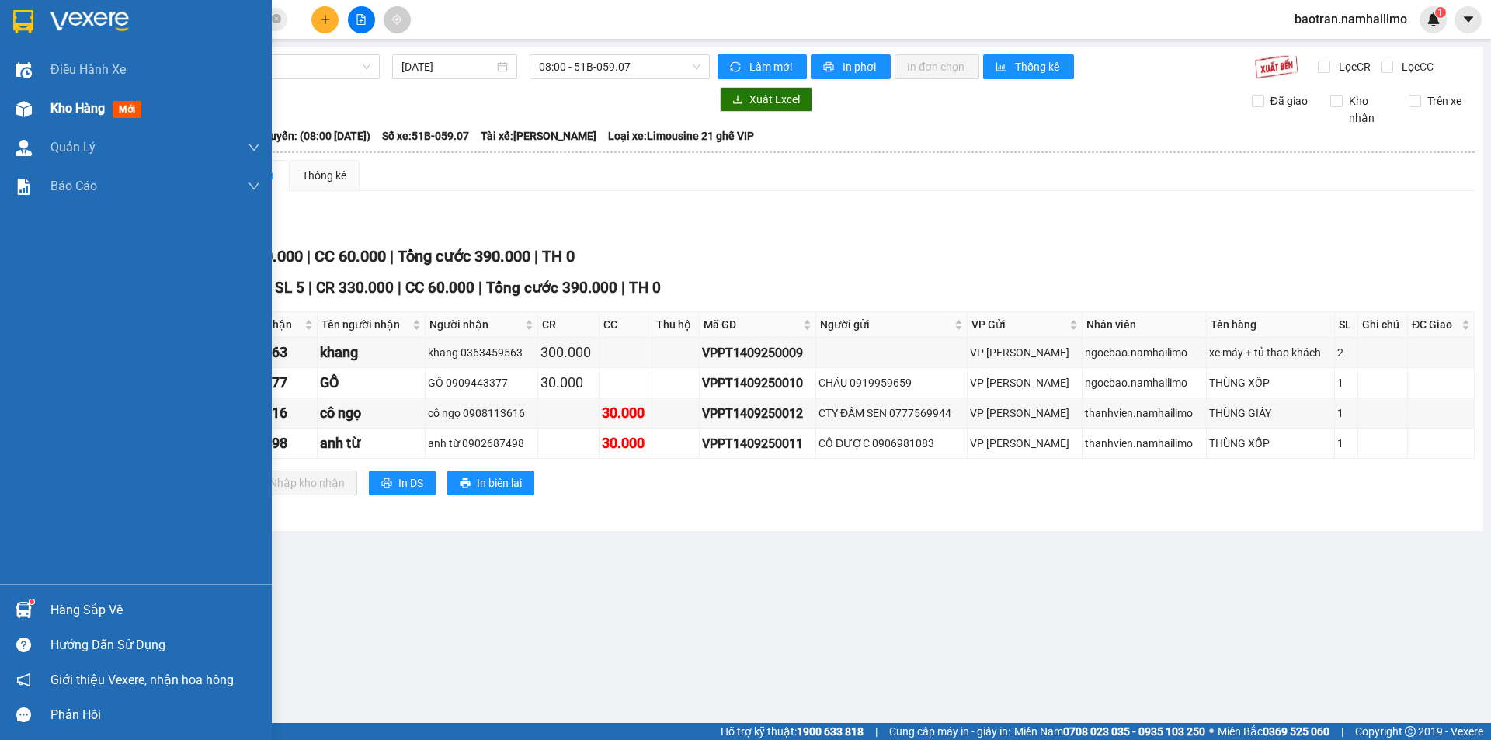
click at [57, 115] on span "Kho hàng" at bounding box center [77, 108] width 54 height 15
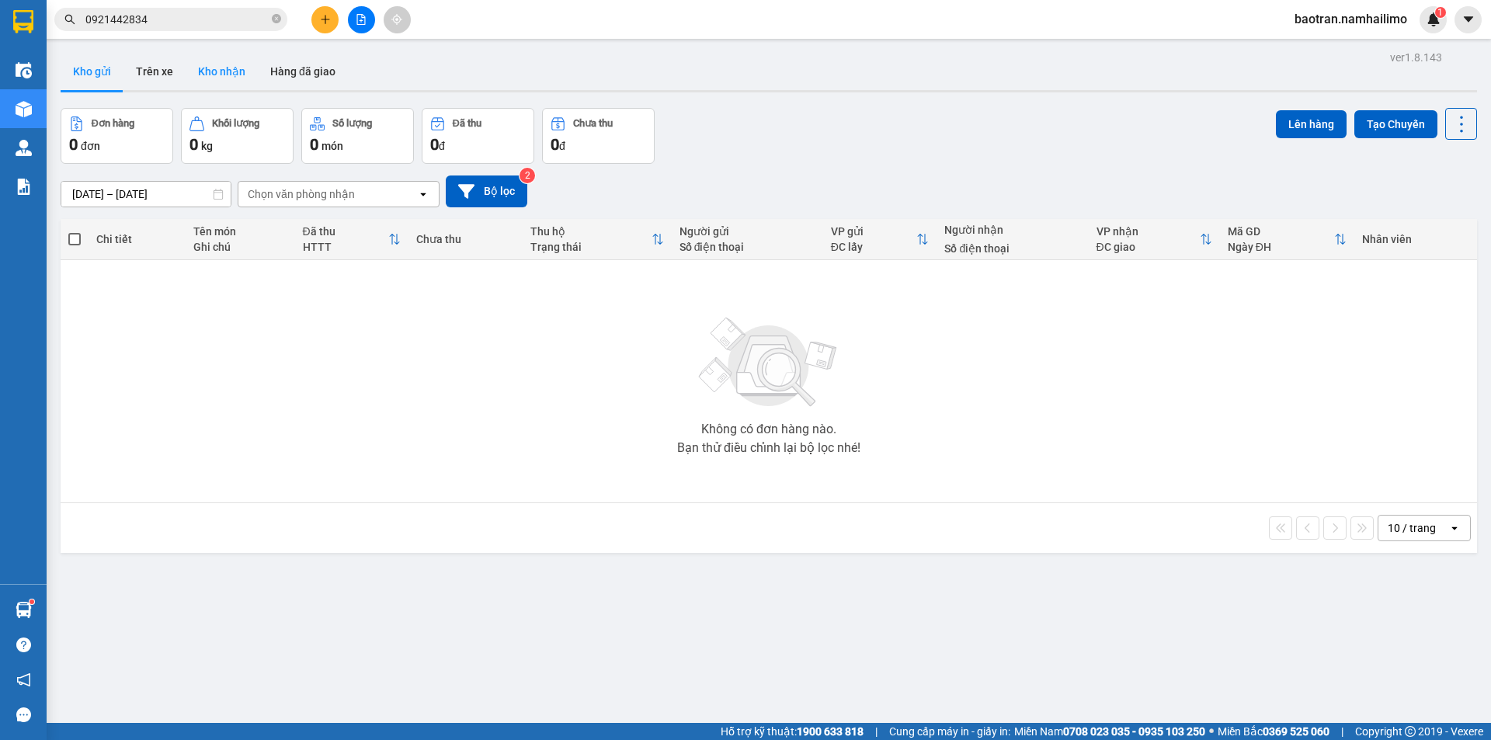
click at [234, 75] on button "Kho nhận" at bounding box center [222, 71] width 72 height 37
